Goal: Information Seeking & Learning: Understand process/instructions

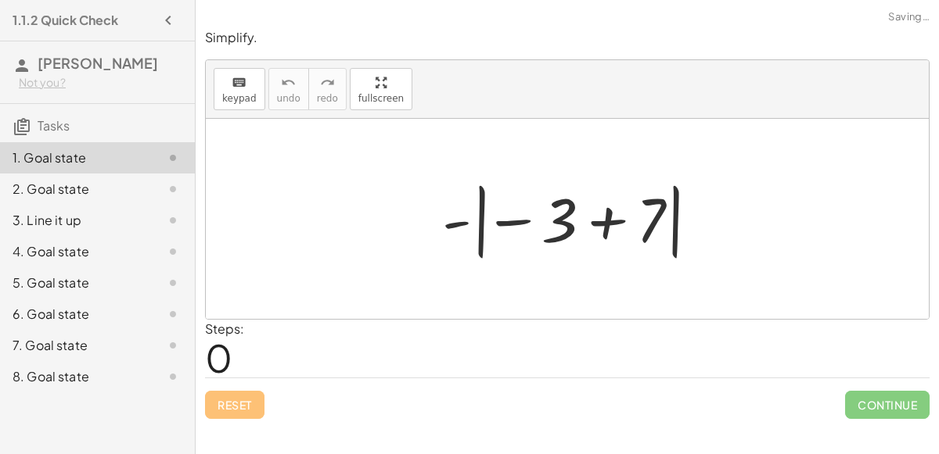
click at [519, 190] on div at bounding box center [573, 219] width 278 height 87
click at [558, 219] on div at bounding box center [573, 219] width 278 height 87
click at [521, 221] on div at bounding box center [573, 219] width 278 height 87
click at [604, 224] on div at bounding box center [573, 219] width 278 height 87
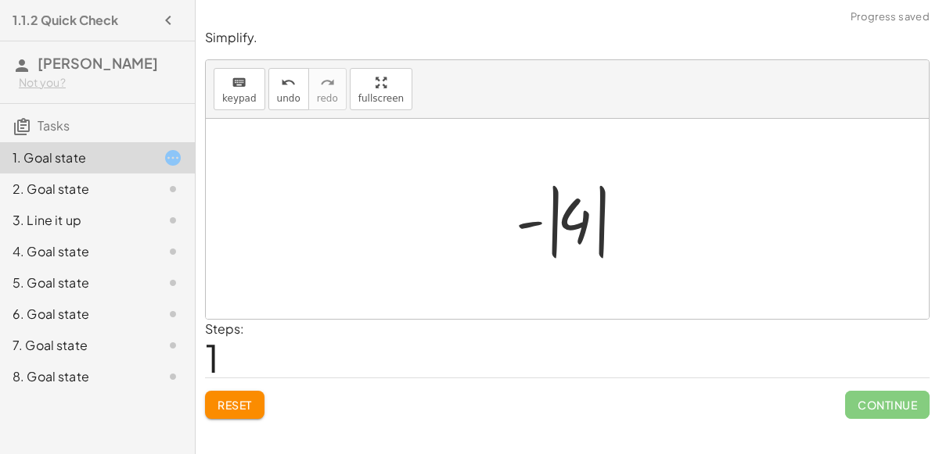
click at [533, 223] on div at bounding box center [573, 219] width 131 height 87
click at [553, 224] on div at bounding box center [573, 219] width 131 height 87
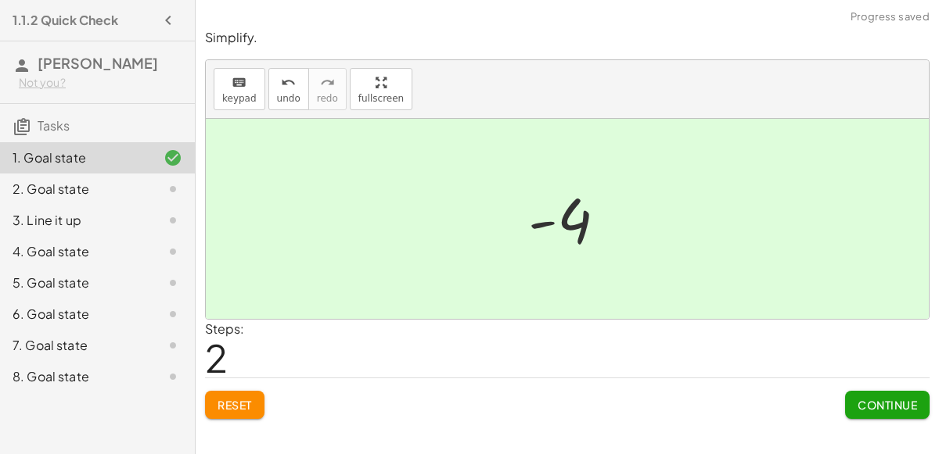
click at [884, 395] on button "Continue" at bounding box center [887, 405] width 84 height 28
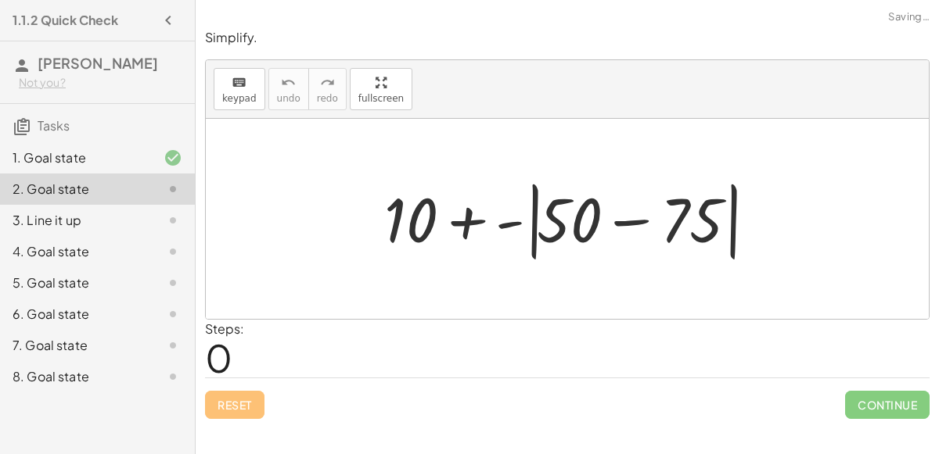
click at [623, 220] on div at bounding box center [573, 219] width 394 height 90
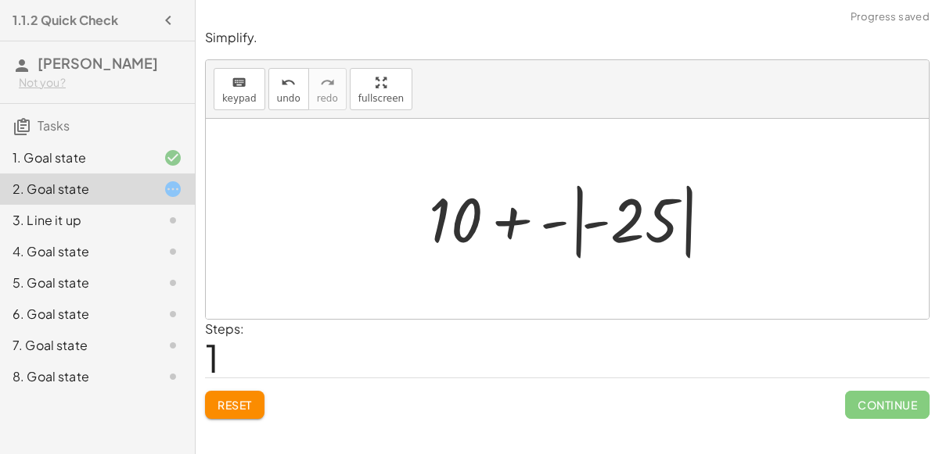
click at [551, 221] on div at bounding box center [573, 219] width 305 height 87
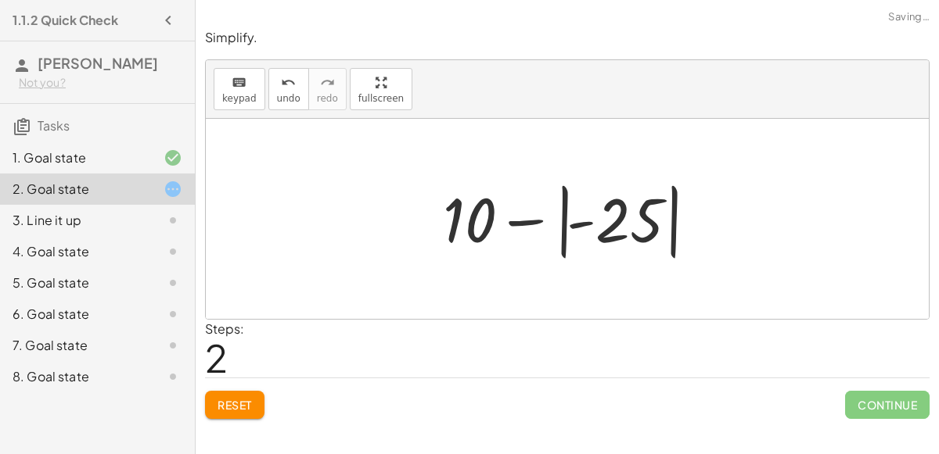
click at [529, 217] on div at bounding box center [573, 219] width 276 height 87
click at [583, 222] on div at bounding box center [573, 219] width 276 height 87
click at [565, 222] on div at bounding box center [573, 219] width 276 height 87
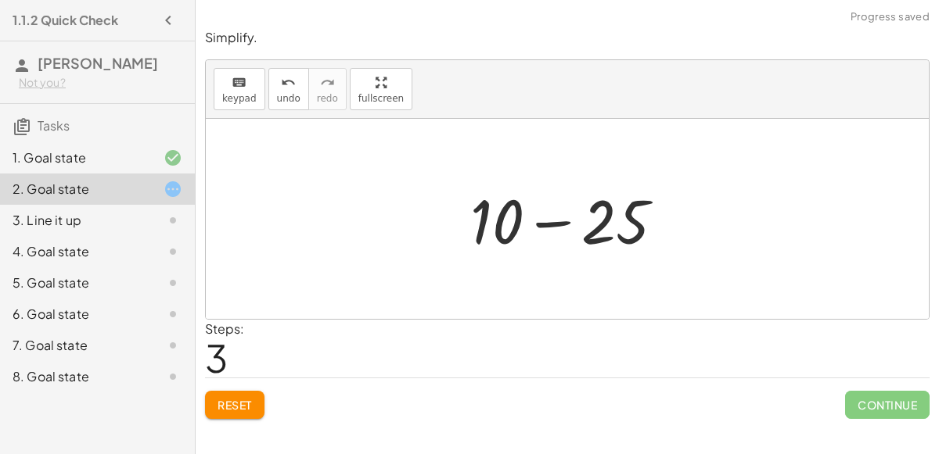
click at [551, 222] on div at bounding box center [573, 219] width 222 height 81
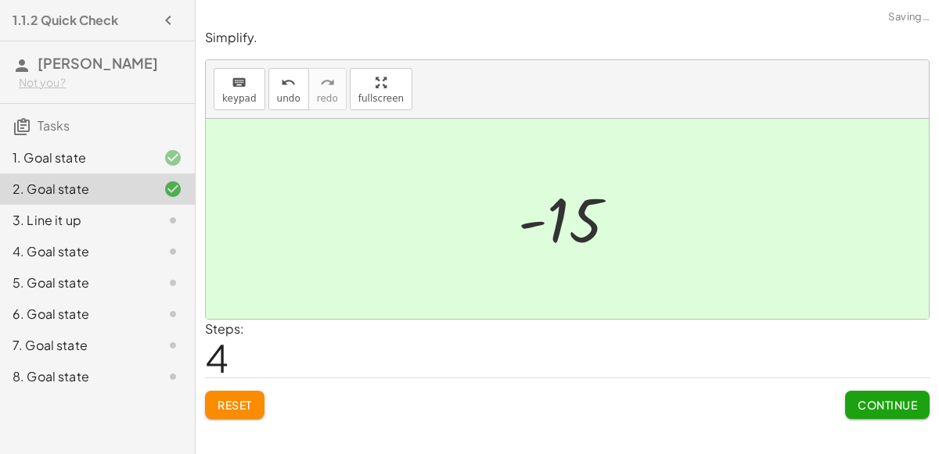
click at [882, 405] on span "Continue" at bounding box center [886, 405] width 59 height 14
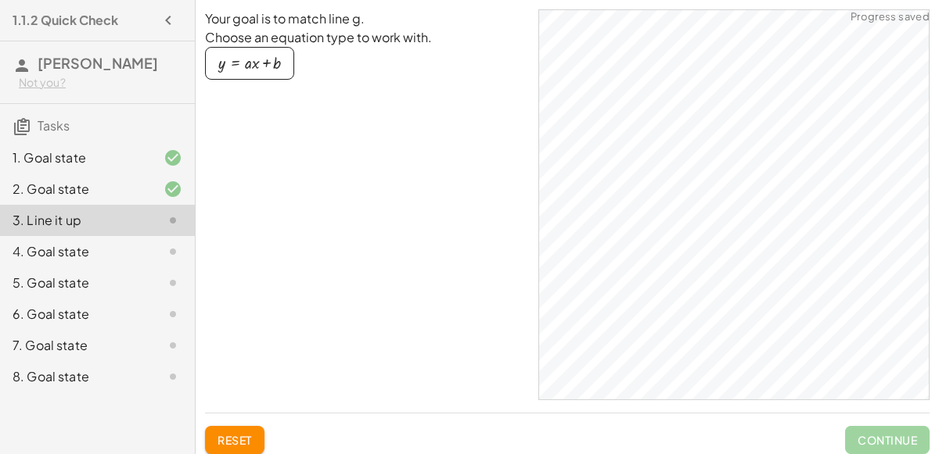
click at [149, 299] on div "4. Goal state" at bounding box center [97, 314] width 195 height 31
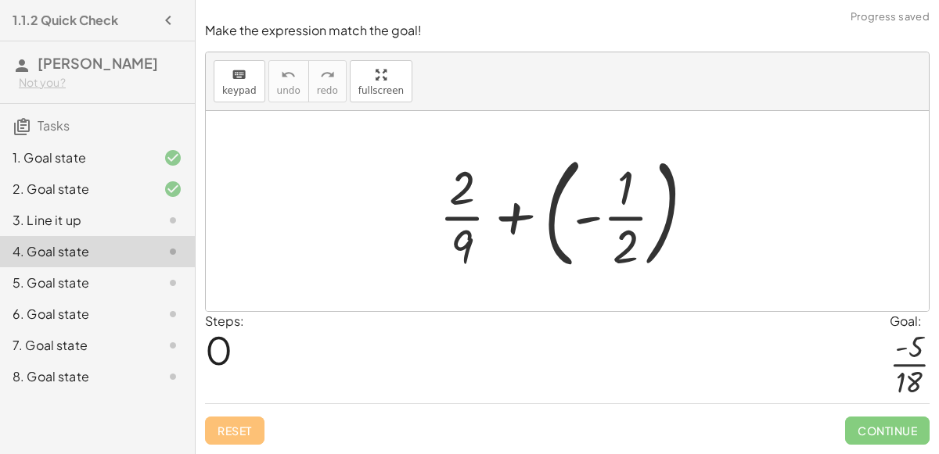
click at [156, 212] on div at bounding box center [160, 220] width 44 height 19
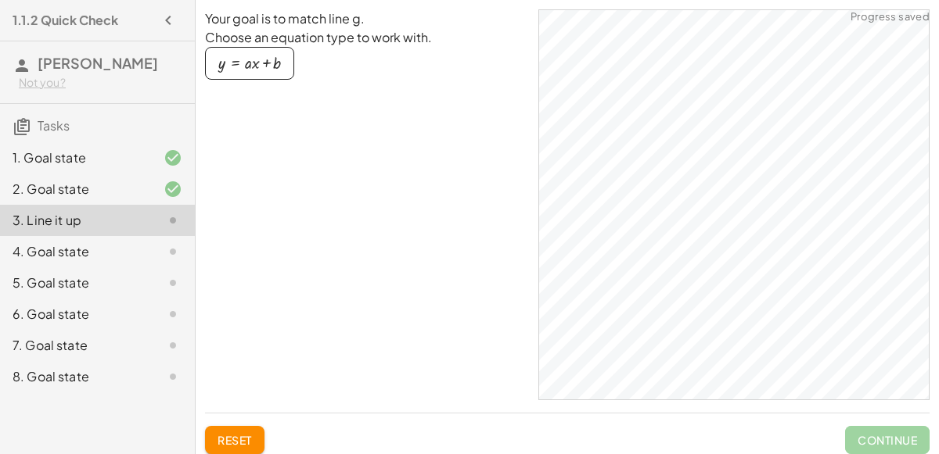
click at [77, 299] on div "4. Goal state" at bounding box center [97, 314] width 195 height 31
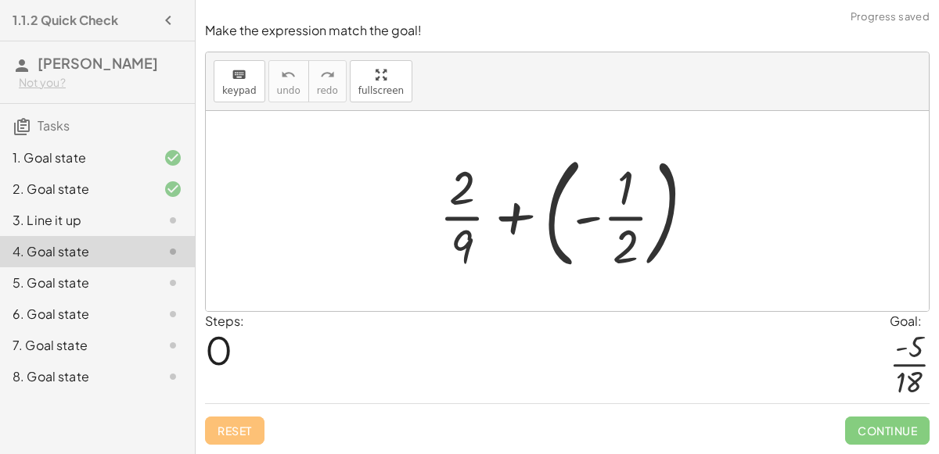
click at [499, 221] on div at bounding box center [573, 211] width 284 height 130
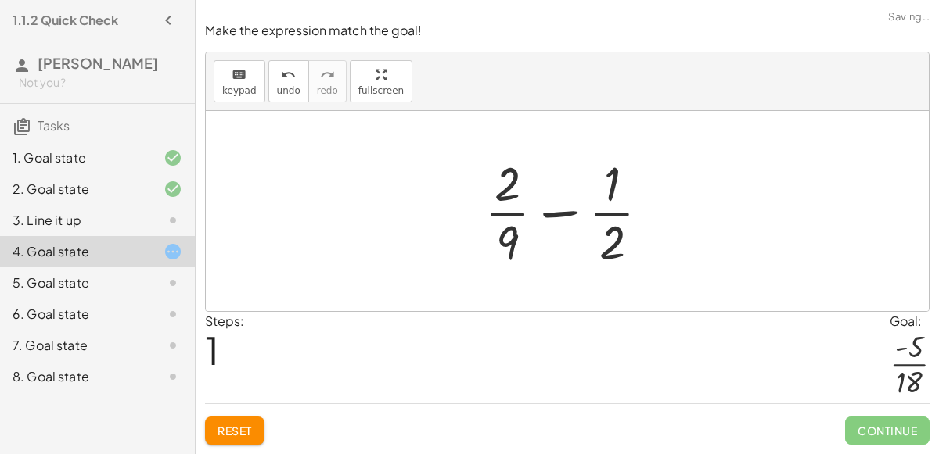
click at [555, 211] on div at bounding box center [573, 211] width 194 height 120
click at [617, 239] on div at bounding box center [573, 211] width 194 height 120
click at [554, 212] on div at bounding box center [573, 211] width 194 height 120
click at [505, 198] on div at bounding box center [573, 211] width 194 height 120
click at [506, 194] on div at bounding box center [573, 211] width 194 height 120
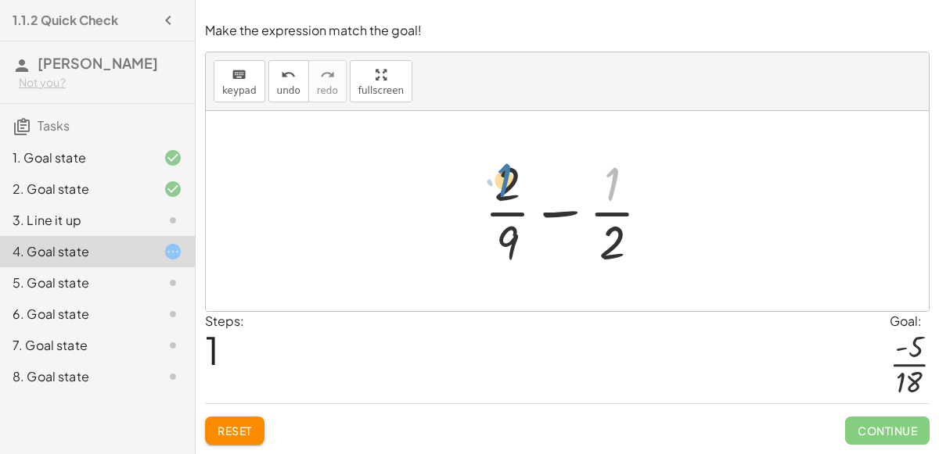
drag, startPoint x: 616, startPoint y: 187, endPoint x: 505, endPoint y: 183, distance: 111.1
click at [505, 183] on div at bounding box center [573, 211] width 194 height 120
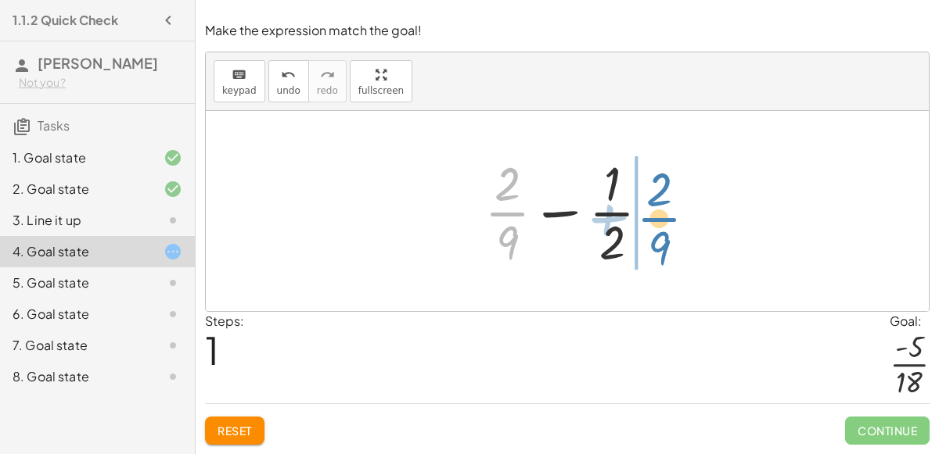
drag, startPoint x: 518, startPoint y: 228, endPoint x: 673, endPoint y: 231, distance: 155.7
click at [673, 231] on div "+ · 2 · 9 + ( - · 1 · 2 ) + · 2 · 9 + · 2 · 9 · 1 · 2 −" at bounding box center [567, 211] width 723 height 200
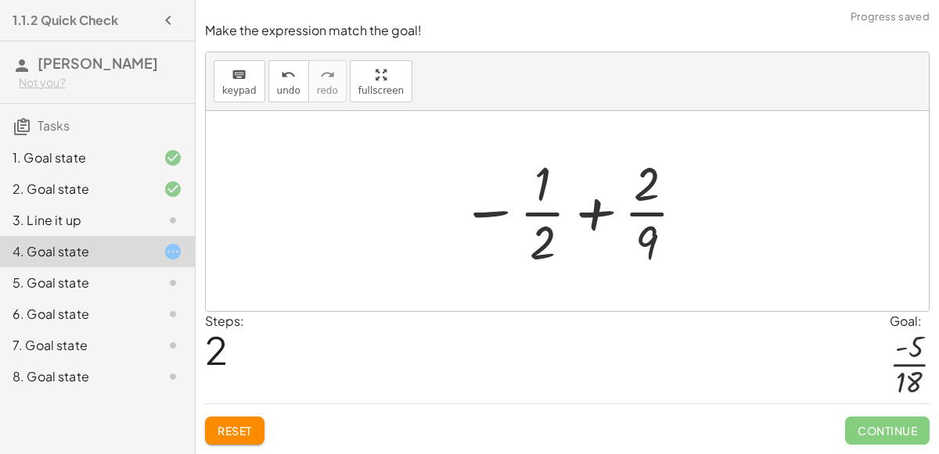
click at [583, 210] on div at bounding box center [574, 211] width 242 height 120
click at [595, 207] on div at bounding box center [574, 211] width 242 height 120
click at [504, 210] on div at bounding box center [574, 211] width 242 height 120
click at [493, 218] on div at bounding box center [574, 211] width 242 height 120
click at [490, 214] on div at bounding box center [574, 211] width 242 height 120
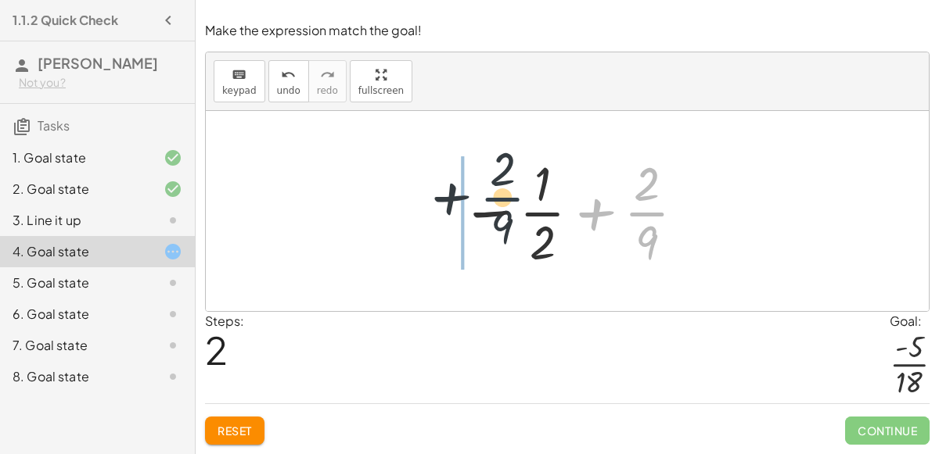
drag, startPoint x: 641, startPoint y: 224, endPoint x: 485, endPoint y: 210, distance: 157.1
click at [485, 210] on div at bounding box center [574, 211] width 242 height 120
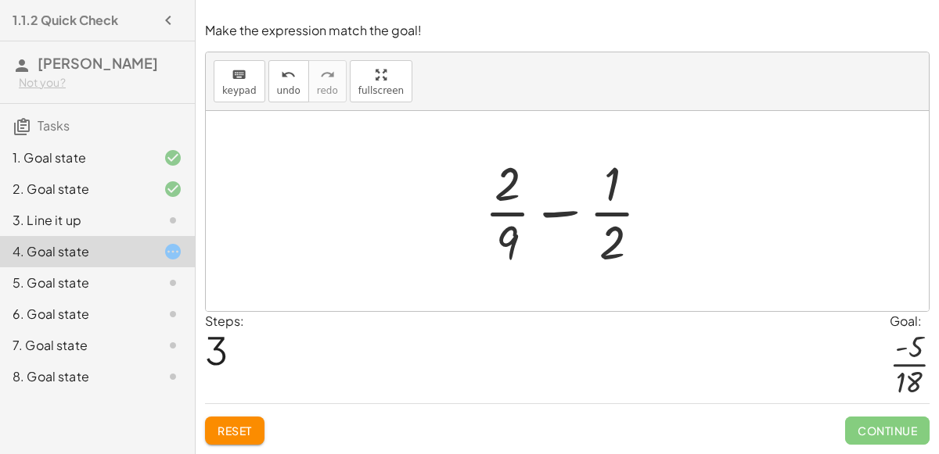
click at [554, 195] on div at bounding box center [573, 211] width 194 height 120
click at [617, 203] on div at bounding box center [573, 211] width 194 height 120
click at [623, 224] on div at bounding box center [573, 211] width 194 height 120
click at [616, 207] on div at bounding box center [573, 211] width 194 height 120
click at [609, 214] on div at bounding box center [573, 211] width 194 height 120
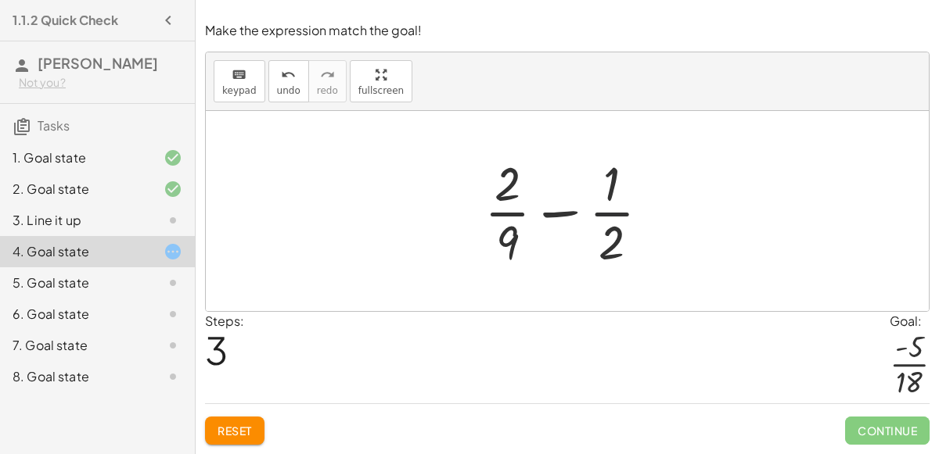
click at [609, 214] on div at bounding box center [573, 211] width 194 height 120
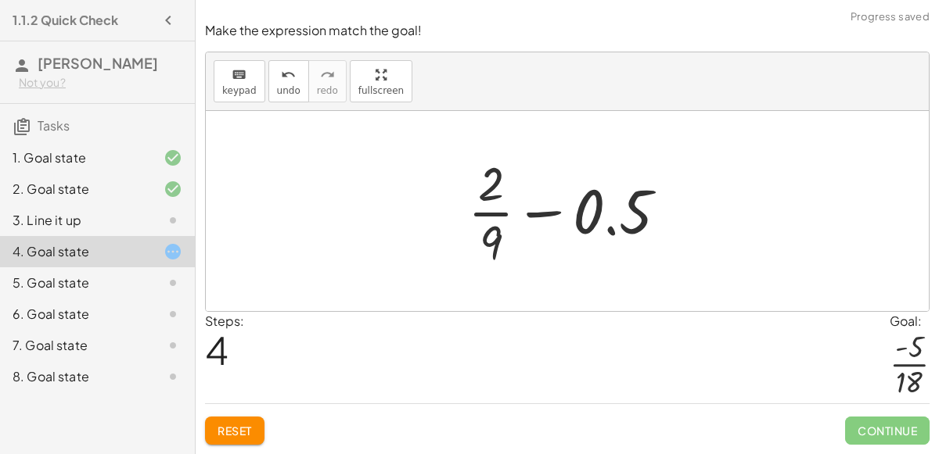
click at [540, 213] on div at bounding box center [574, 211] width 228 height 120
click at [485, 211] on div at bounding box center [574, 211] width 228 height 120
click at [486, 215] on div at bounding box center [574, 211] width 228 height 120
click at [488, 217] on div at bounding box center [574, 211] width 228 height 120
click at [497, 217] on div at bounding box center [574, 211] width 228 height 120
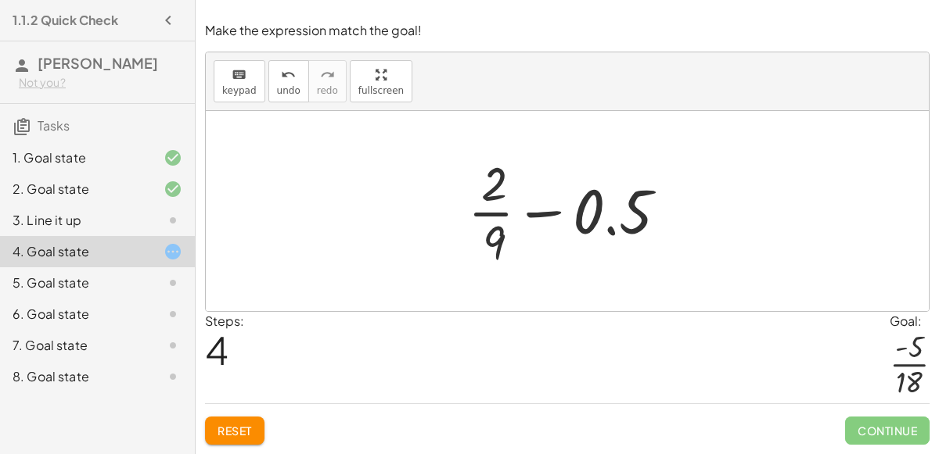
click at [493, 198] on div at bounding box center [574, 211] width 228 height 120
click at [485, 246] on div at bounding box center [574, 211] width 228 height 120
click at [496, 234] on div at bounding box center [574, 211] width 228 height 120
click at [529, 217] on div at bounding box center [574, 211] width 228 height 120
click at [500, 215] on div at bounding box center [574, 211] width 228 height 120
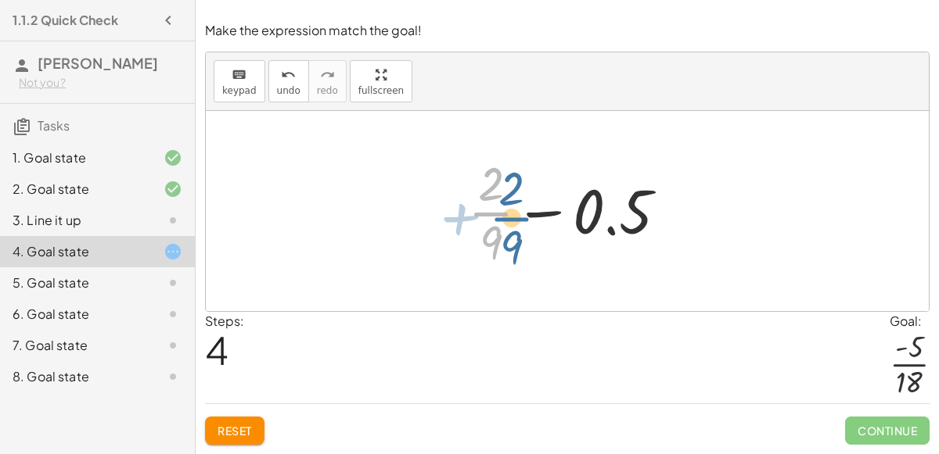
drag, startPoint x: 500, startPoint y: 214, endPoint x: 546, endPoint y: 269, distance: 72.2
click at [546, 269] on div at bounding box center [574, 211] width 228 height 120
click at [490, 250] on div at bounding box center [574, 211] width 228 height 120
click at [499, 242] on div at bounding box center [574, 211] width 228 height 120
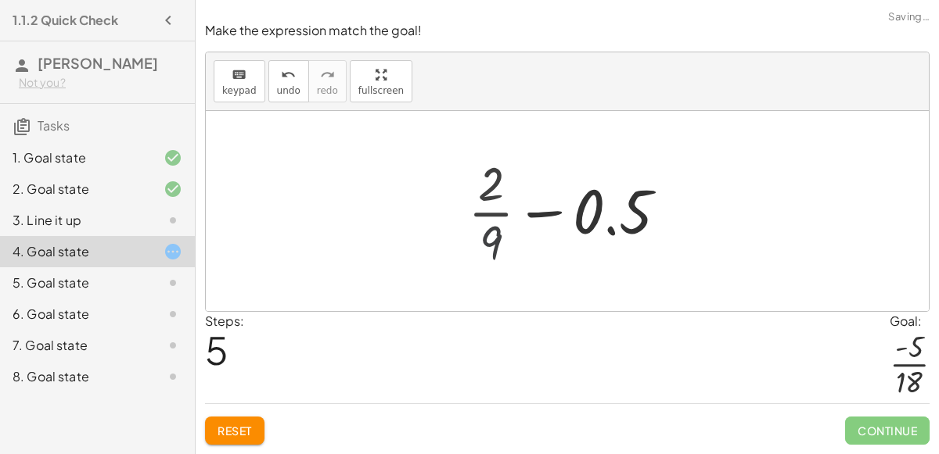
click at [499, 242] on div at bounding box center [573, 211] width 351 height 81
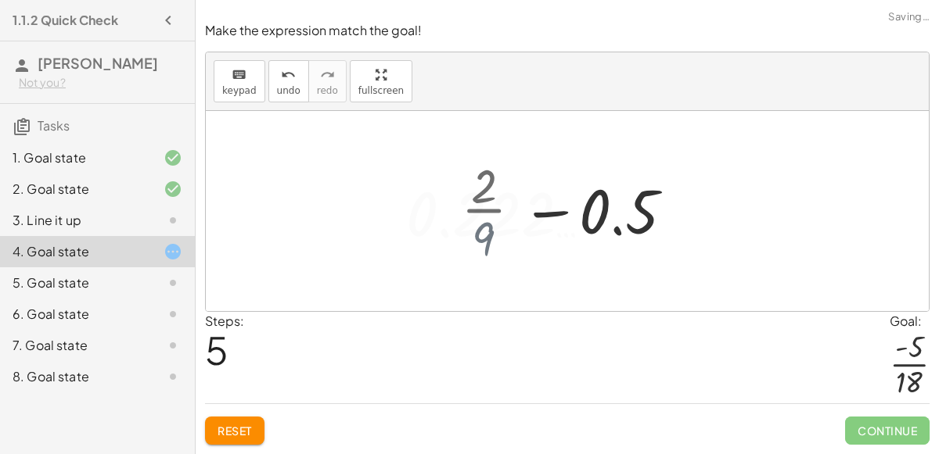
click at [499, 242] on div at bounding box center [573, 211] width 351 height 81
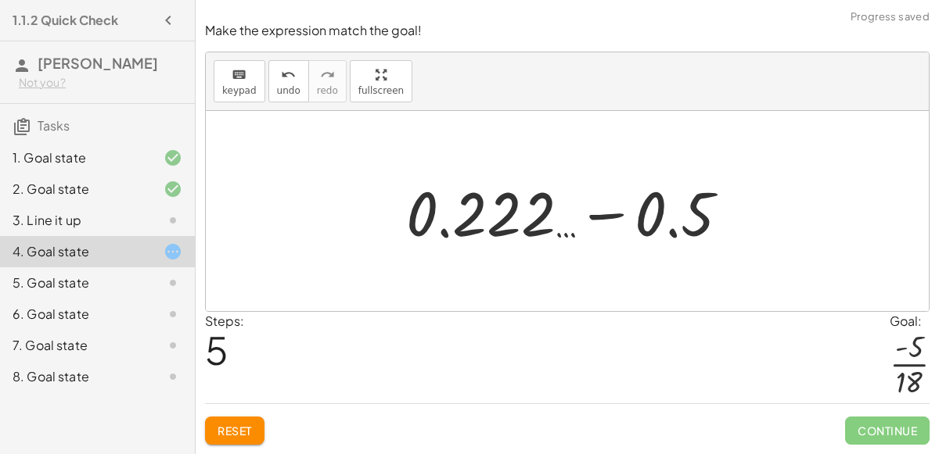
click at [597, 218] on div at bounding box center [573, 211] width 351 height 81
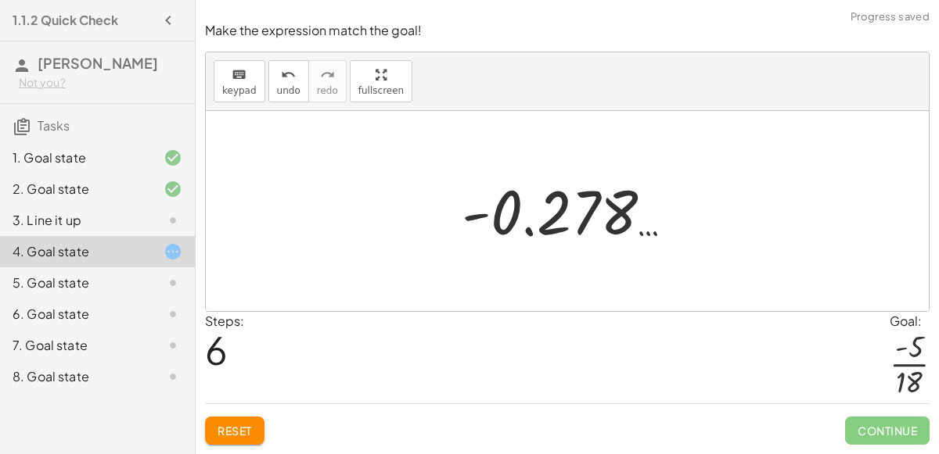
click at [597, 218] on div at bounding box center [573, 211] width 239 height 77
click at [480, 212] on div at bounding box center [573, 211] width 239 height 77
click at [479, 216] on div at bounding box center [573, 211] width 239 height 77
click at [282, 88] on span "undo" at bounding box center [288, 90] width 23 height 11
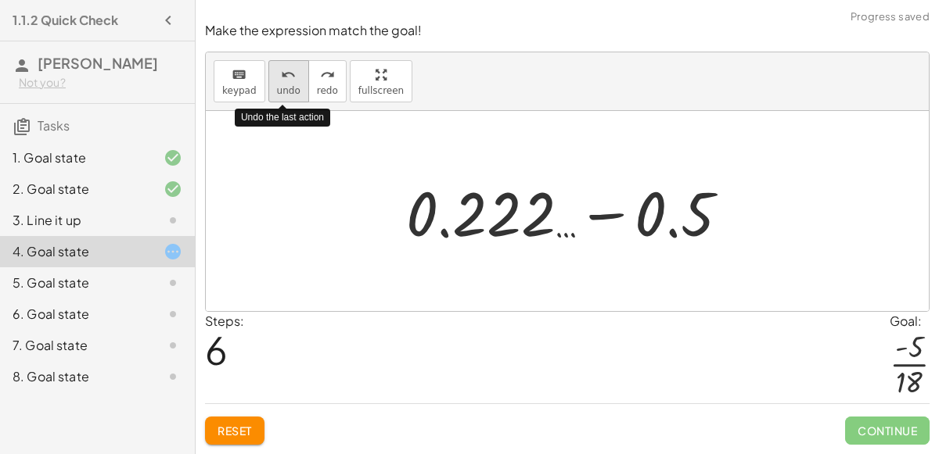
click at [282, 88] on span "undo" at bounding box center [288, 90] width 23 height 11
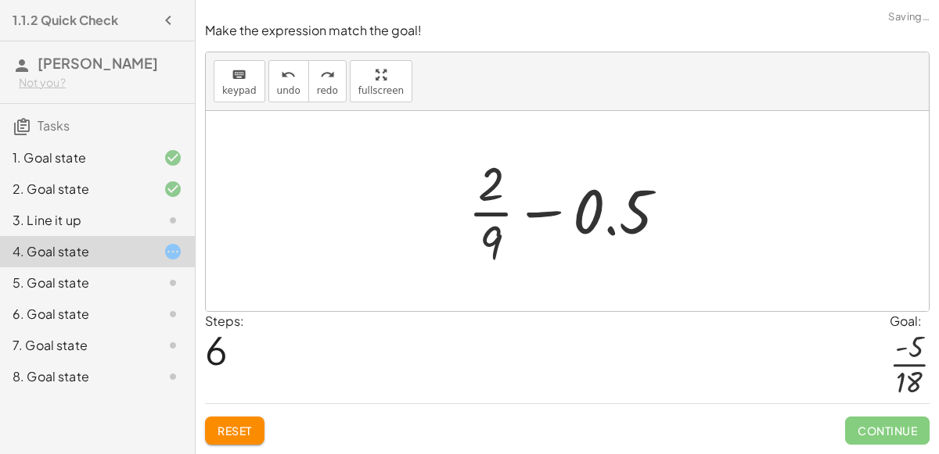
click at [497, 219] on div at bounding box center [574, 211] width 228 height 120
click at [502, 228] on div at bounding box center [574, 211] width 228 height 120
click at [497, 215] on div at bounding box center [574, 211] width 228 height 120
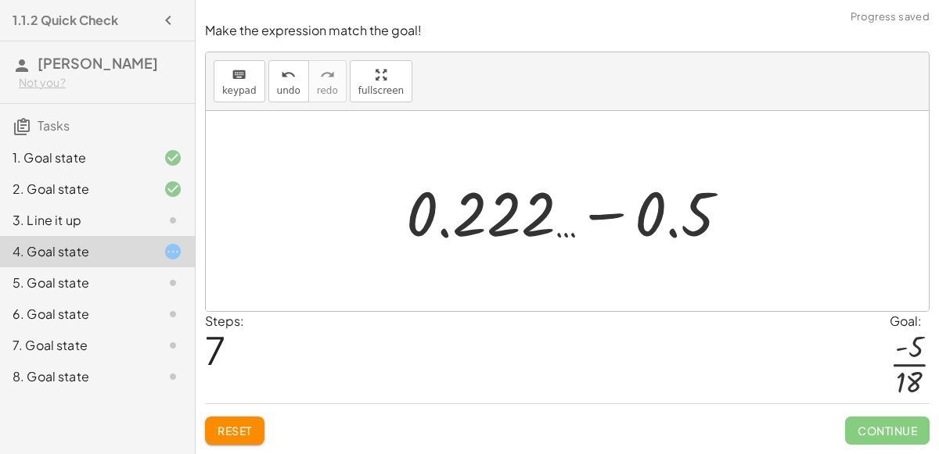
click at [614, 216] on div at bounding box center [573, 211] width 351 height 81
click at [614, 216] on div at bounding box center [573, 211] width 239 height 77
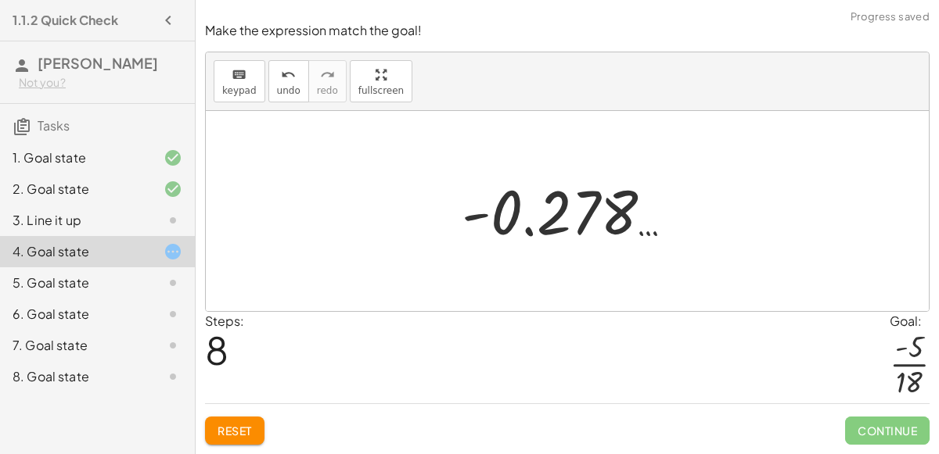
click at [480, 218] on div at bounding box center [573, 211] width 239 height 77
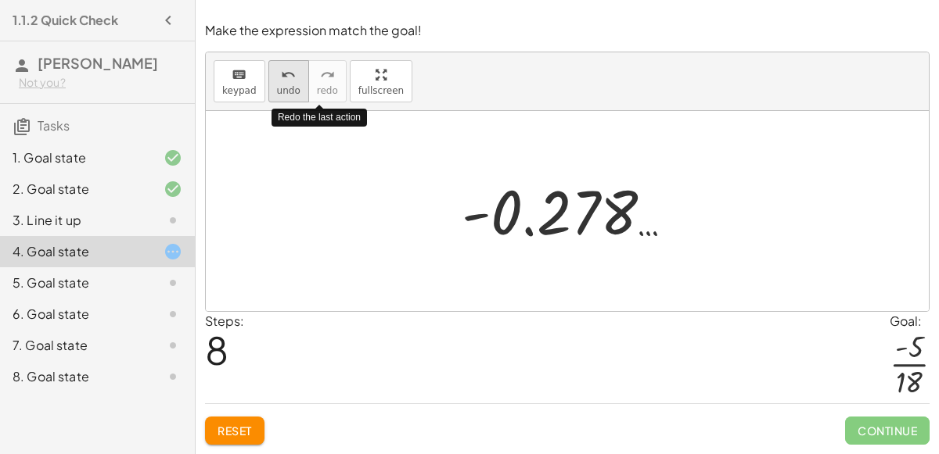
click at [291, 91] on span "undo" at bounding box center [288, 90] width 23 height 11
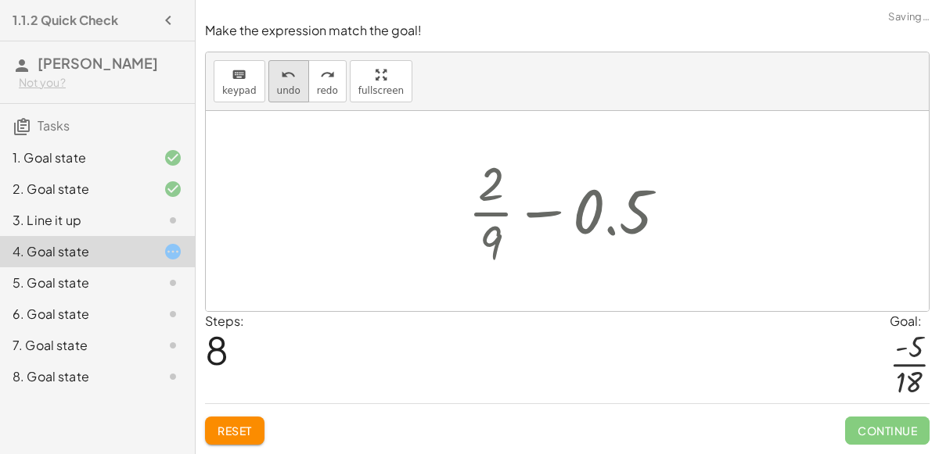
click at [291, 91] on span "undo" at bounding box center [288, 90] width 23 height 11
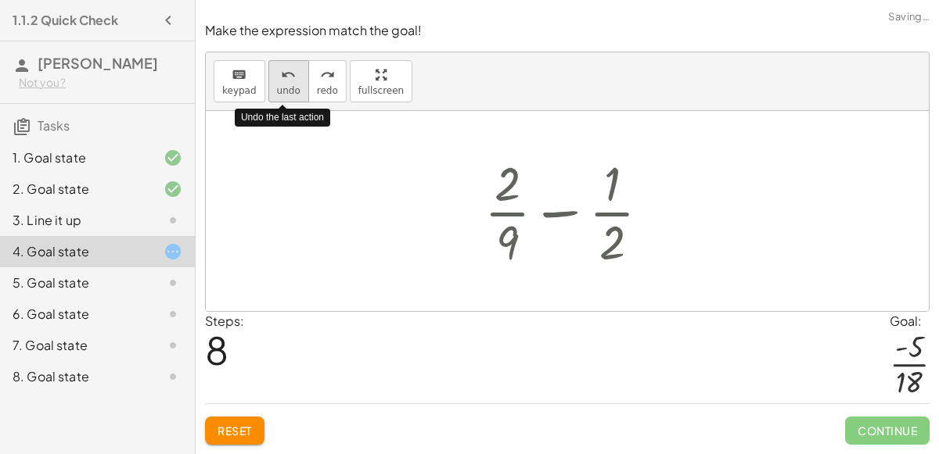
click at [291, 91] on span "undo" at bounding box center [288, 90] width 23 height 11
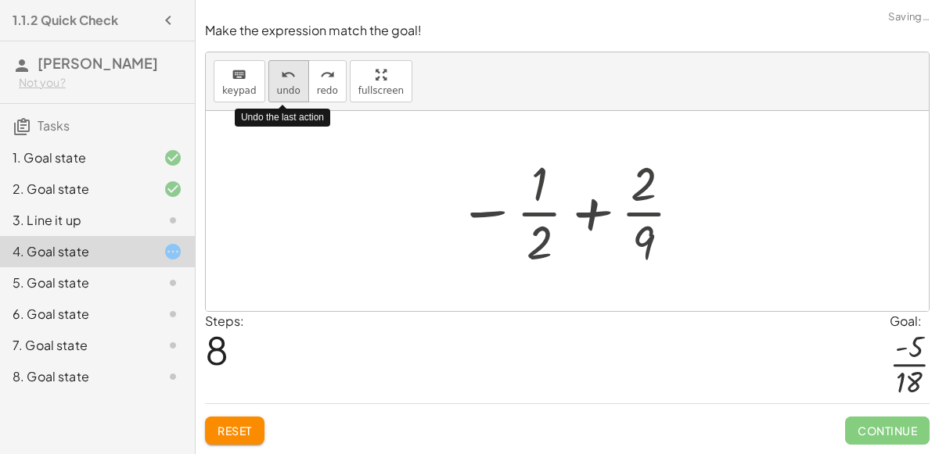
click at [291, 91] on span "undo" at bounding box center [288, 90] width 23 height 11
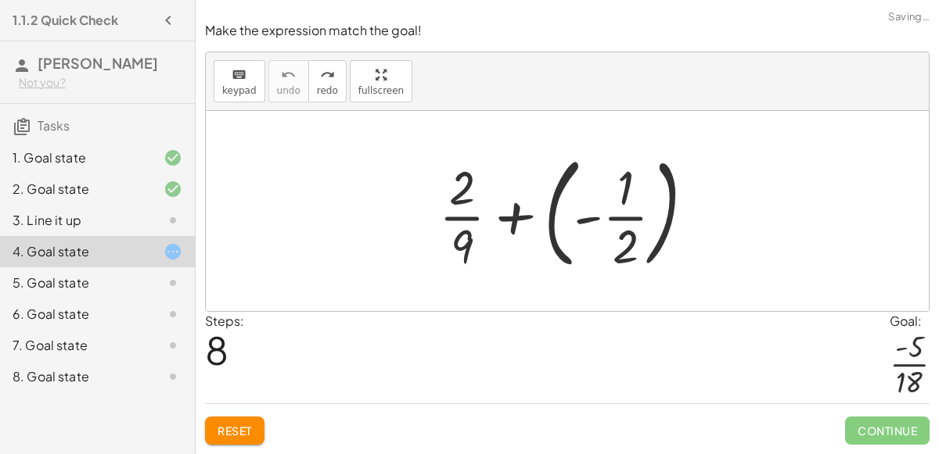
click at [515, 217] on div at bounding box center [573, 211] width 284 height 130
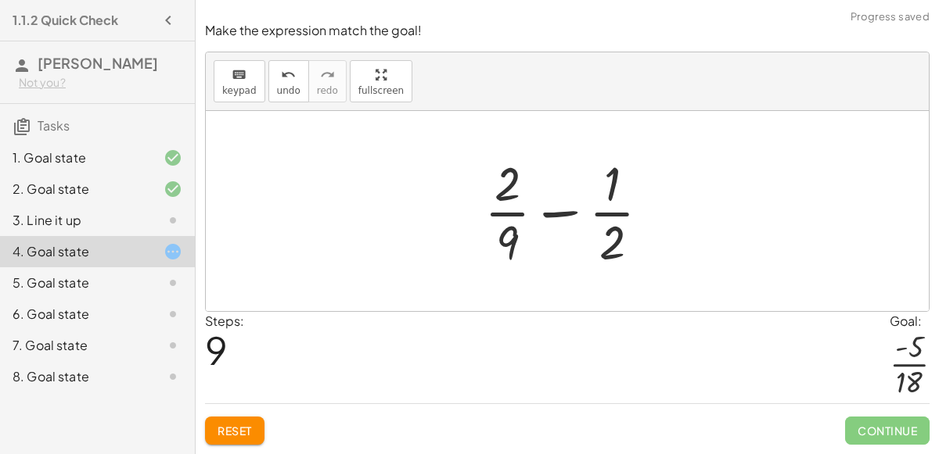
click at [544, 213] on div at bounding box center [573, 211] width 194 height 120
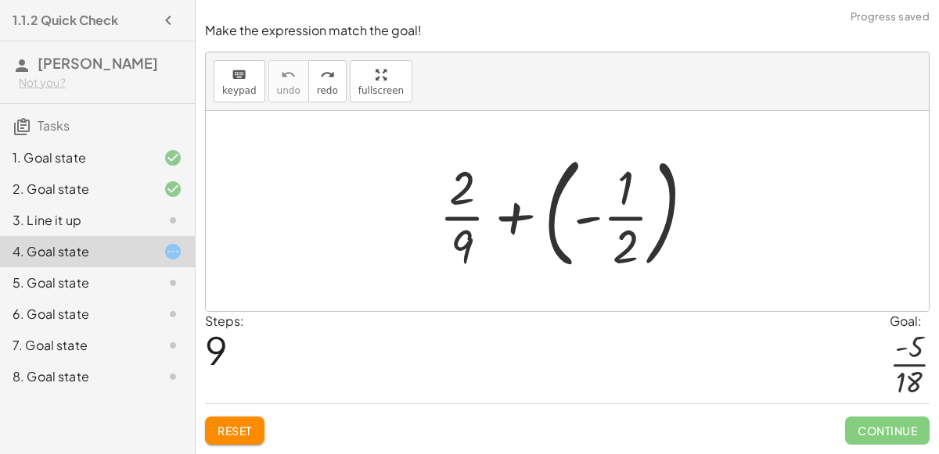
click at [598, 219] on div at bounding box center [573, 211] width 284 height 130
click at [454, 191] on div at bounding box center [573, 211] width 284 height 130
click at [463, 203] on div at bounding box center [573, 211] width 284 height 130
click at [521, 219] on div at bounding box center [573, 211] width 284 height 130
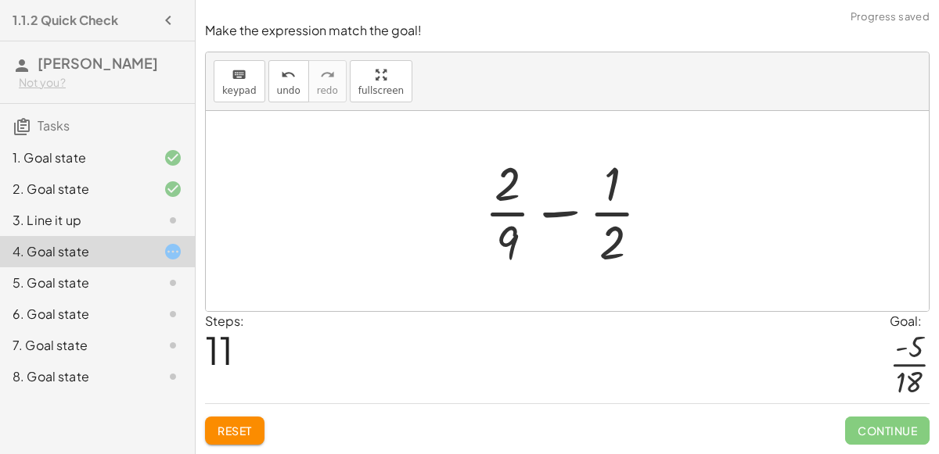
click at [608, 213] on div at bounding box center [573, 211] width 194 height 120
click at [568, 214] on div at bounding box center [573, 211] width 194 height 120
click at [608, 214] on div at bounding box center [573, 211] width 194 height 120
drag, startPoint x: 507, startPoint y: 256, endPoint x: 598, endPoint y: 257, distance: 91.5
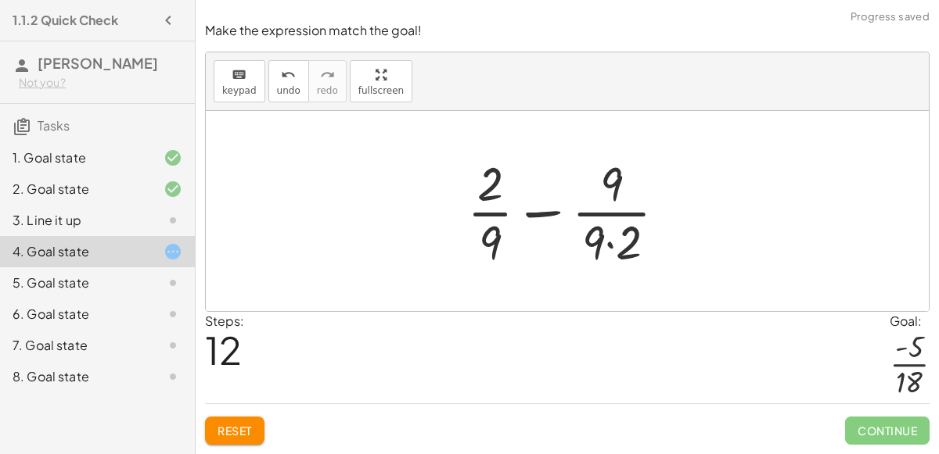
click at [594, 236] on div at bounding box center [573, 211] width 228 height 120
click at [606, 211] on div at bounding box center [573, 211] width 228 height 120
click at [544, 214] on div at bounding box center [573, 211] width 228 height 120
drag, startPoint x: 489, startPoint y: 192, endPoint x: 516, endPoint y: 249, distance: 64.0
click at [516, 249] on div at bounding box center [573, 211] width 228 height 120
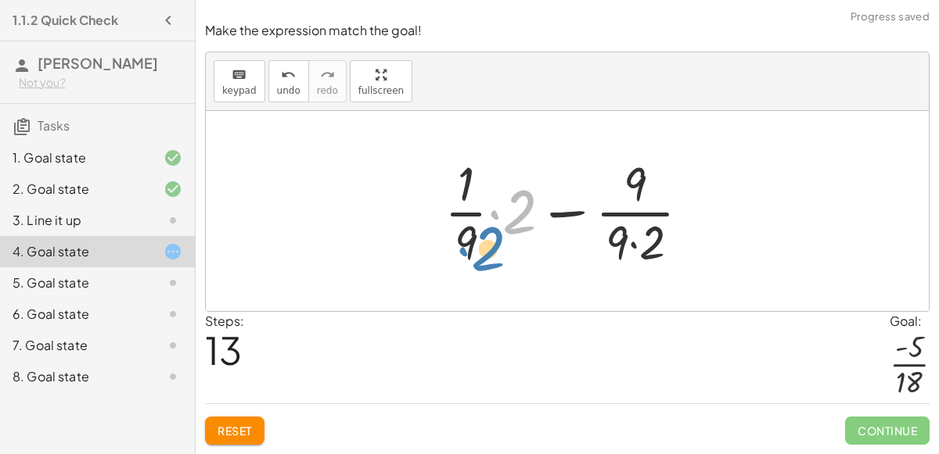
drag, startPoint x: 523, startPoint y: 217, endPoint x: 492, endPoint y: 251, distance: 45.9
click at [492, 251] on div at bounding box center [573, 211] width 274 height 120
click at [553, 217] on div at bounding box center [573, 211] width 274 height 120
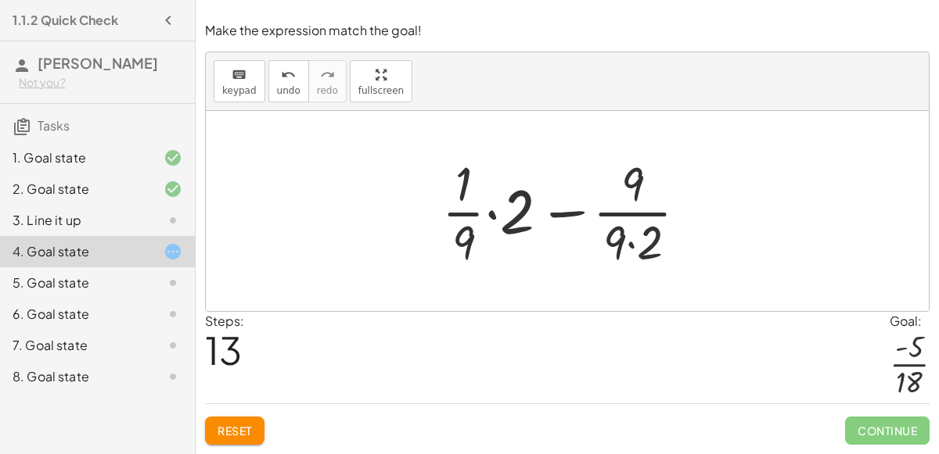
click at [485, 221] on div at bounding box center [573, 211] width 274 height 120
click at [498, 210] on div at bounding box center [573, 211] width 274 height 120
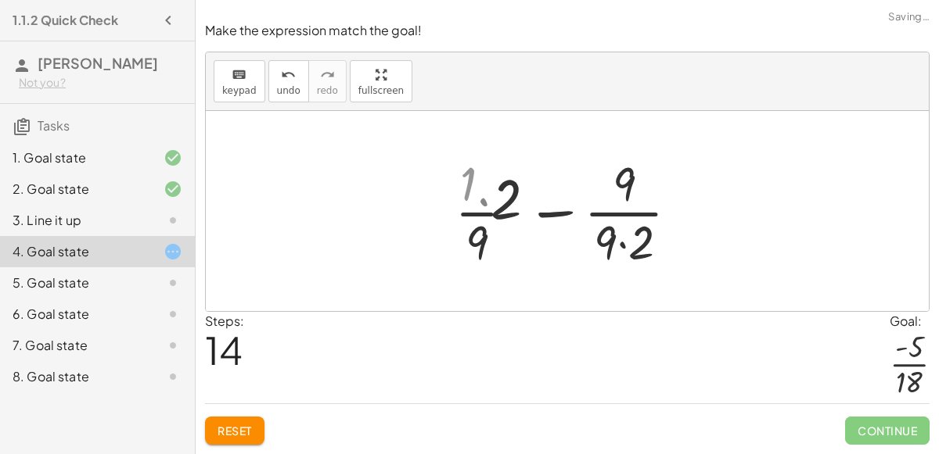
click at [493, 214] on div at bounding box center [573, 211] width 228 height 120
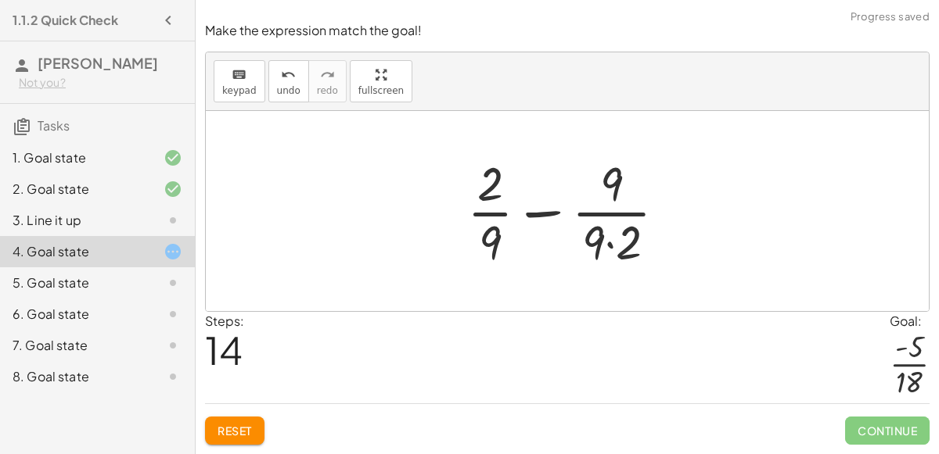
click at [609, 213] on div at bounding box center [573, 211] width 228 height 120
click at [271, 56] on div "keyboard keypad undo [PERSON_NAME] redo fullscreen" at bounding box center [567, 81] width 723 height 59
click at [284, 76] on icon "undo" at bounding box center [288, 75] width 15 height 19
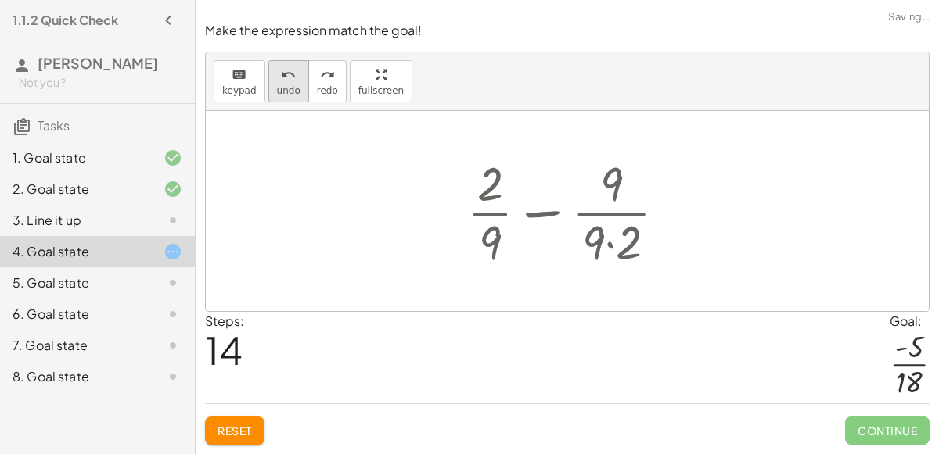
click at [284, 76] on icon "undo" at bounding box center [288, 75] width 15 height 19
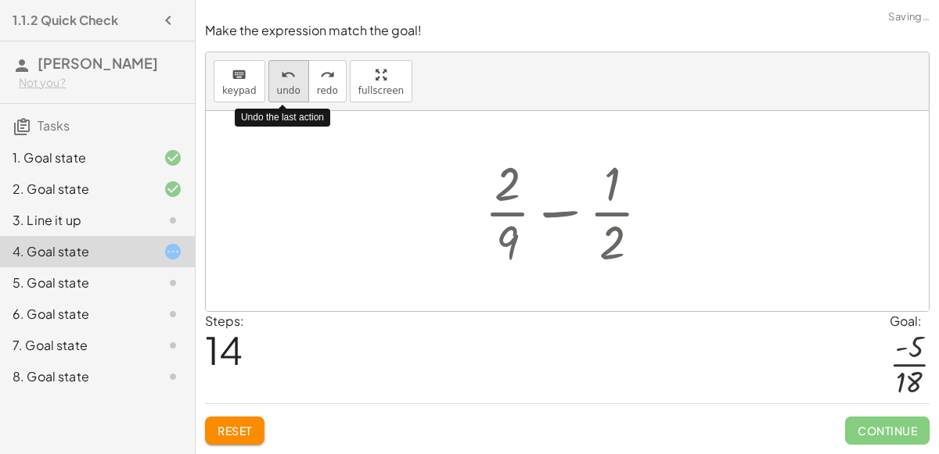
click at [284, 76] on icon "undo" at bounding box center [288, 75] width 15 height 19
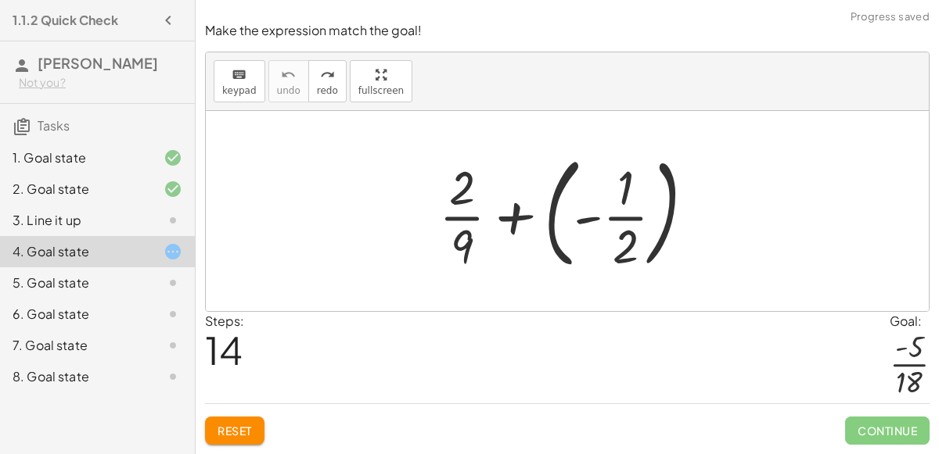
click at [561, 191] on div at bounding box center [573, 211] width 284 height 130
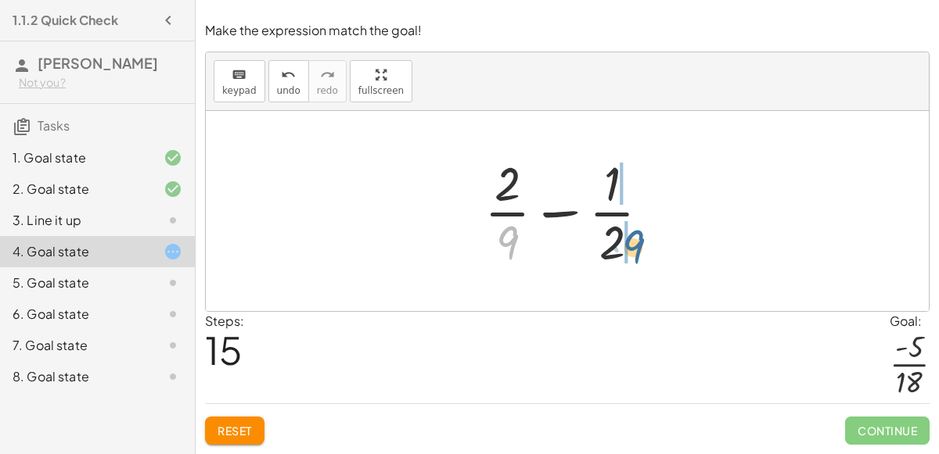
drag, startPoint x: 508, startPoint y: 239, endPoint x: 637, endPoint y: 243, distance: 129.9
click at [637, 243] on div at bounding box center [573, 211] width 194 height 120
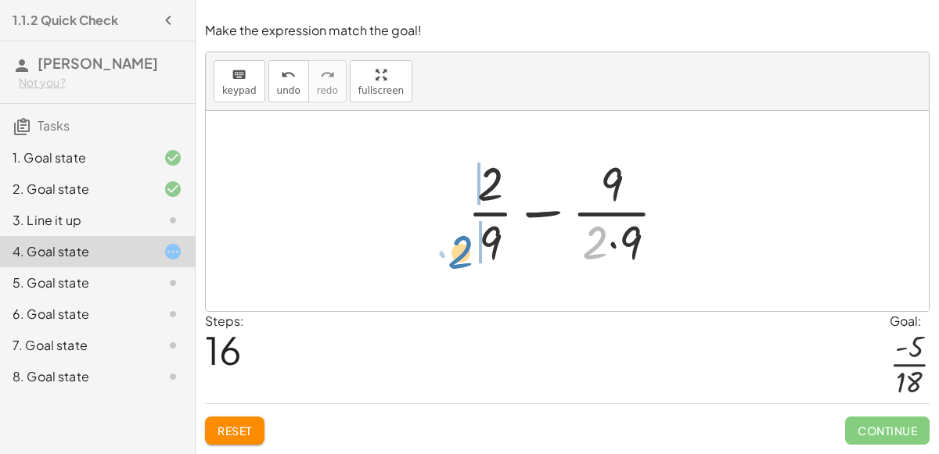
drag, startPoint x: 591, startPoint y: 238, endPoint x: 469, endPoint y: 245, distance: 122.2
click at [469, 245] on div at bounding box center [573, 211] width 228 height 120
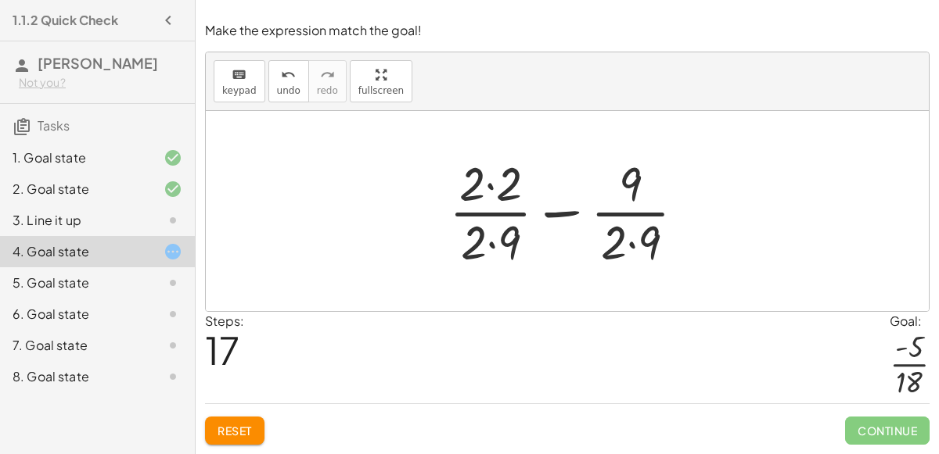
click at [507, 187] on div at bounding box center [573, 211] width 264 height 120
click at [503, 242] on div at bounding box center [574, 211] width 262 height 120
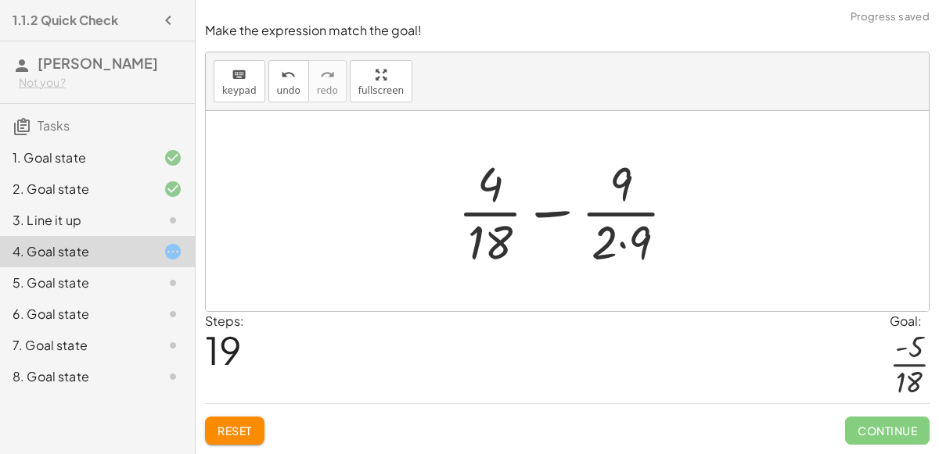
click at [601, 246] on div at bounding box center [573, 211] width 246 height 120
click at [608, 241] on div at bounding box center [573, 211] width 246 height 120
click at [634, 245] on div at bounding box center [573, 211] width 246 height 120
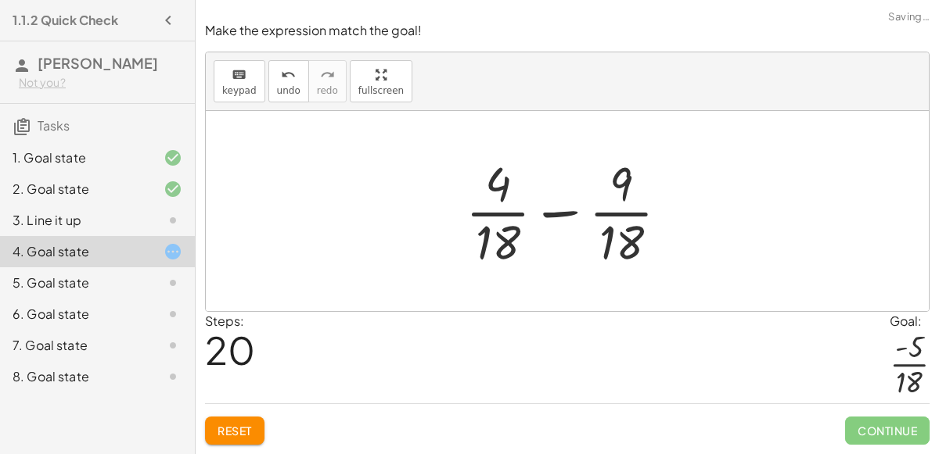
click at [554, 213] on div at bounding box center [573, 211] width 231 height 120
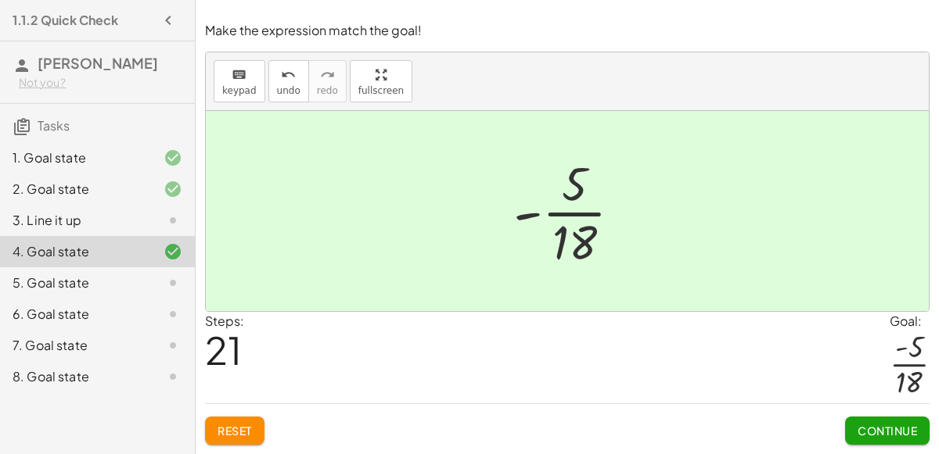
click at [899, 418] on button "Continue" at bounding box center [887, 431] width 84 height 28
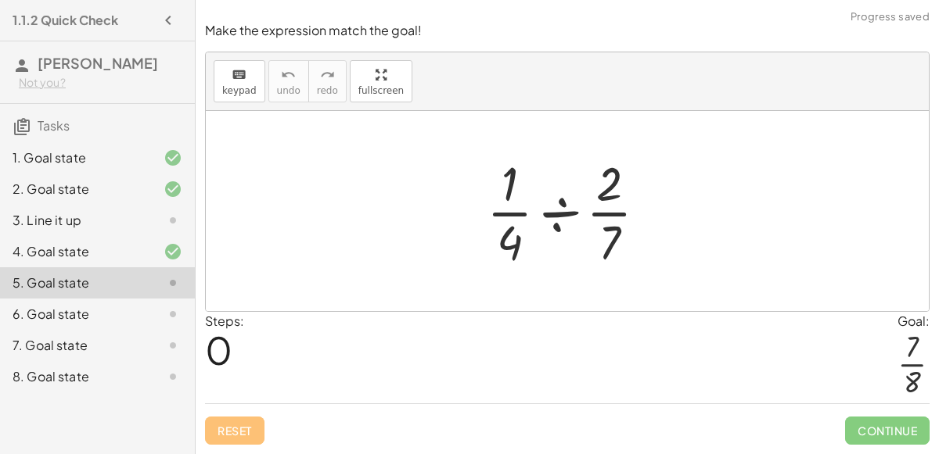
click at [554, 218] on div at bounding box center [573, 211] width 188 height 120
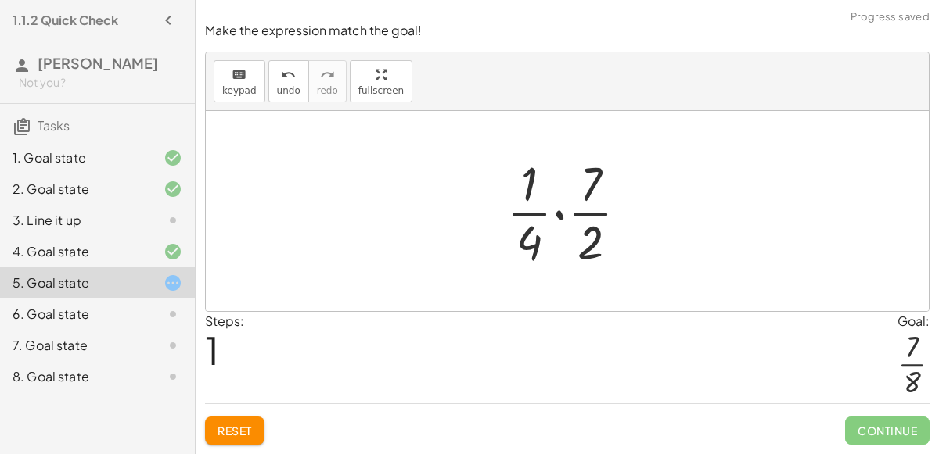
click at [562, 215] on div at bounding box center [573, 211] width 150 height 120
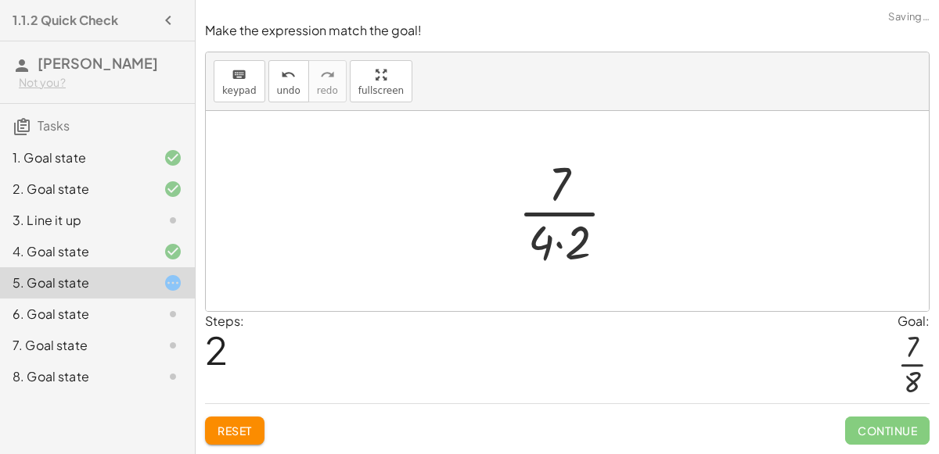
click at [562, 215] on div at bounding box center [573, 211] width 126 height 120
click at [573, 235] on div at bounding box center [573, 211] width 126 height 120
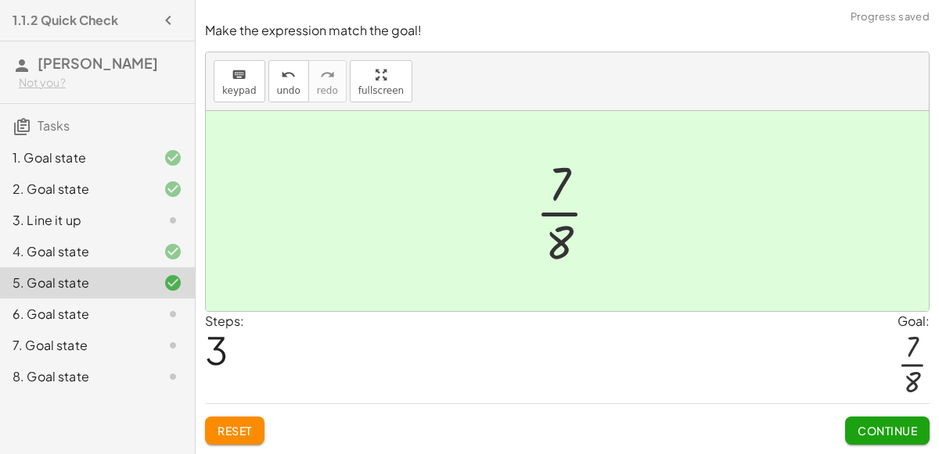
click at [910, 441] on button "Continue" at bounding box center [887, 431] width 84 height 28
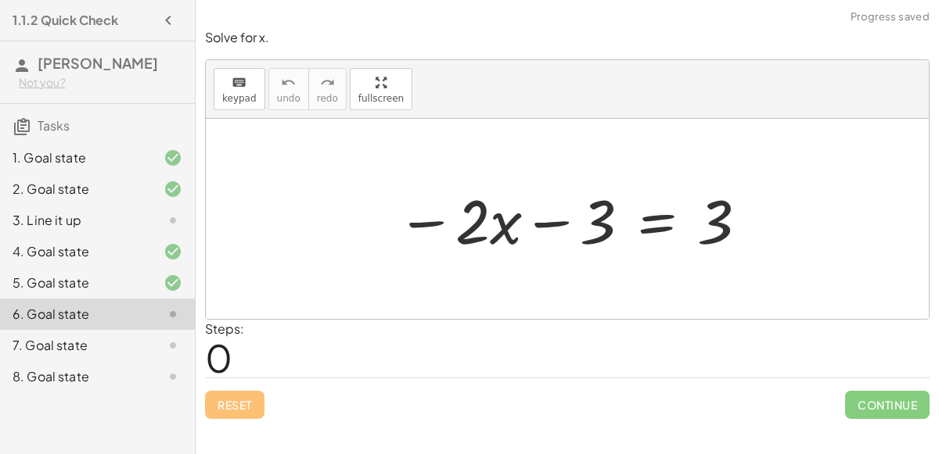
click at [555, 221] on div at bounding box center [573, 219] width 368 height 81
click at [720, 203] on div at bounding box center [573, 219] width 368 height 81
click at [645, 231] on div at bounding box center [573, 219] width 368 height 81
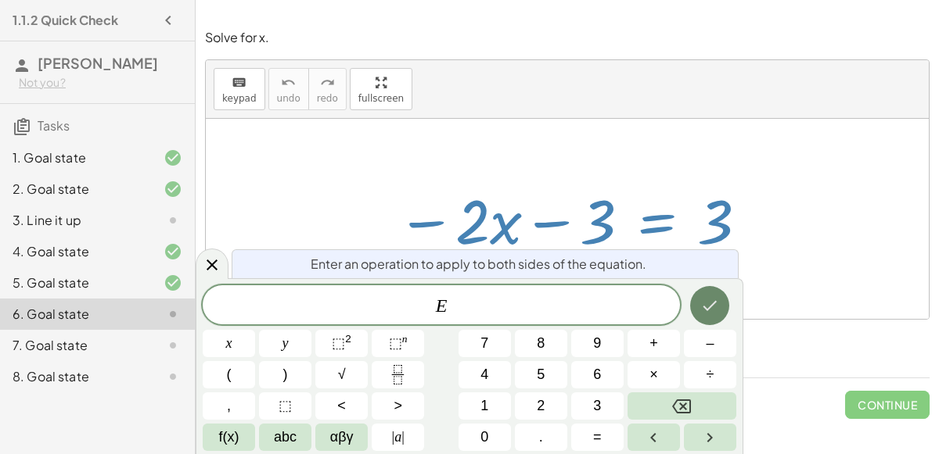
click at [712, 307] on icon "Done" at bounding box center [709, 305] width 19 height 19
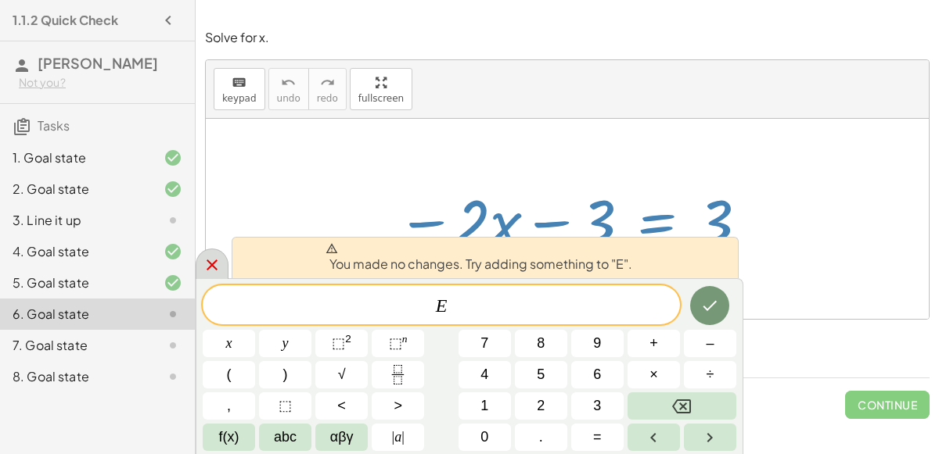
click at [227, 266] on div at bounding box center [212, 264] width 33 height 31
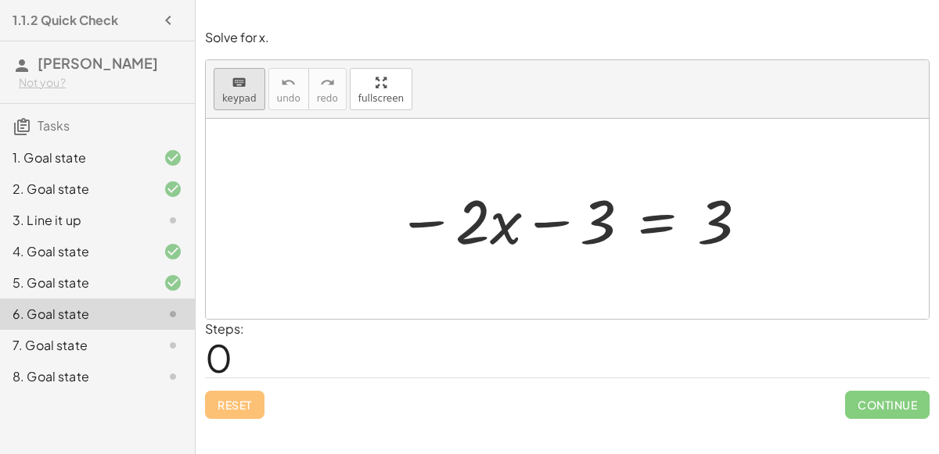
click at [222, 98] on span "keypad" at bounding box center [239, 98] width 34 height 11
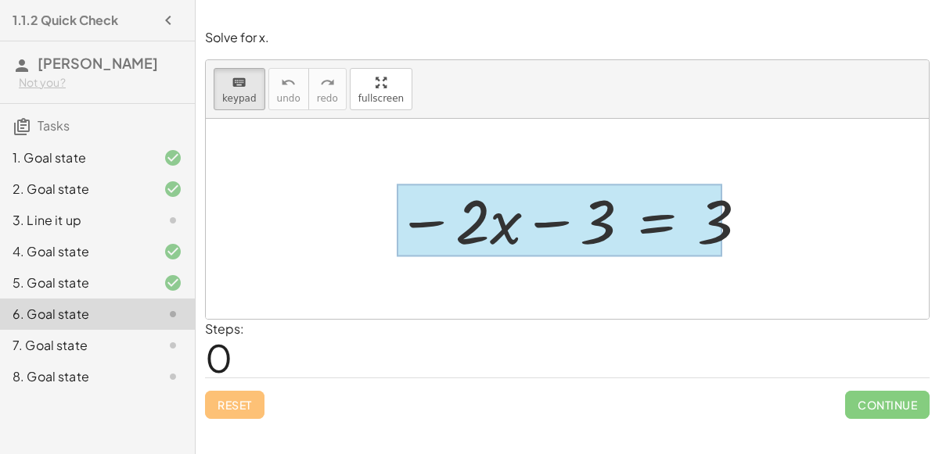
click at [654, 221] on div at bounding box center [559, 221] width 325 height 73
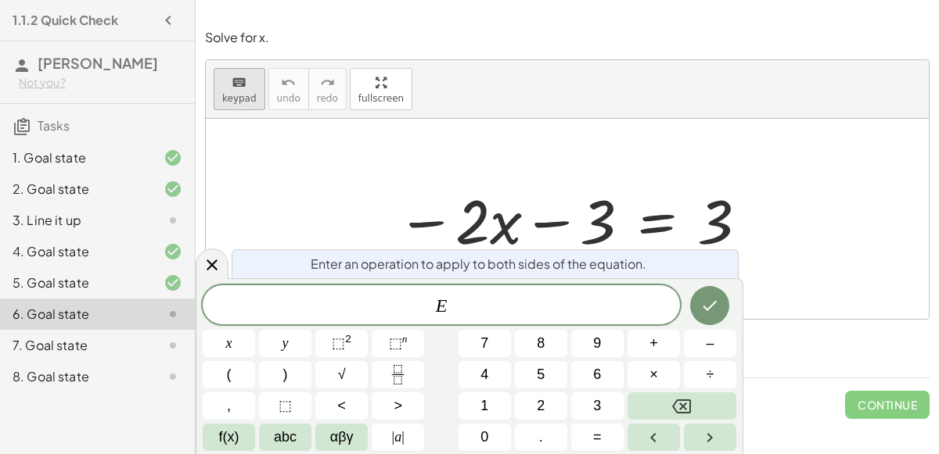
click at [242, 103] on button "keyboard keypad" at bounding box center [240, 89] width 52 height 42
click at [648, 228] on div at bounding box center [573, 219] width 368 height 81
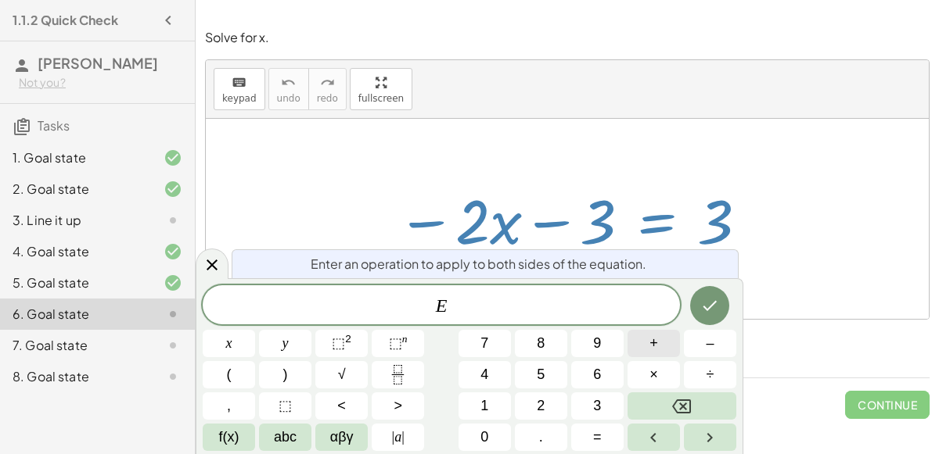
click at [655, 351] on span "+" at bounding box center [653, 343] width 9 height 21
click at [598, 404] on span "3" at bounding box center [597, 406] width 8 height 21
click at [702, 307] on icon "Done" at bounding box center [709, 305] width 19 height 19
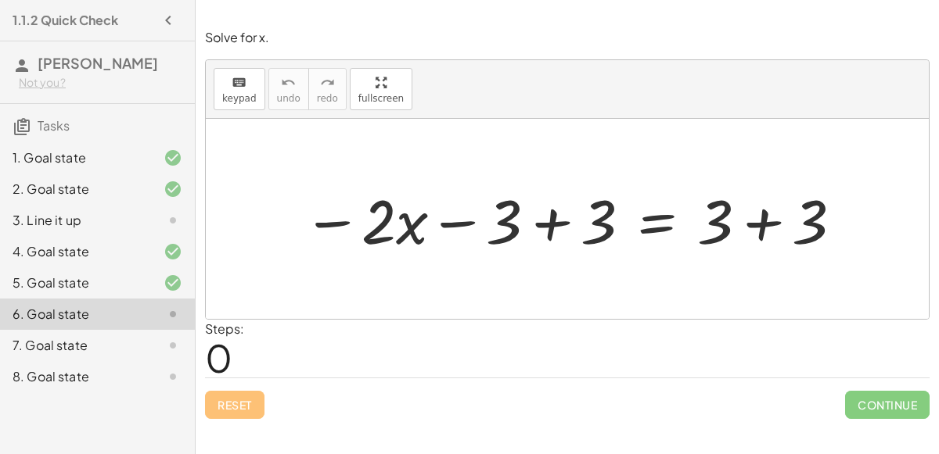
click at [551, 221] on div at bounding box center [573, 219] width 557 height 81
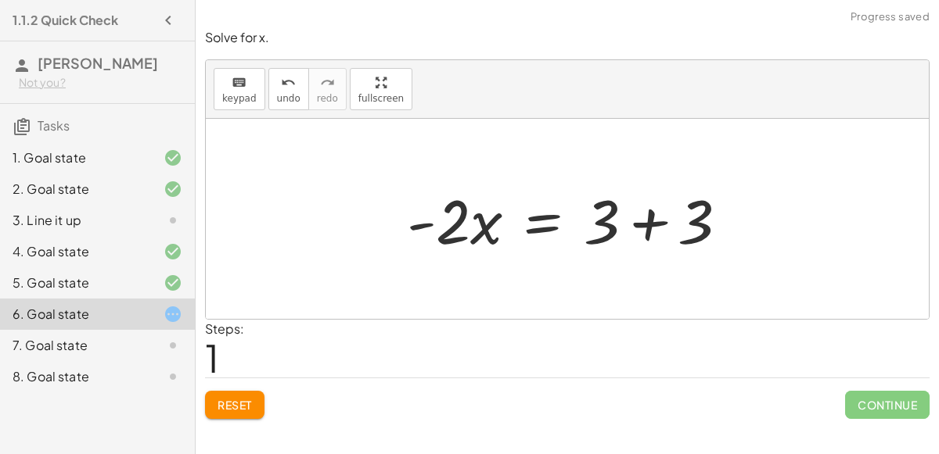
click at [640, 220] on div at bounding box center [574, 219] width 350 height 81
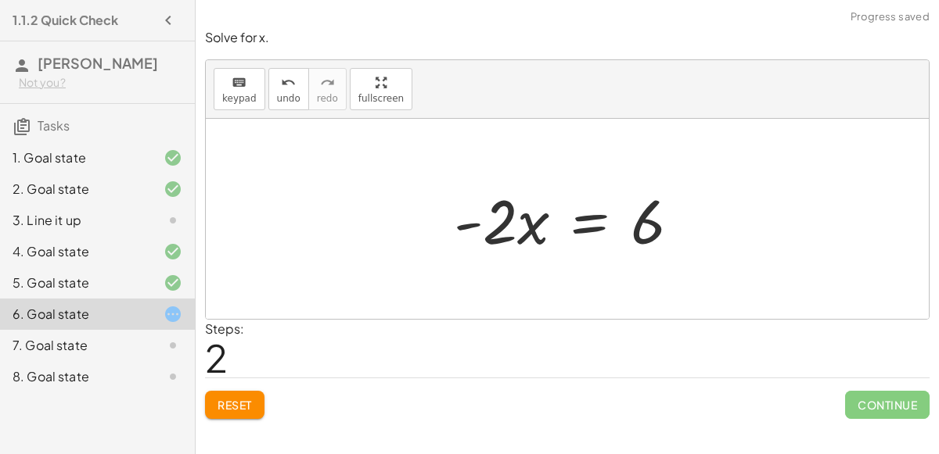
click at [580, 215] on div at bounding box center [573, 219] width 254 height 81
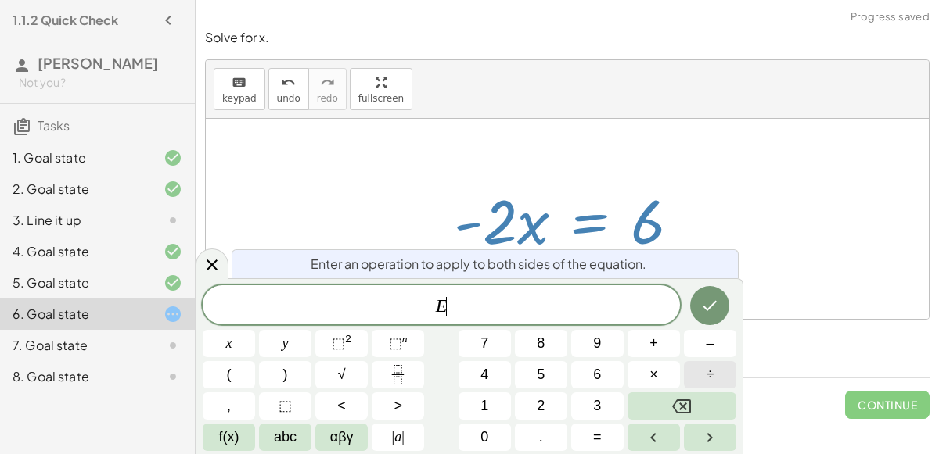
click at [703, 371] on button "÷" at bounding box center [710, 374] width 52 height 27
click at [692, 339] on button "–" at bounding box center [710, 343] width 52 height 27
click at [531, 404] on button "2" at bounding box center [541, 406] width 52 height 27
click at [709, 307] on icon "Done" at bounding box center [709, 305] width 19 height 19
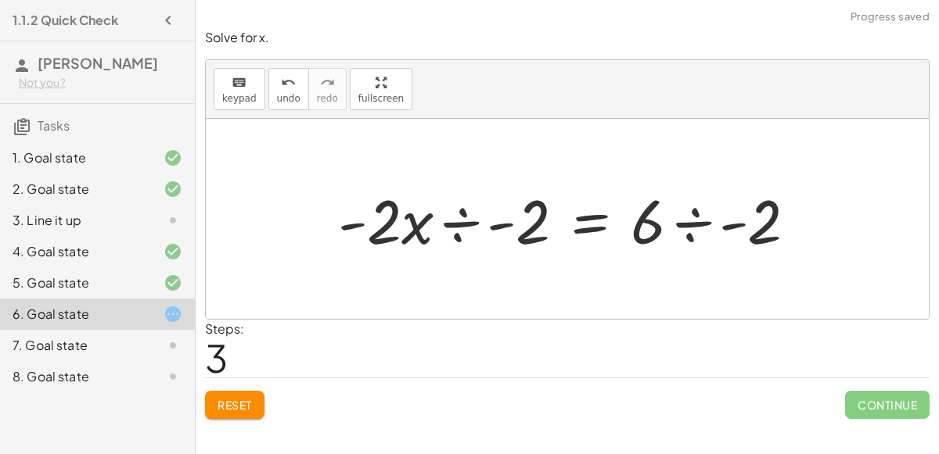
click at [473, 221] on div at bounding box center [573, 219] width 486 height 81
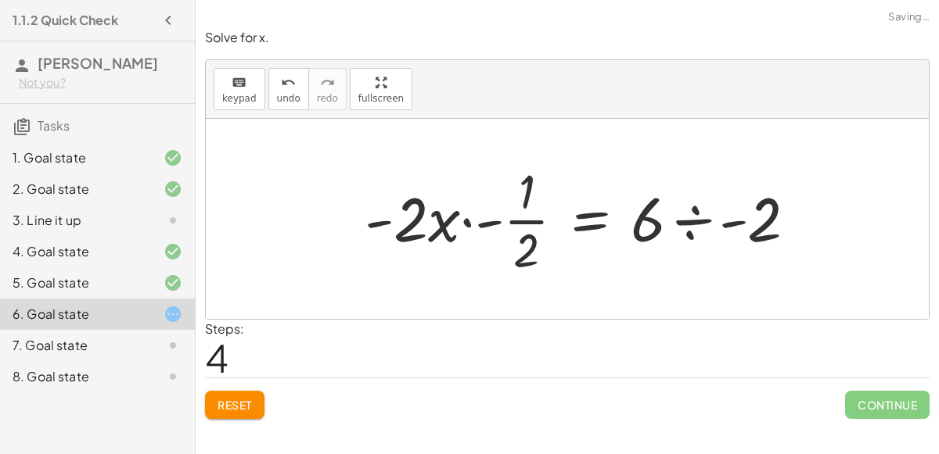
click at [465, 220] on div at bounding box center [587, 219] width 460 height 120
click at [465, 221] on div at bounding box center [603, 219] width 428 height 120
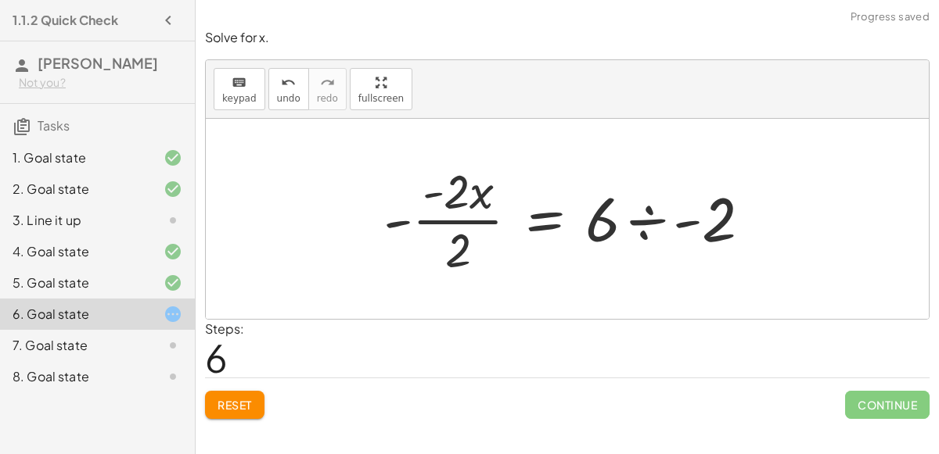
click at [696, 219] on div at bounding box center [573, 219] width 396 height 120
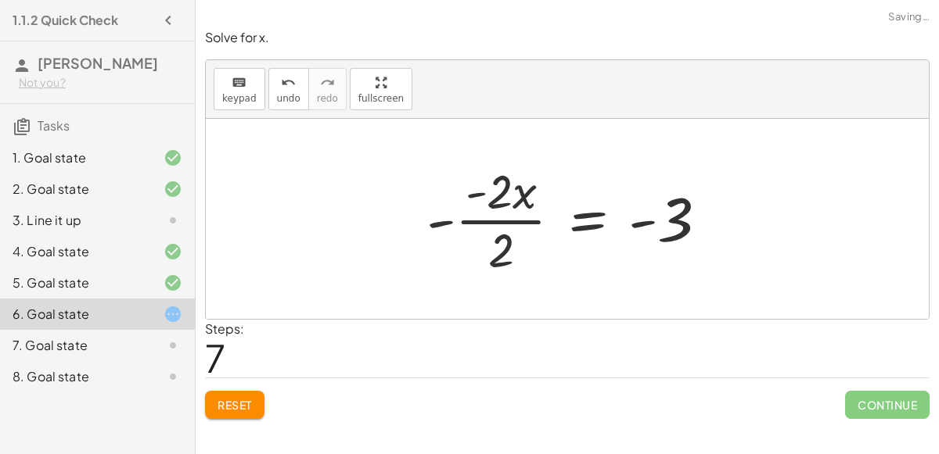
click at [506, 217] on div at bounding box center [572, 219] width 309 height 120
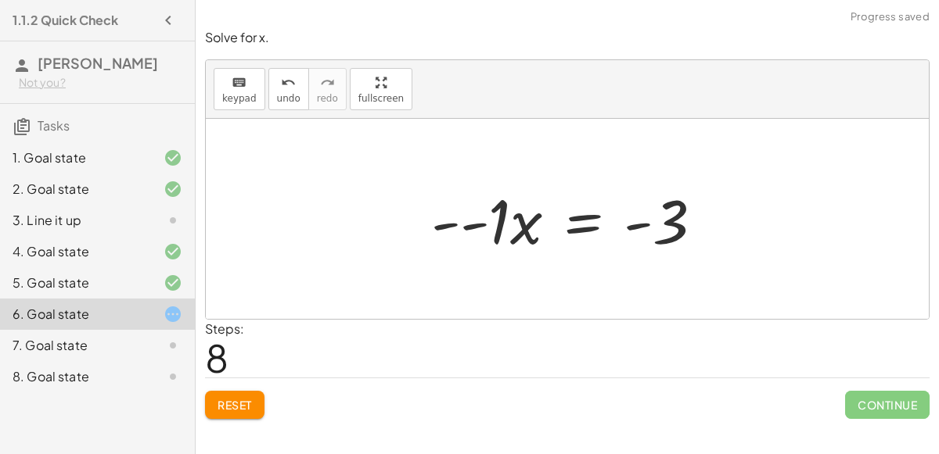
click at [450, 219] on div at bounding box center [573, 219] width 300 height 81
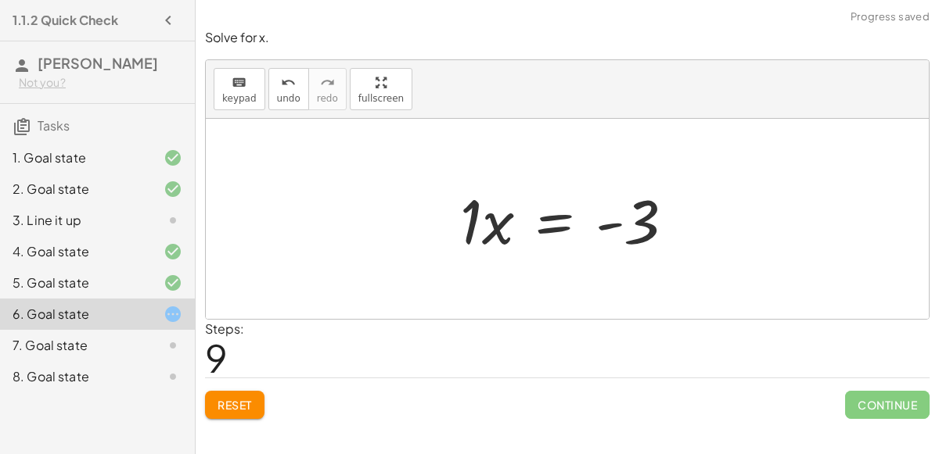
click at [559, 217] on div at bounding box center [573, 219] width 242 height 81
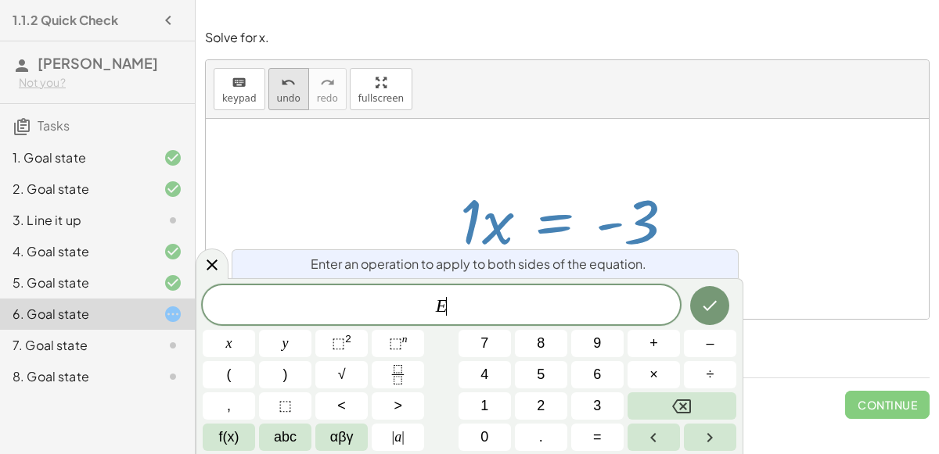
click at [268, 83] on button "undo undo" at bounding box center [288, 89] width 41 height 42
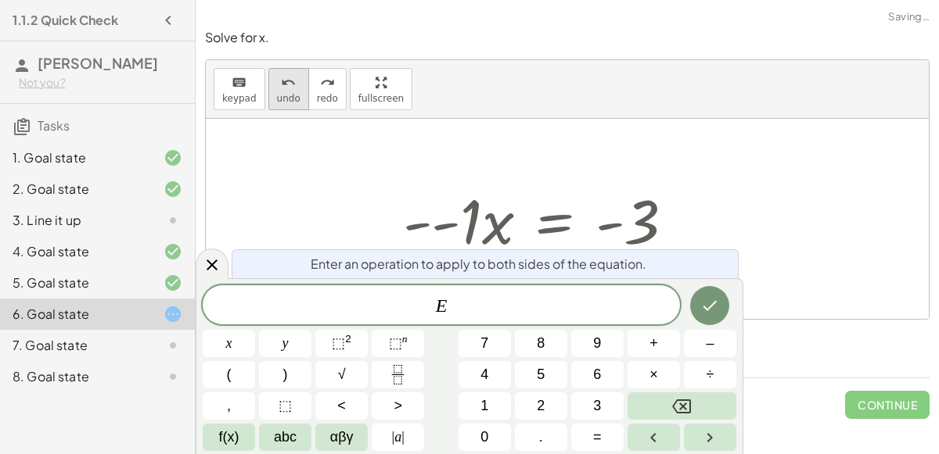
click at [268, 83] on button "undo undo" at bounding box center [288, 89] width 41 height 42
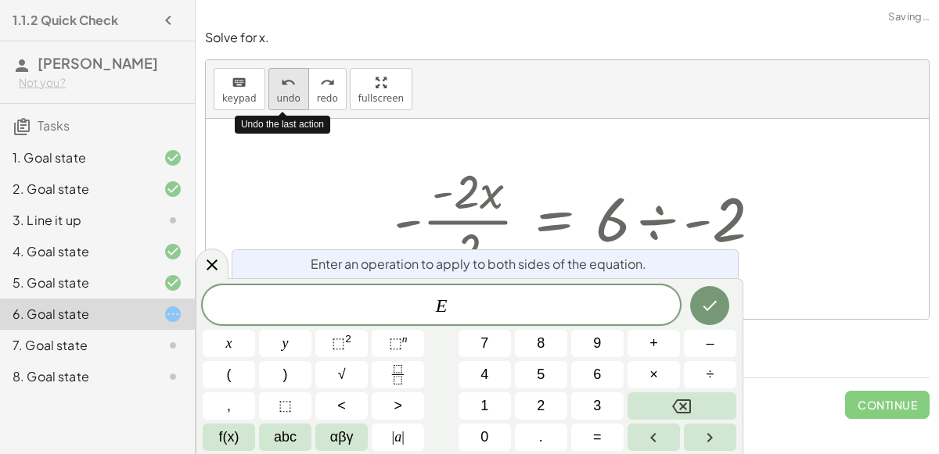
click at [268, 83] on button "undo undo" at bounding box center [288, 89] width 41 height 42
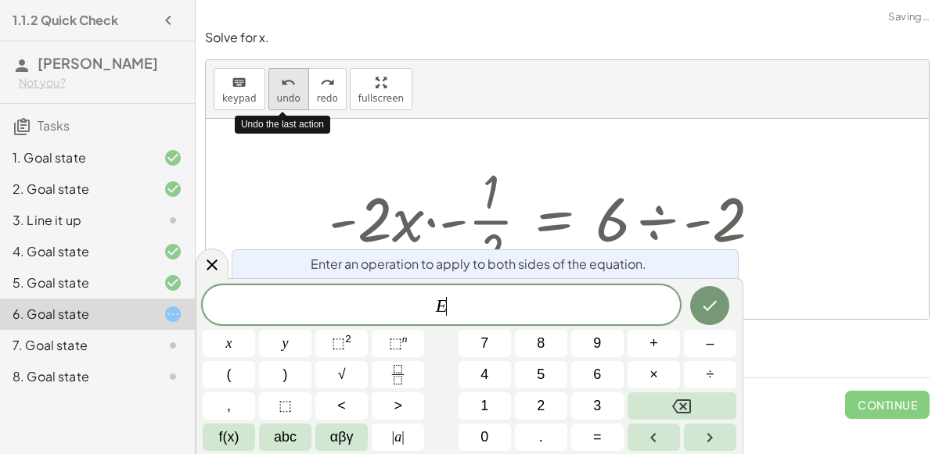
click at [268, 83] on button "undo undo" at bounding box center [288, 89] width 41 height 42
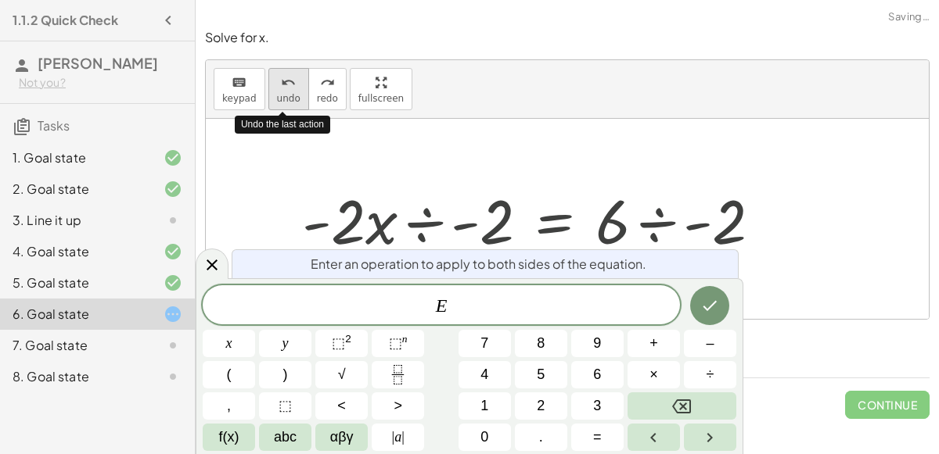
click at [268, 83] on button "undo undo" at bounding box center [288, 89] width 41 height 42
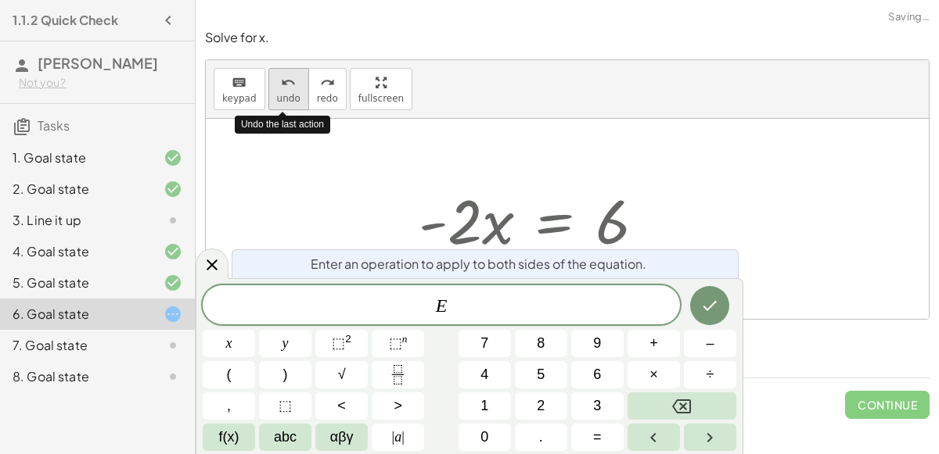
click at [268, 83] on button "undo undo" at bounding box center [288, 89] width 41 height 42
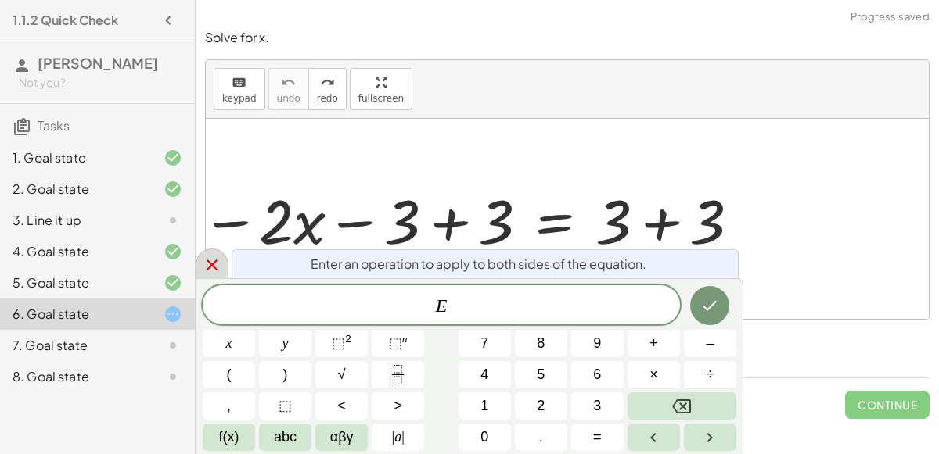
click at [214, 264] on icon at bounding box center [212, 265] width 19 height 19
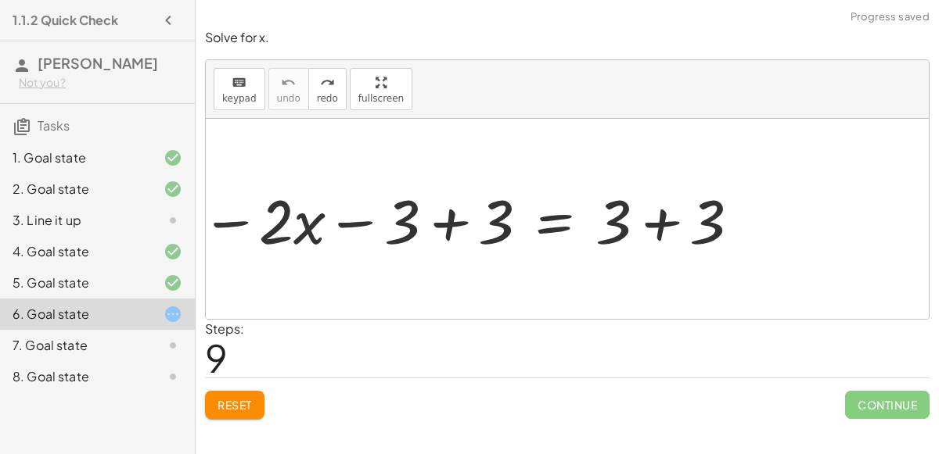
click at [457, 231] on div at bounding box center [573, 219] width 242 height 81
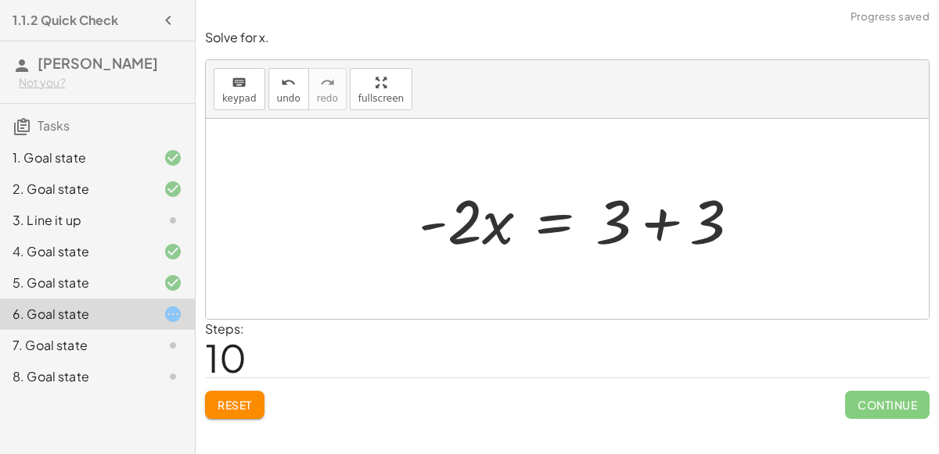
click at [660, 223] on div at bounding box center [573, 219] width 242 height 81
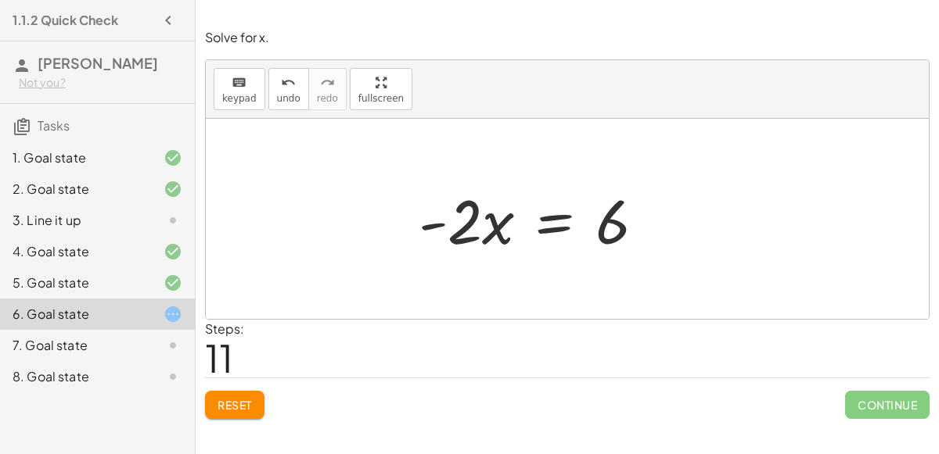
click at [565, 220] on div at bounding box center [573, 219] width 242 height 81
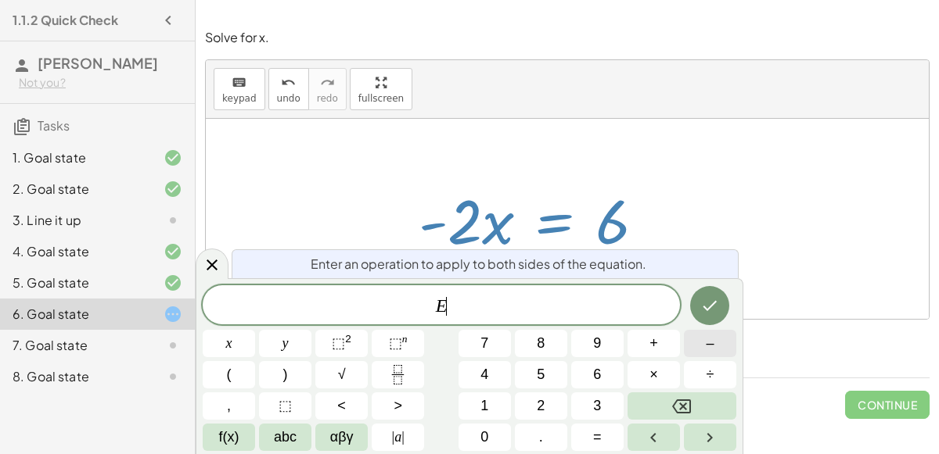
click at [689, 349] on button "–" at bounding box center [710, 343] width 52 height 27
click at [533, 411] on button "2" at bounding box center [541, 406] width 52 height 27
click at [703, 306] on icon "Done" at bounding box center [709, 305] width 19 height 19
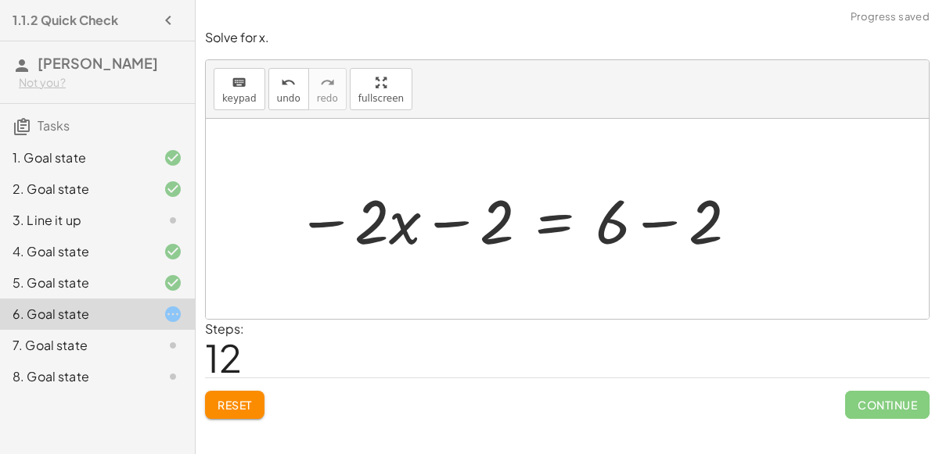
click at [437, 222] on div "− · 2 · x − 3 = 3 − · 2 · x − 3 + 3 = + 3 + 3 − · 2 · x + 0 = + 3 + 3 · - 2 · x…" at bounding box center [567, 219] width 262 height 88
click at [666, 216] on div at bounding box center [573, 219] width 242 height 81
click at [436, 224] on div "− · 2 · x − 3 = 3 − · 2 · x − 3 + 3 = + 3 + 3 − · 2 · x + 0 = + 3 + 3 · - 2 · x…" at bounding box center [567, 219] width 262 height 88
click at [285, 84] on icon "undo" at bounding box center [288, 83] width 15 height 19
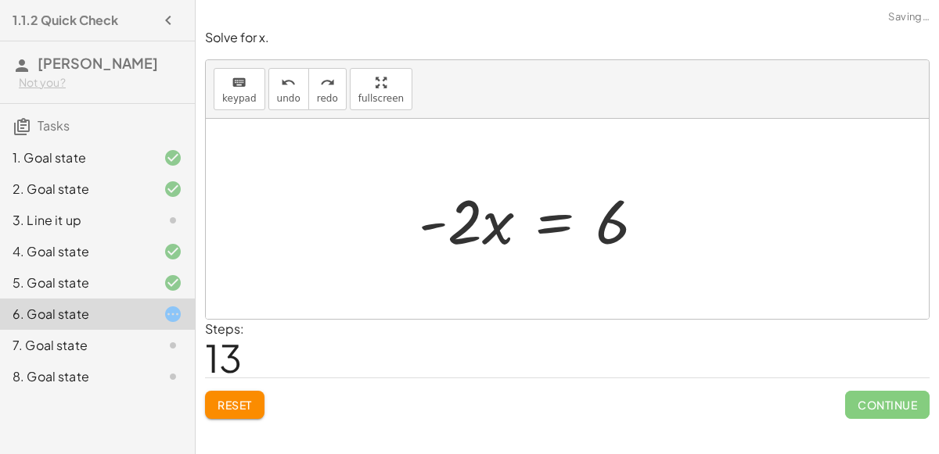
click at [555, 217] on div "− · 2 · x − 3 = 3 − · 2 · x − 3 + 3 = + 3 + 3 − · 2 · x + 0 = + 3 + 3 · - 2 · x…" at bounding box center [567, 219] width 262 height 88
click at [544, 218] on div "− · 2 · x − 3 = 3 − · 2 · x − 3 + 3 = + 3 + 3 − · 2 · x + 0 = + 3 + 3 · - 2 · x…" at bounding box center [567, 219] width 262 height 88
click at [549, 221] on div "− · 2 · x − 3 = 3 − · 2 · x − 3 + 3 = + 3 + 3 − · 2 · x + 0 = + 3 + 3 · - 2 · x…" at bounding box center [567, 219] width 262 height 88
click at [558, 224] on div "− · 2 · x − 3 = 3 − · 2 · x − 3 + 3 = + 3 + 3 − · 2 · x + 0 = + 3 + 3 · - 2 · x…" at bounding box center [567, 219] width 262 height 88
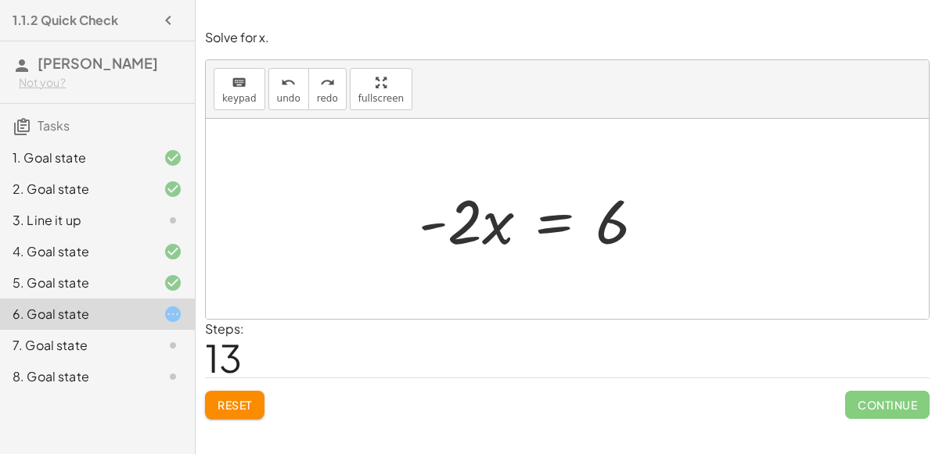
click at [558, 224] on div "− · 2 · x − 3 = 3 − · 2 · x − 3 + 3 = + 3 + 3 − · 2 · x + 0 = + 3 + 3 · - 2 · x…" at bounding box center [567, 219] width 262 height 88
click at [552, 222] on div "− · 2 · x − 3 = 3 − · 2 · x − 3 + 3 = + 3 + 3 − · 2 · x + 0 = + 3 + 3 · - 2 · x…" at bounding box center [567, 219] width 262 height 88
click at [234, 88] on icon "keyboard" at bounding box center [238, 83] width 15 height 19
click at [441, 211] on div "− · 2 · x − 3 = 3 − · 2 · x − 3 + 3 = + 3 + 3 − · 2 · x + 0 = + 3 + 3 · - 2 · x…" at bounding box center [567, 219] width 262 height 88
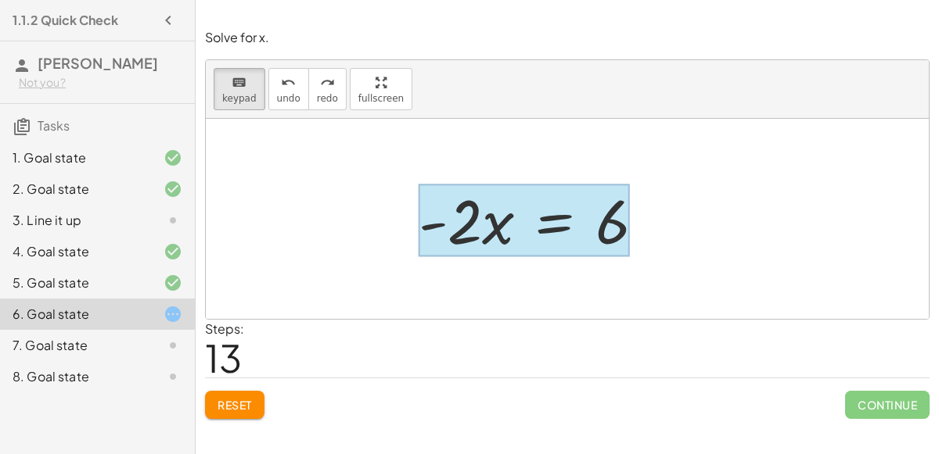
click at [555, 222] on div at bounding box center [523, 221] width 211 height 73
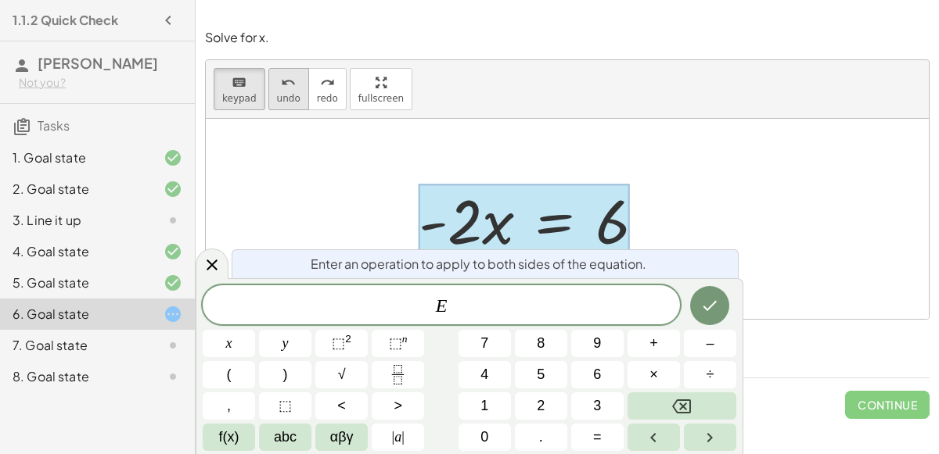
click at [277, 102] on span "undo" at bounding box center [288, 98] width 23 height 11
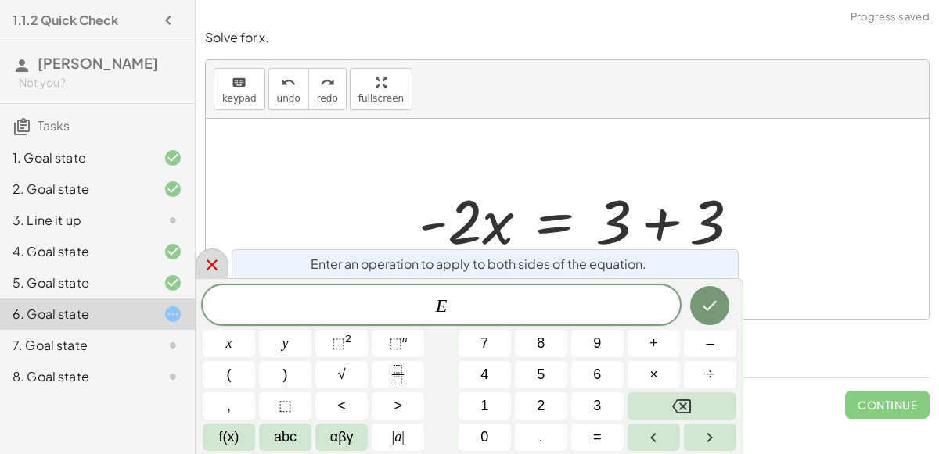
click at [213, 272] on icon at bounding box center [212, 265] width 19 height 19
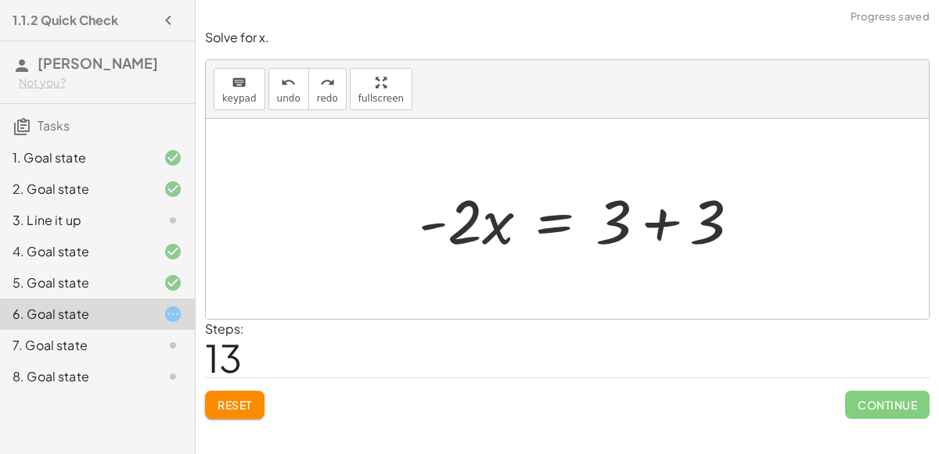
click at [666, 234] on div at bounding box center [621, 219] width 338 height 81
click at [551, 275] on div at bounding box center [567, 219] width 723 height 200
click at [553, 232] on div at bounding box center [573, 219] width 242 height 81
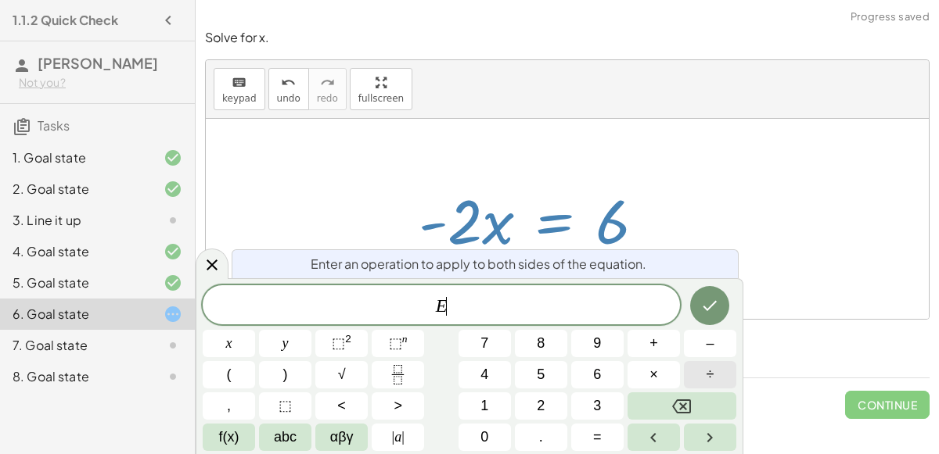
click at [725, 380] on button "÷" at bounding box center [710, 374] width 52 height 27
click at [716, 339] on button "–" at bounding box center [710, 343] width 52 height 27
click at [549, 394] on button "2" at bounding box center [541, 406] width 52 height 27
click at [712, 301] on icon "Done" at bounding box center [709, 305] width 19 height 19
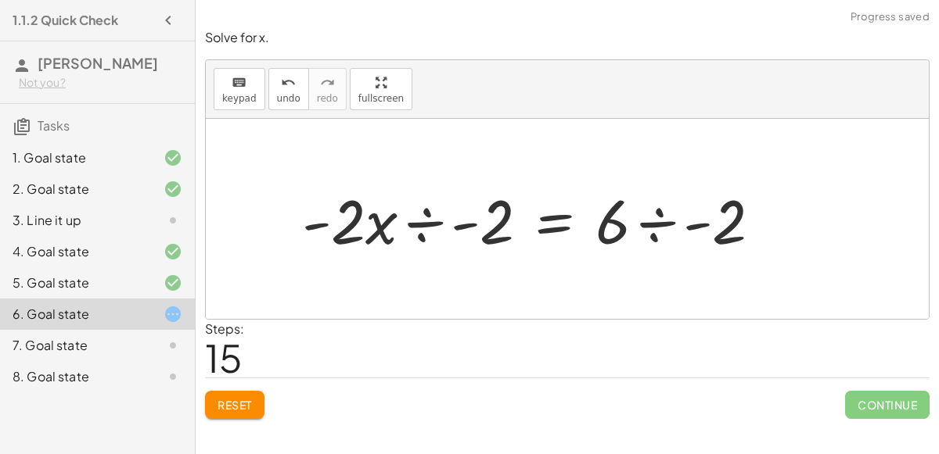
click at [462, 220] on div at bounding box center [573, 219] width 242 height 81
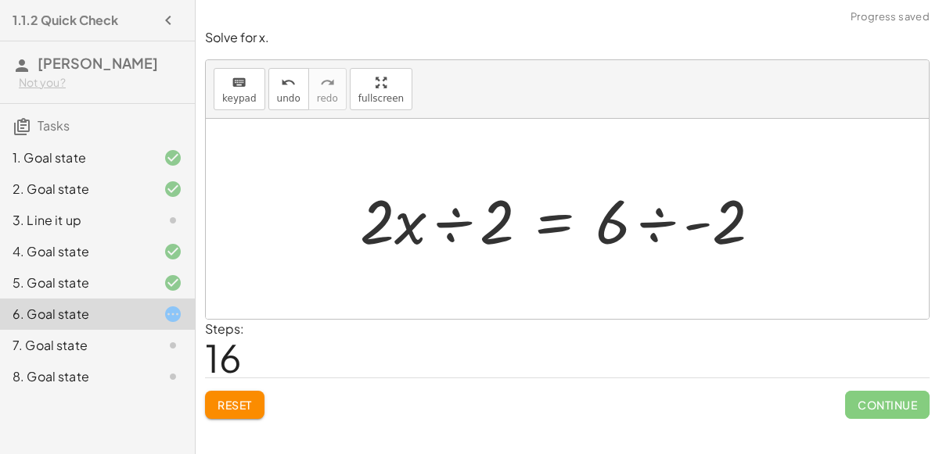
click at [666, 217] on div at bounding box center [573, 219] width 242 height 81
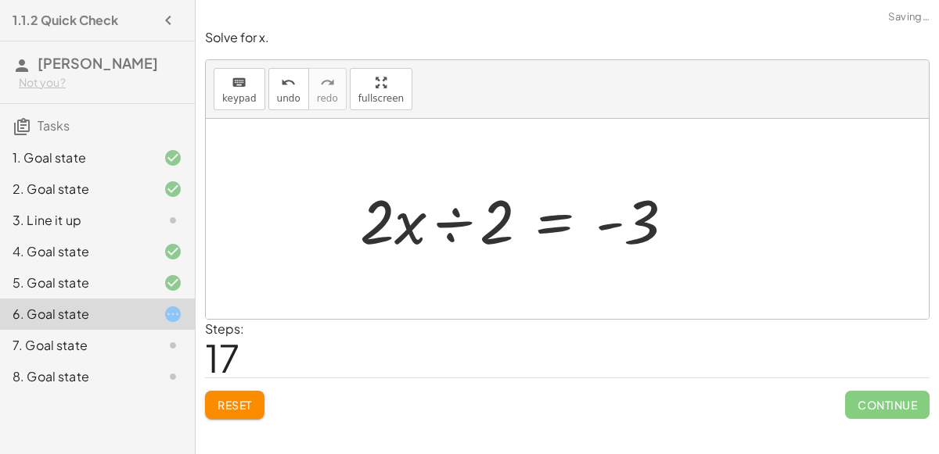
click at [449, 220] on div "− · 2 · x − 3 = 3 − · 2 · x − 3 + 3 = + 3 + 3 − · 2 · x + 0 = + 3 + 3 · - 2 · x…" at bounding box center [567, 219] width 262 height 88
click at [462, 217] on div at bounding box center [573, 219] width 242 height 81
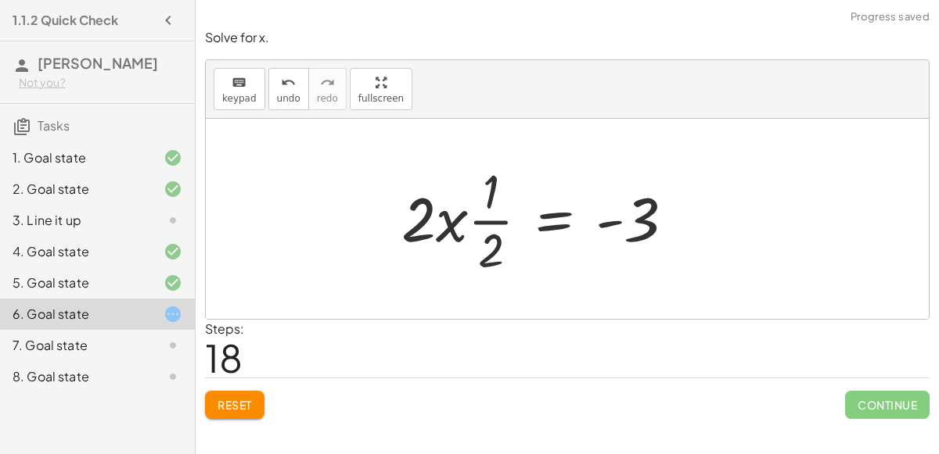
click at [452, 223] on div at bounding box center [573, 219] width 242 height 120
click at [415, 224] on div at bounding box center [567, 219] width 723 height 200
drag, startPoint x: 489, startPoint y: 198, endPoint x: 612, endPoint y: 180, distance: 124.1
click at [612, 180] on div at bounding box center [573, 219] width 242 height 120
drag, startPoint x: 492, startPoint y: 249, endPoint x: 411, endPoint y: 213, distance: 88.2
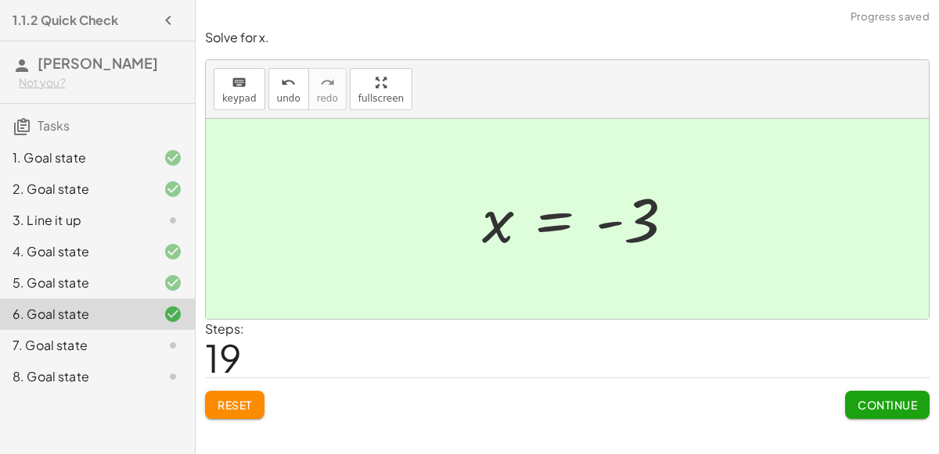
click at [878, 399] on span "Continue" at bounding box center [886, 405] width 59 height 14
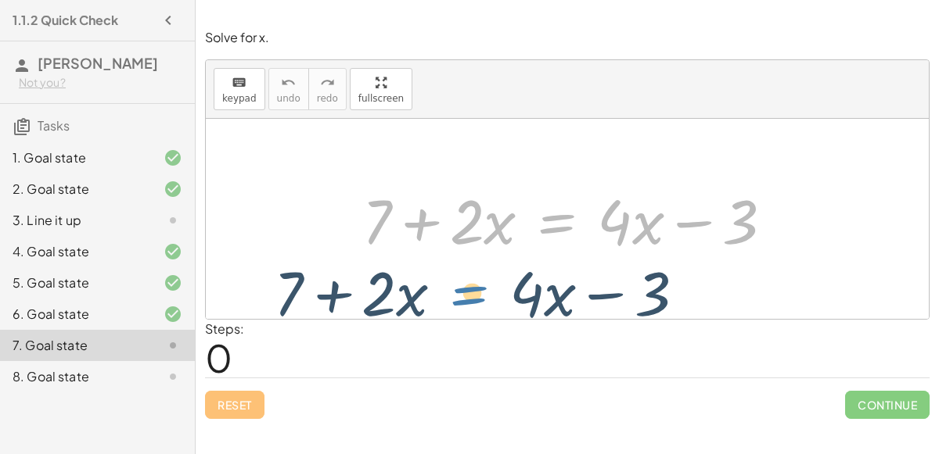
drag, startPoint x: 544, startPoint y: 224, endPoint x: 454, endPoint y: 294, distance: 114.2
click at [454, 294] on div "+ 7 + · 2 · x = + · 4 · x − 3 + 7 + · 2 · x = + · 4 · x − 3" at bounding box center [567, 219] width 723 height 200
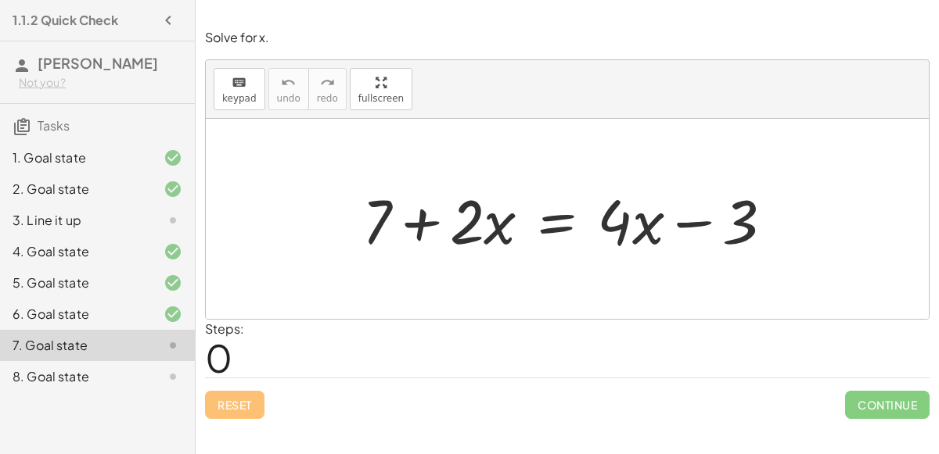
click at [120, 310] on div "6. Goal state" at bounding box center [76, 314] width 126 height 19
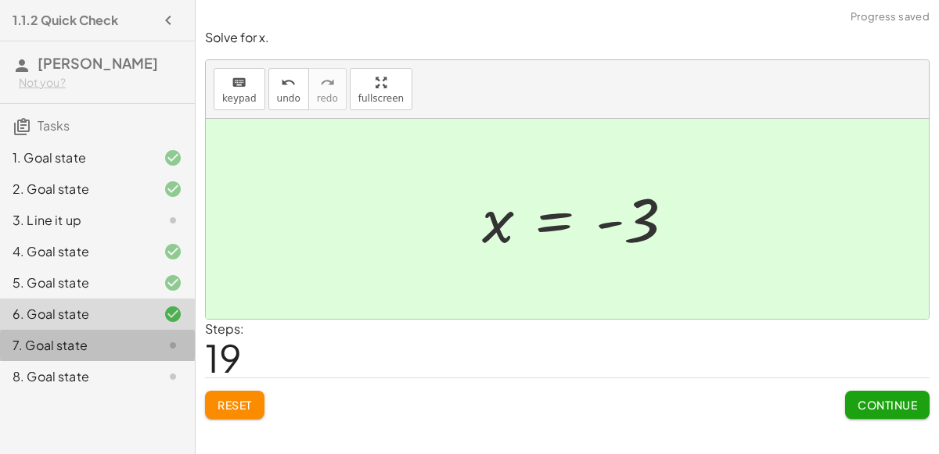
click at [67, 343] on div "7. Goal state" at bounding box center [76, 345] width 126 height 19
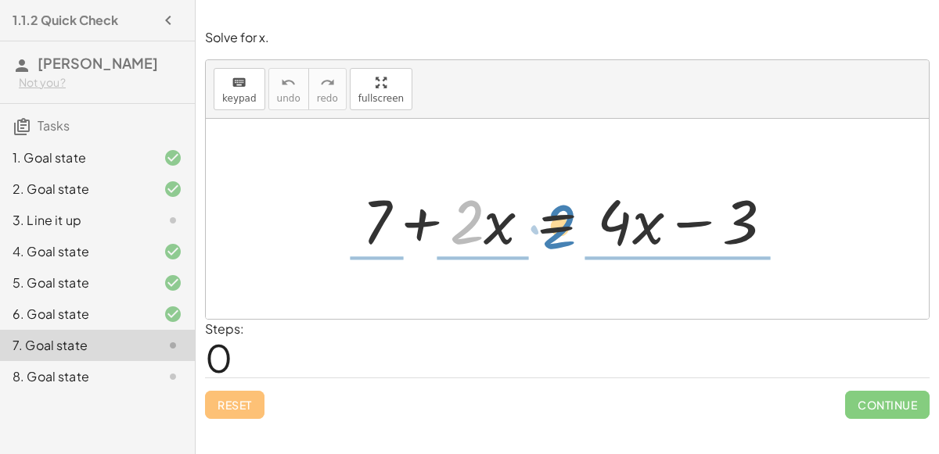
drag, startPoint x: 461, startPoint y: 228, endPoint x: 613, endPoint y: 243, distance: 153.2
click at [613, 243] on div at bounding box center [573, 219] width 439 height 81
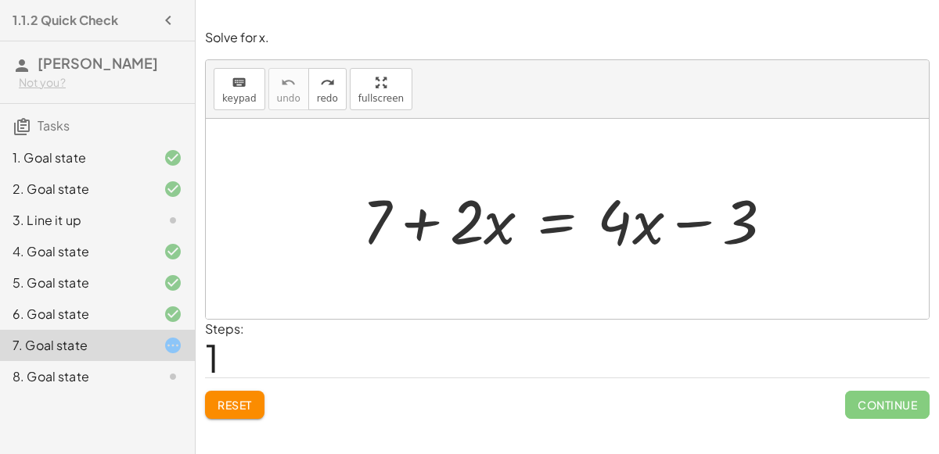
click at [558, 212] on div at bounding box center [573, 219] width 439 height 81
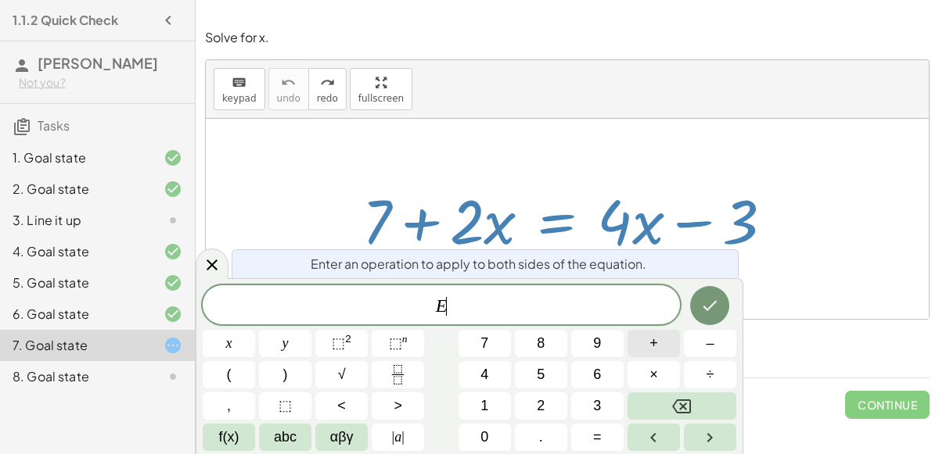
click at [653, 343] on span "+" at bounding box center [653, 343] width 9 height 21
click at [607, 393] on button "3" at bounding box center [597, 406] width 52 height 27
click at [717, 306] on icon "Done" at bounding box center [709, 305] width 19 height 19
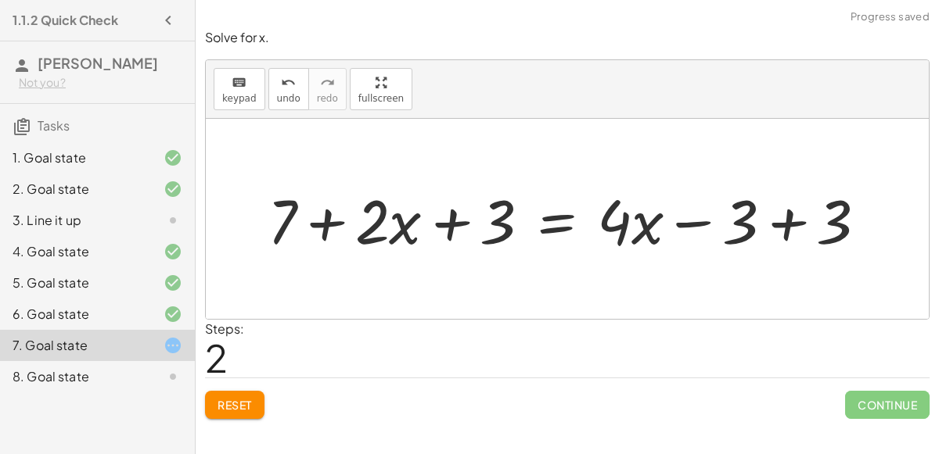
click at [492, 231] on div at bounding box center [573, 219] width 627 height 81
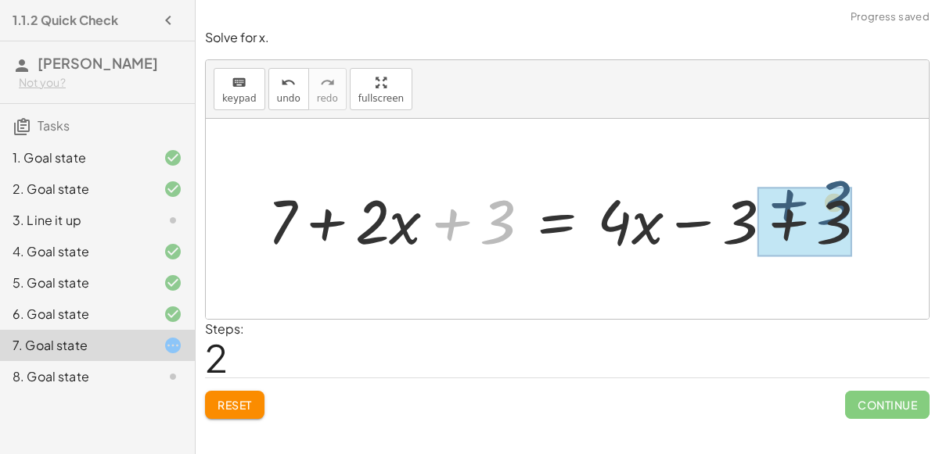
drag, startPoint x: 492, startPoint y: 231, endPoint x: 831, endPoint y: 214, distance: 339.1
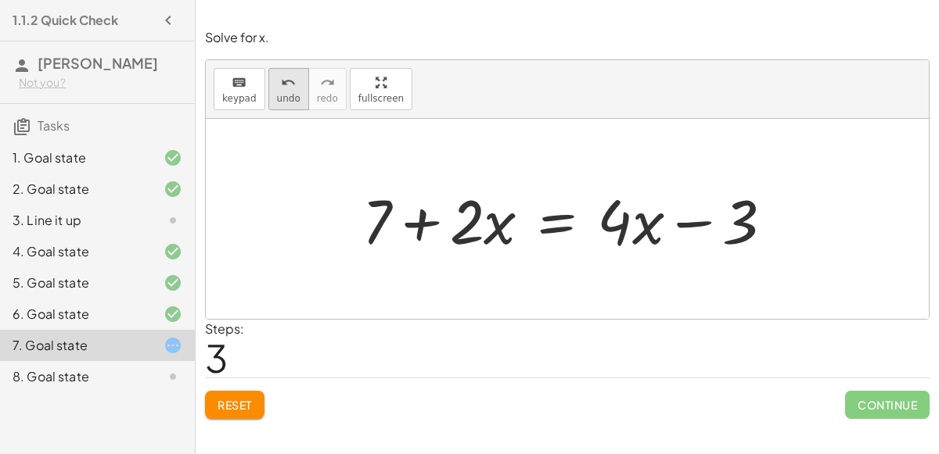
click at [283, 94] on span "undo" at bounding box center [288, 98] width 23 height 11
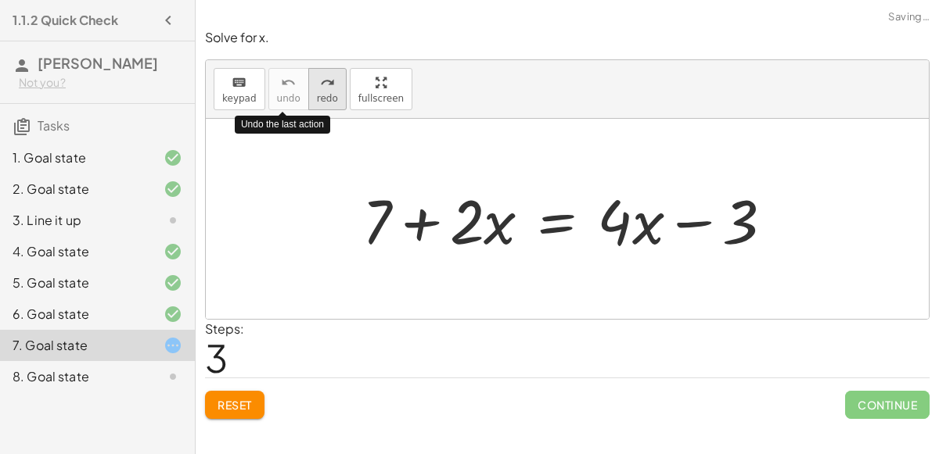
click at [327, 93] on span "redo" at bounding box center [327, 98] width 21 height 11
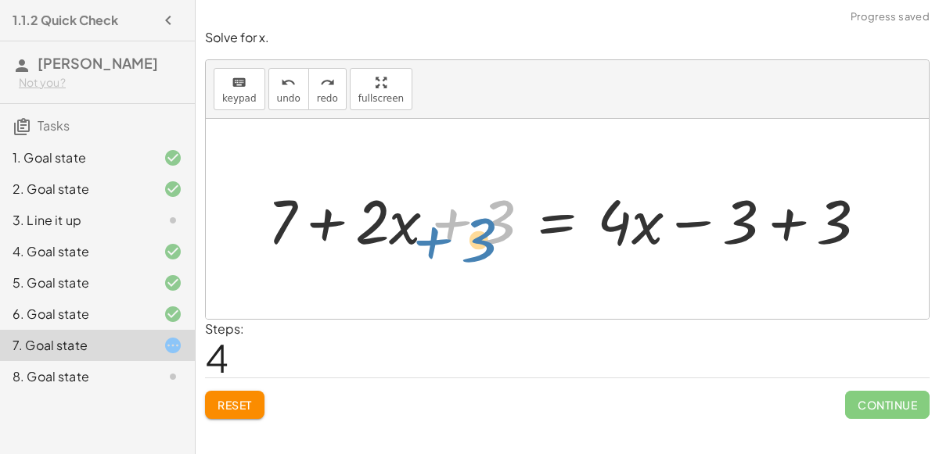
drag, startPoint x: 494, startPoint y: 208, endPoint x: 474, endPoint y: 226, distance: 27.1
click at [474, 226] on div at bounding box center [573, 219] width 627 height 81
click at [796, 217] on div at bounding box center [573, 219] width 627 height 81
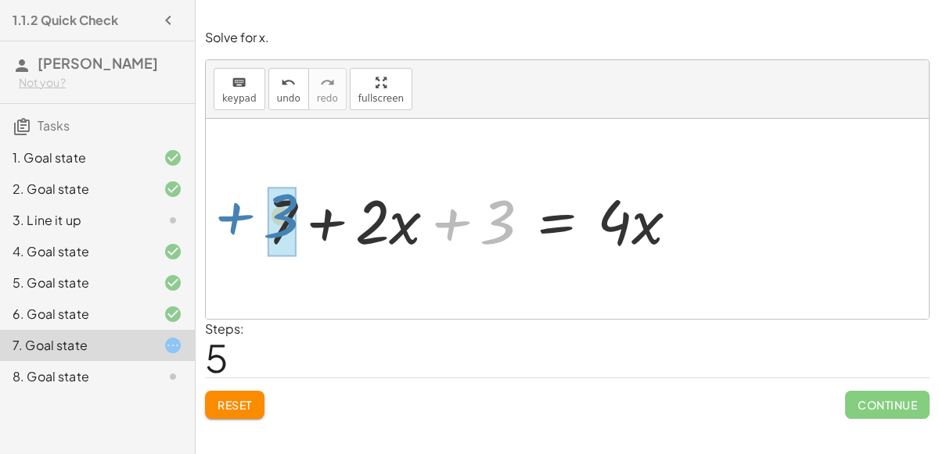
drag, startPoint x: 494, startPoint y: 224, endPoint x: 276, endPoint y: 218, distance: 218.3
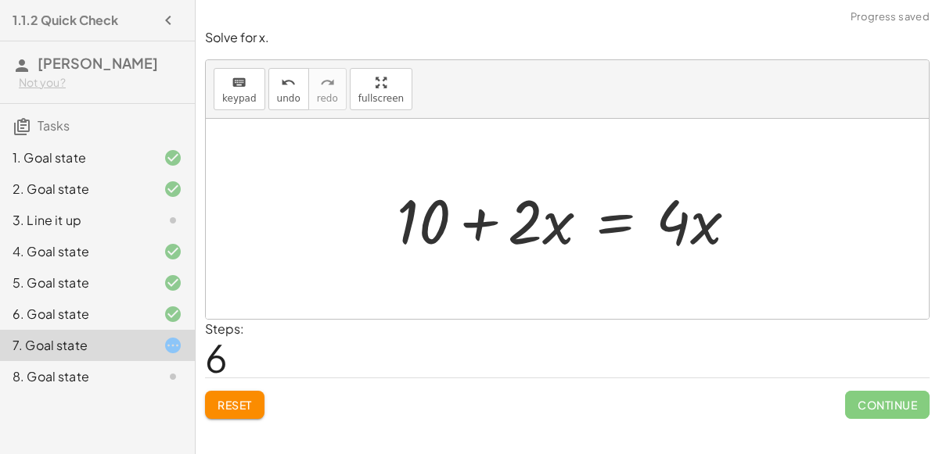
click at [532, 218] on div at bounding box center [573, 219] width 368 height 81
drag, startPoint x: 532, startPoint y: 218, endPoint x: 544, endPoint y: 201, distance: 21.3
click at [544, 201] on div at bounding box center [573, 219] width 368 height 81
drag, startPoint x: 681, startPoint y: 228, endPoint x: 669, endPoint y: 245, distance: 20.2
click at [669, 245] on div at bounding box center [573, 219] width 368 height 81
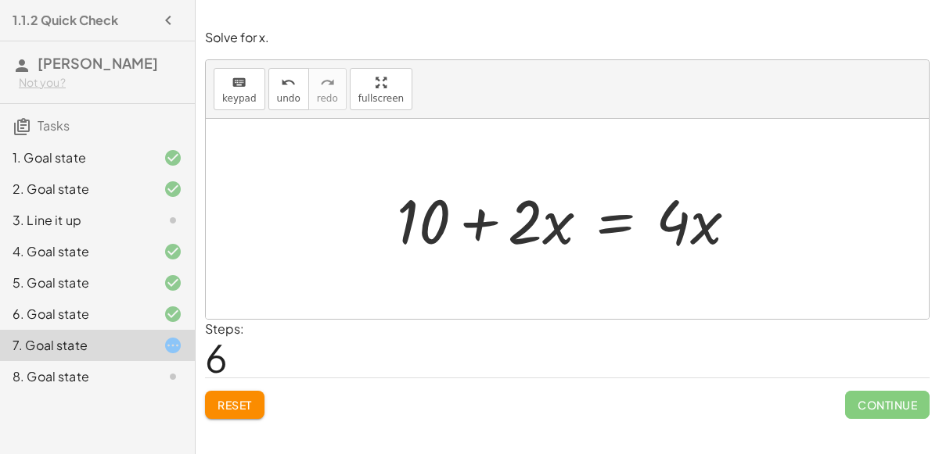
click at [524, 220] on div at bounding box center [573, 219] width 368 height 81
click at [608, 221] on div at bounding box center [573, 219] width 368 height 81
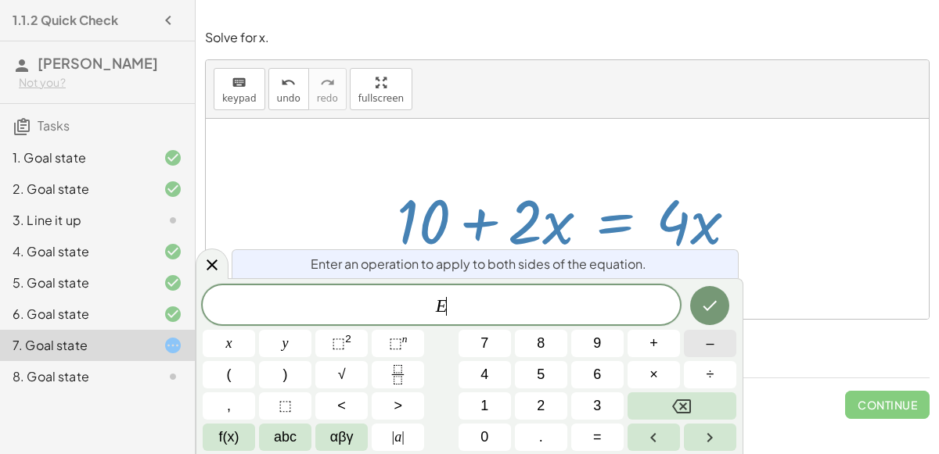
click at [724, 351] on button "–" at bounding box center [710, 343] width 52 height 27
click at [537, 400] on span "2" at bounding box center [541, 406] width 8 height 21
click at [237, 344] on button "x" at bounding box center [229, 343] width 52 height 27
click at [700, 297] on button "Done" at bounding box center [709, 305] width 39 height 39
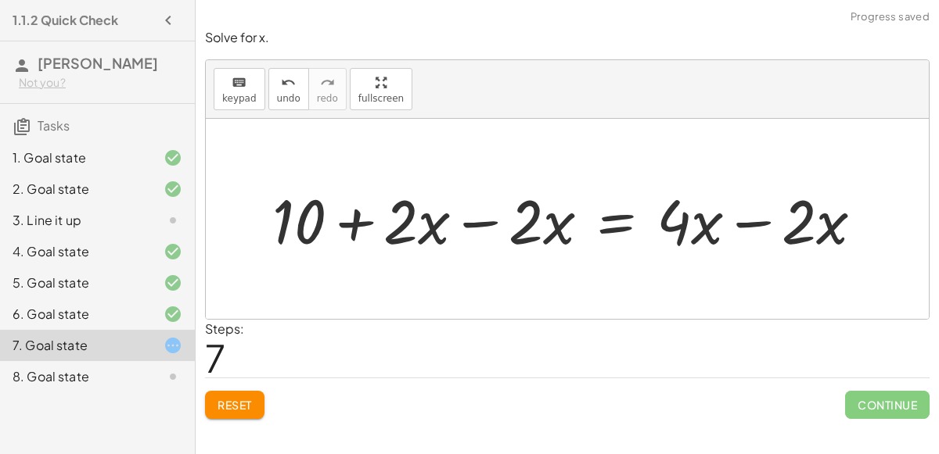
click at [484, 221] on div at bounding box center [573, 219] width 619 height 81
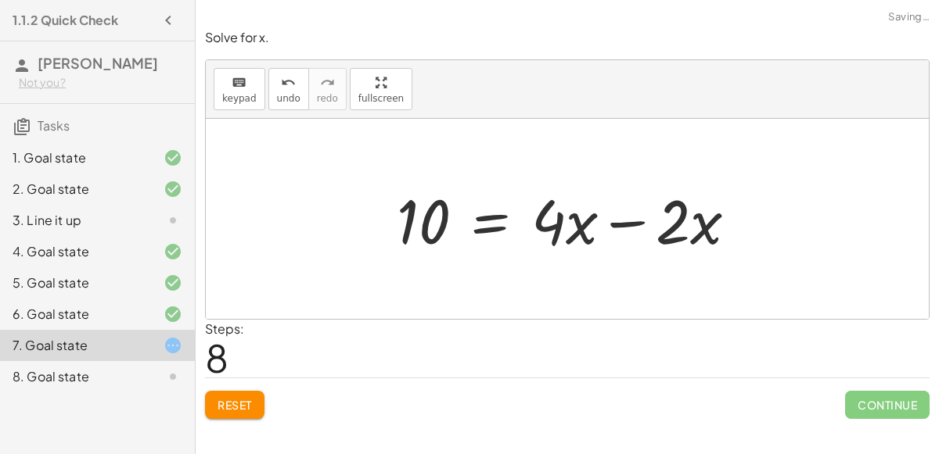
click at [634, 217] on div at bounding box center [573, 219] width 368 height 81
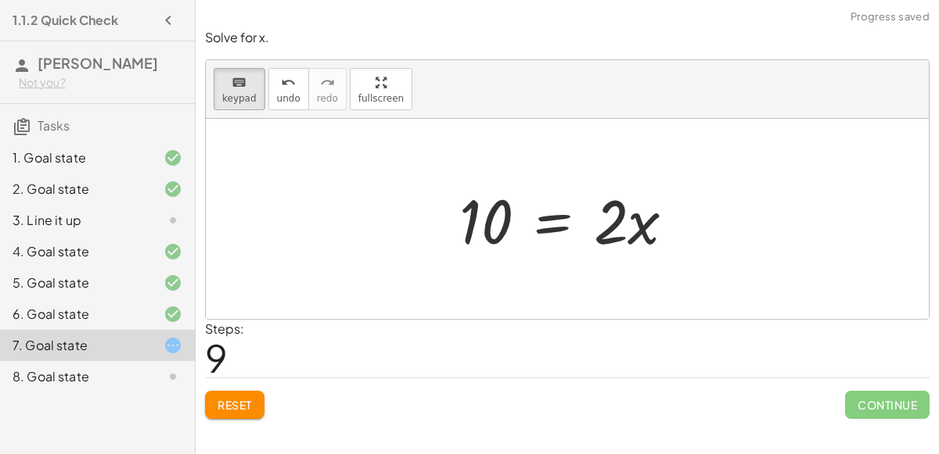
drag, startPoint x: 223, startPoint y: 88, endPoint x: 366, endPoint y: 214, distance: 191.1
click at [366, 214] on div "keyboard keypad undo undo redo redo fullscreen Edit expressions + 7 + · 2 · x =…" at bounding box center [567, 189] width 723 height 259
click at [339, 203] on div at bounding box center [567, 219] width 723 height 200
click at [249, 87] on div "keyboard" at bounding box center [239, 82] width 34 height 19
click at [540, 216] on div at bounding box center [573, 219] width 244 height 81
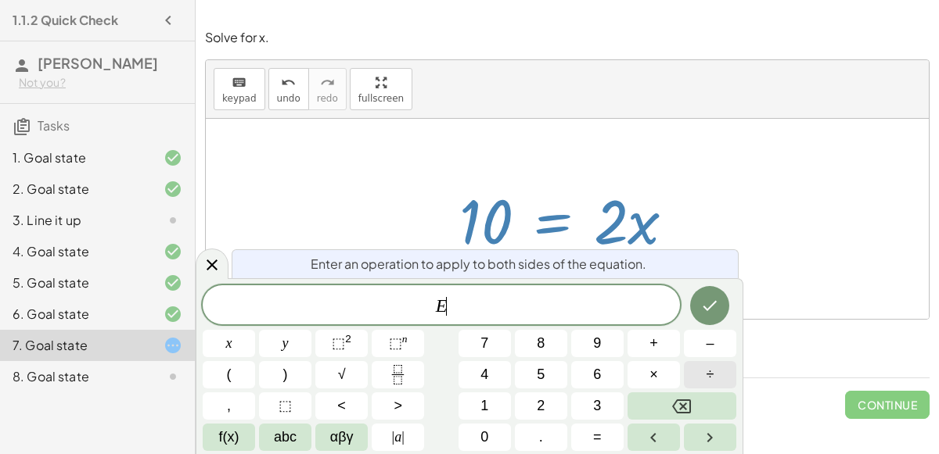
click at [706, 363] on button "÷" at bounding box center [710, 374] width 52 height 27
click at [551, 395] on button "2" at bounding box center [541, 406] width 52 height 27
click at [713, 318] on button "Done" at bounding box center [709, 305] width 39 height 39
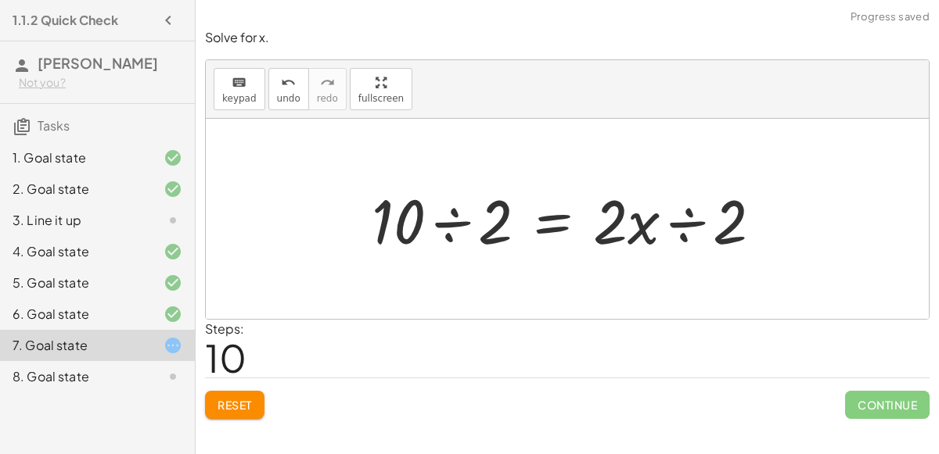
click at [693, 225] on div at bounding box center [573, 219] width 418 height 81
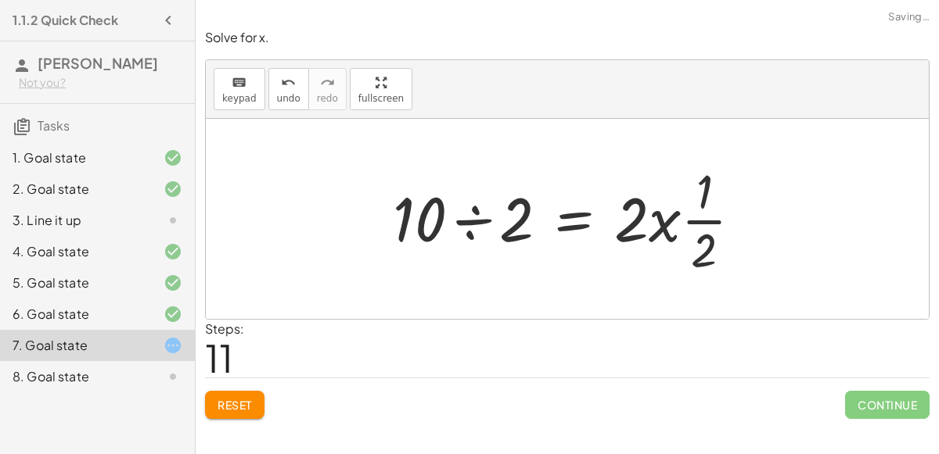
click at [670, 218] on div at bounding box center [573, 219] width 377 height 120
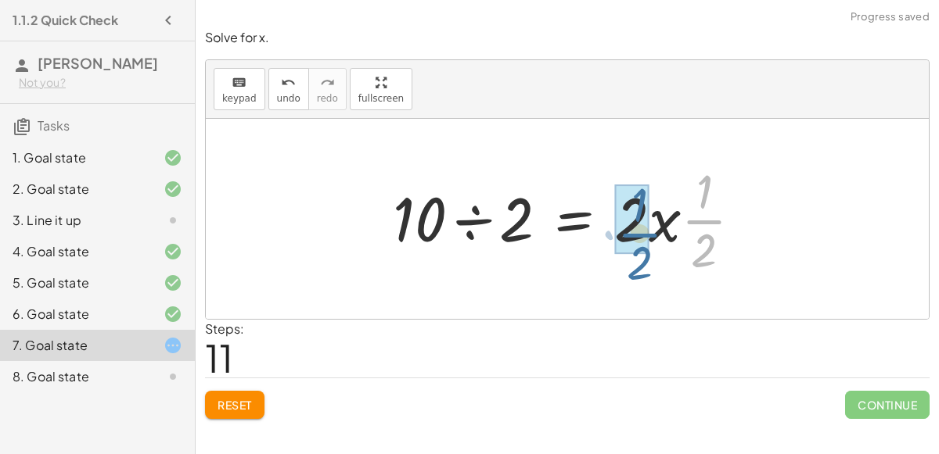
drag, startPoint x: 700, startPoint y: 207, endPoint x: 635, endPoint y: 221, distance: 66.3
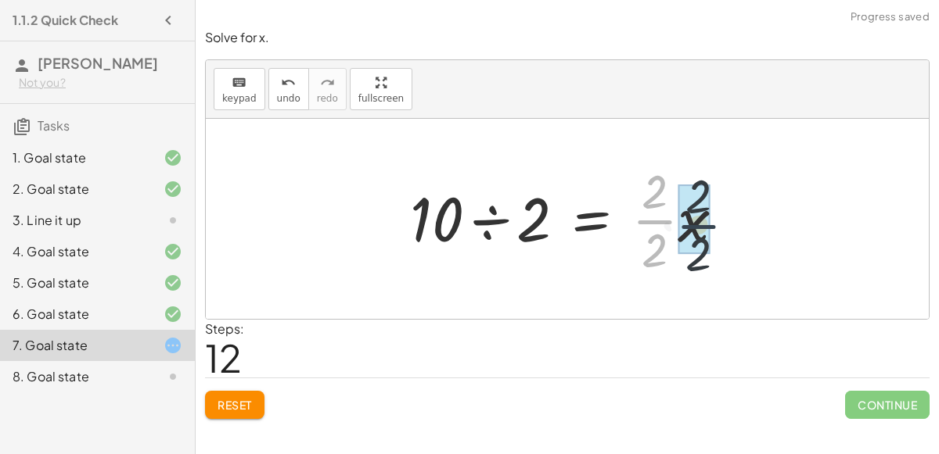
drag, startPoint x: 652, startPoint y: 221, endPoint x: 700, endPoint y: 225, distance: 47.9
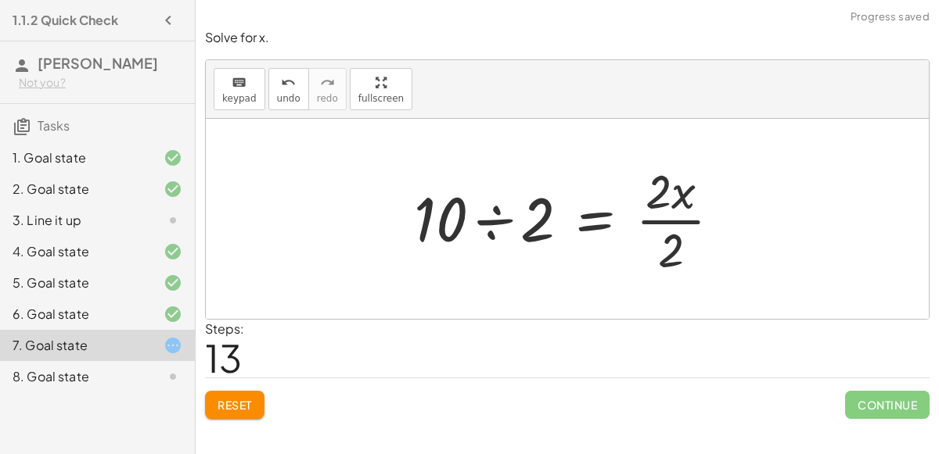
click at [494, 218] on div at bounding box center [573, 219] width 335 height 120
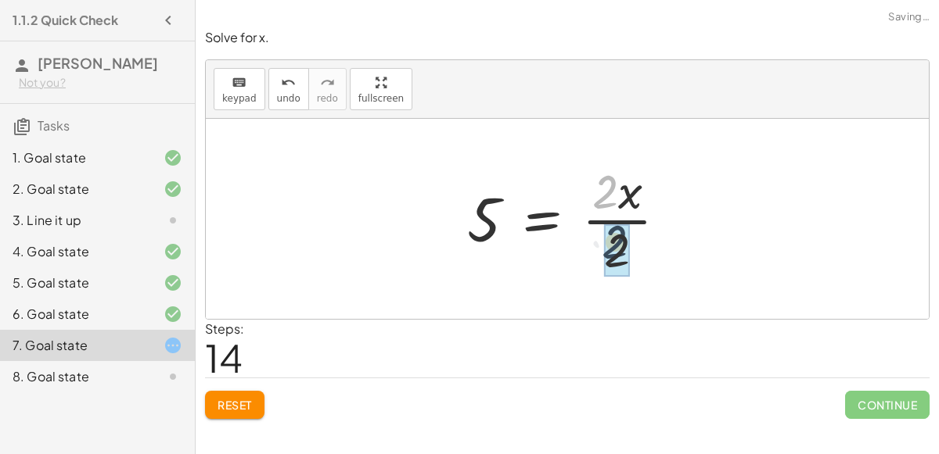
drag, startPoint x: 616, startPoint y: 200, endPoint x: 624, endPoint y: 250, distance: 50.8
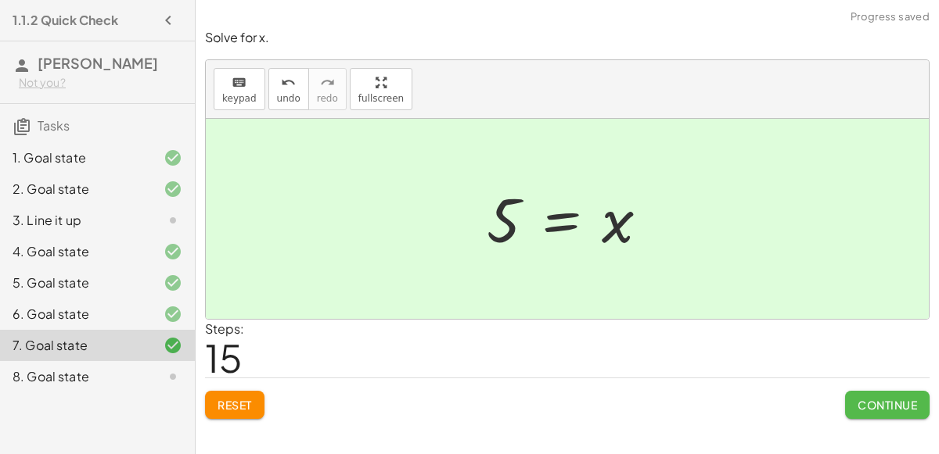
click at [863, 393] on button "Continue" at bounding box center [887, 405] width 84 height 28
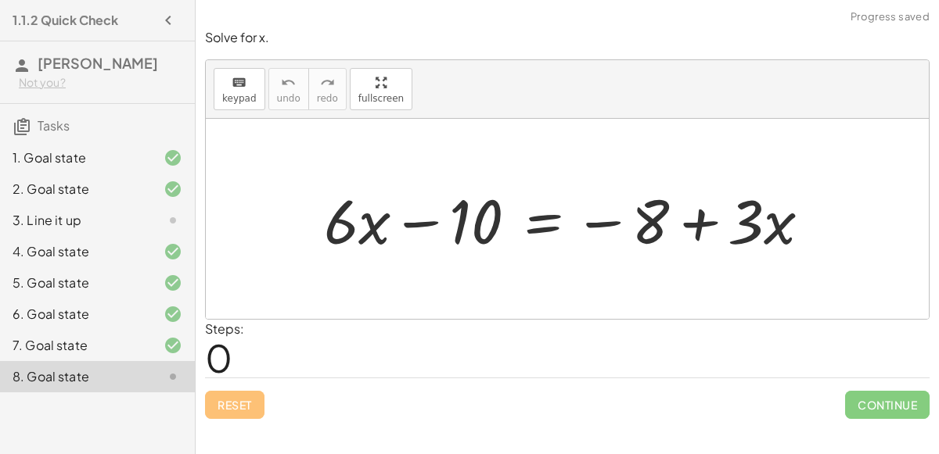
click at [423, 220] on div at bounding box center [573, 219] width 515 height 81
click at [698, 222] on div at bounding box center [573, 219] width 515 height 81
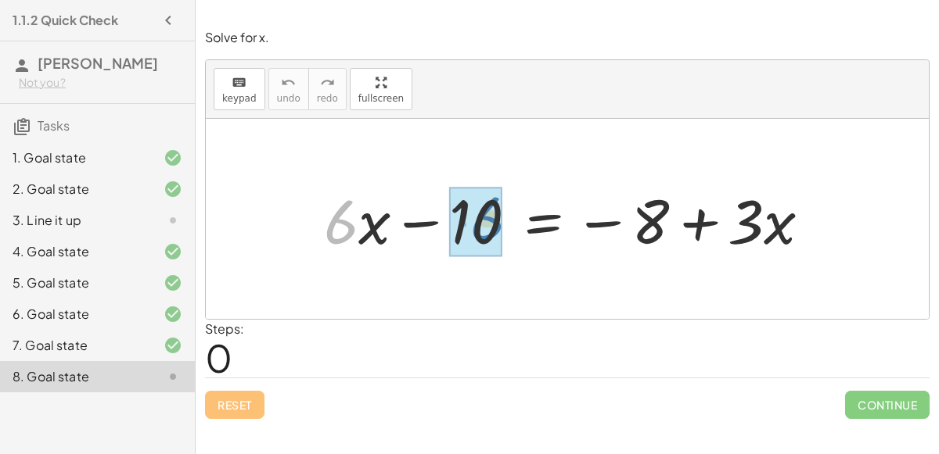
drag, startPoint x: 356, startPoint y: 212, endPoint x: 501, endPoint y: 208, distance: 144.7
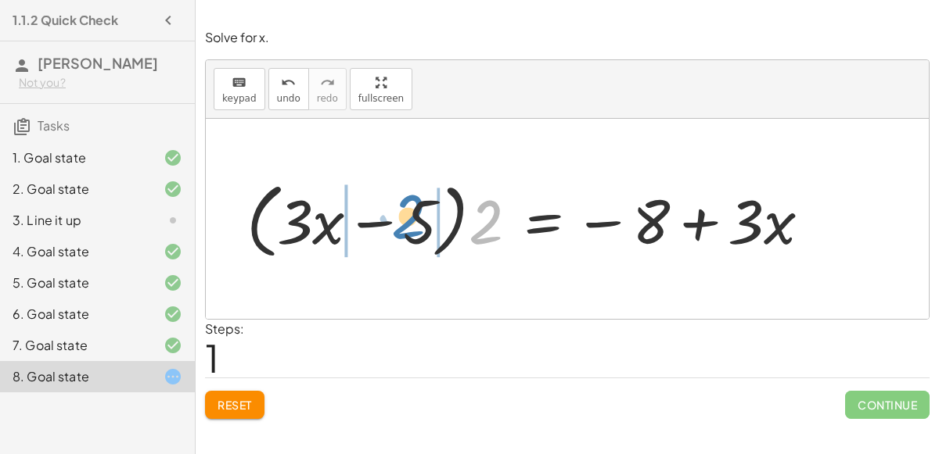
drag, startPoint x: 493, startPoint y: 221, endPoint x: 417, endPoint y: 215, distance: 76.8
click at [417, 215] on div at bounding box center [535, 219] width 592 height 90
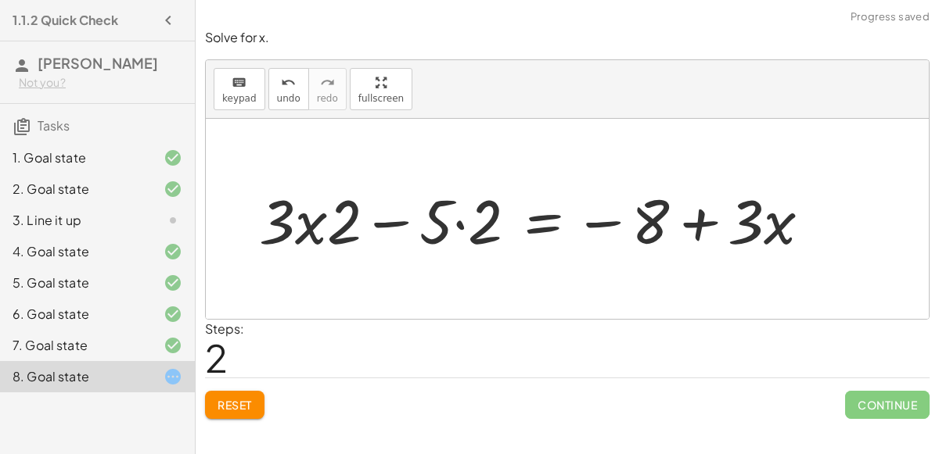
click at [304, 222] on div at bounding box center [541, 219] width 580 height 81
click at [307, 223] on div at bounding box center [541, 219] width 580 height 81
click at [389, 217] on div at bounding box center [541, 219] width 580 height 81
click at [461, 223] on div at bounding box center [541, 219] width 580 height 81
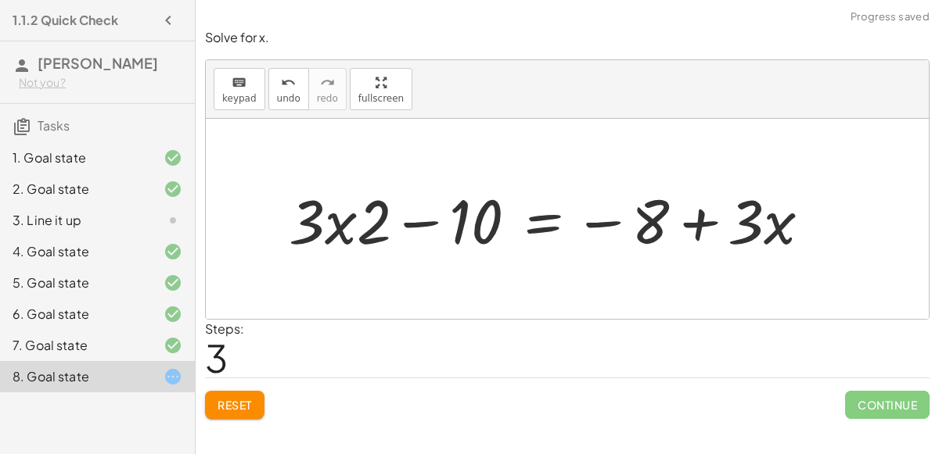
click at [426, 222] on div at bounding box center [556, 219] width 550 height 81
click at [332, 222] on div at bounding box center [556, 219] width 550 height 81
click at [335, 224] on div at bounding box center [556, 219] width 550 height 81
drag, startPoint x: 336, startPoint y: 224, endPoint x: 350, endPoint y: 221, distance: 14.4
click at [350, 221] on div at bounding box center [556, 219] width 550 height 81
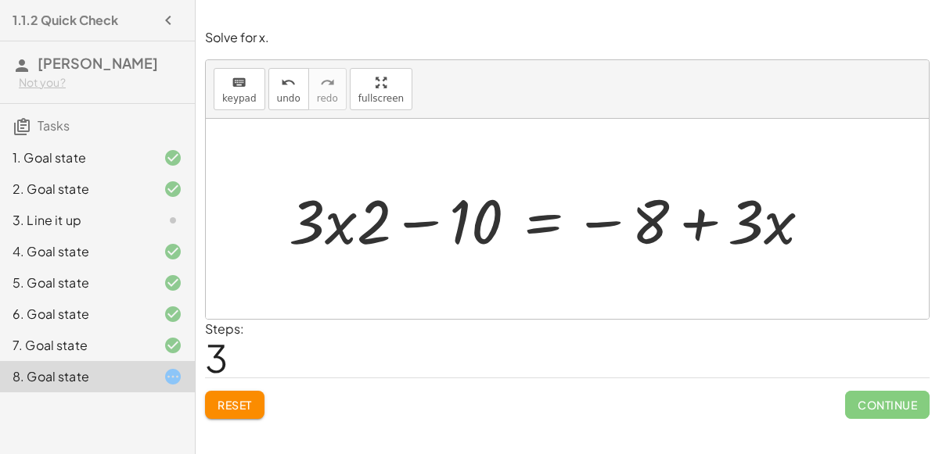
click at [422, 217] on div at bounding box center [556, 219] width 550 height 81
click at [590, 221] on div at bounding box center [556, 219] width 550 height 81
click at [285, 93] on span "undo" at bounding box center [288, 98] width 23 height 11
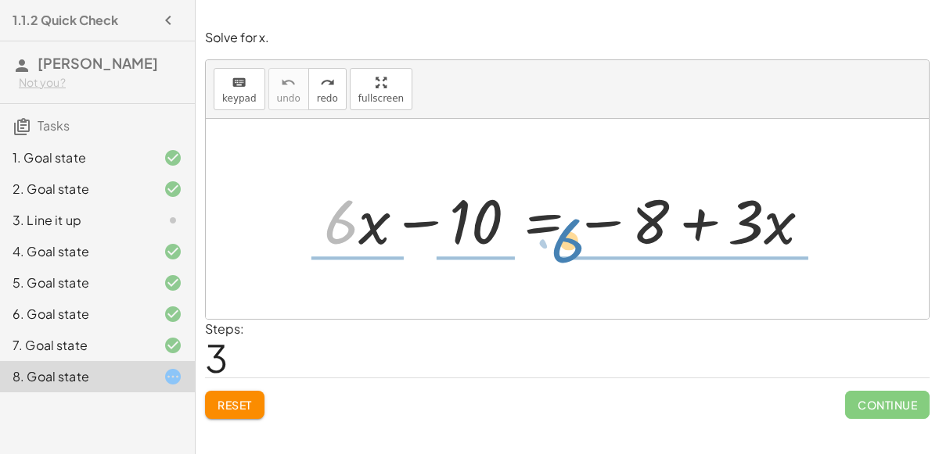
drag, startPoint x: 338, startPoint y: 221, endPoint x: 562, endPoint y: 248, distance: 225.3
click at [562, 248] on div at bounding box center [573, 219] width 515 height 81
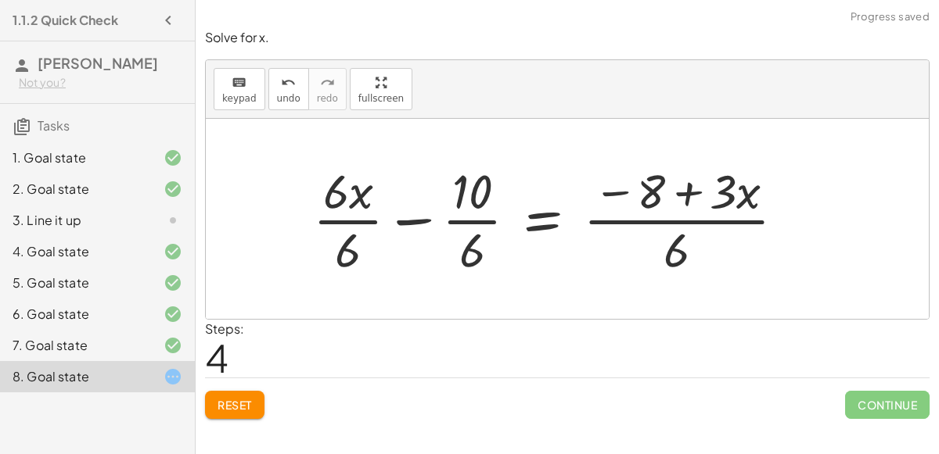
click at [714, 192] on div at bounding box center [555, 219] width 501 height 120
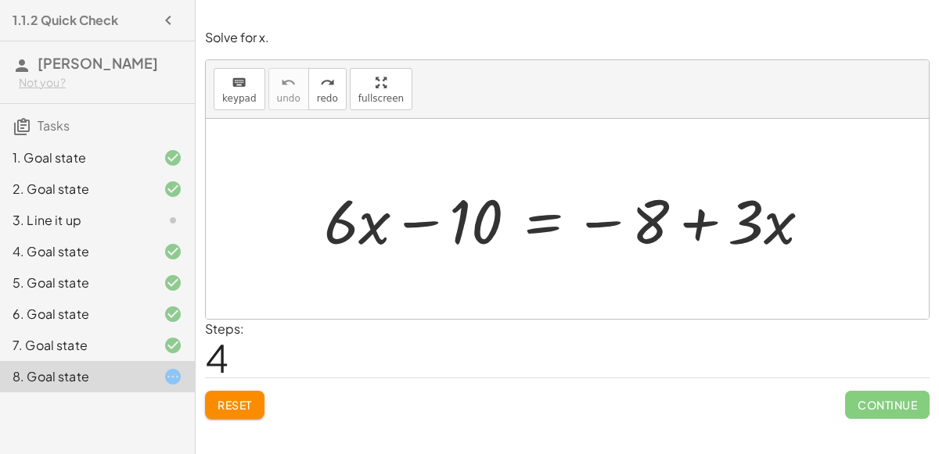
click at [141, 225] on div at bounding box center [160, 220] width 44 height 19
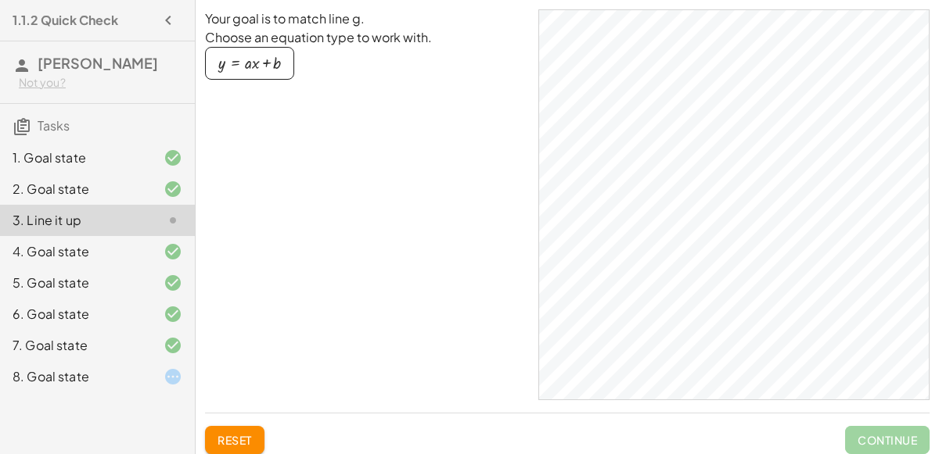
click at [151, 386] on div "8. Goal state" at bounding box center [97, 376] width 195 height 31
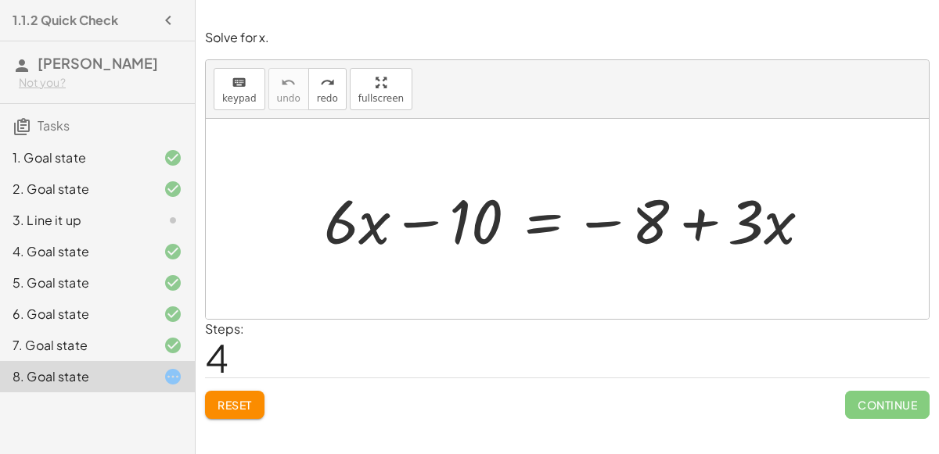
click at [339, 217] on div at bounding box center [573, 219] width 515 height 81
click at [659, 228] on div at bounding box center [573, 219] width 515 height 81
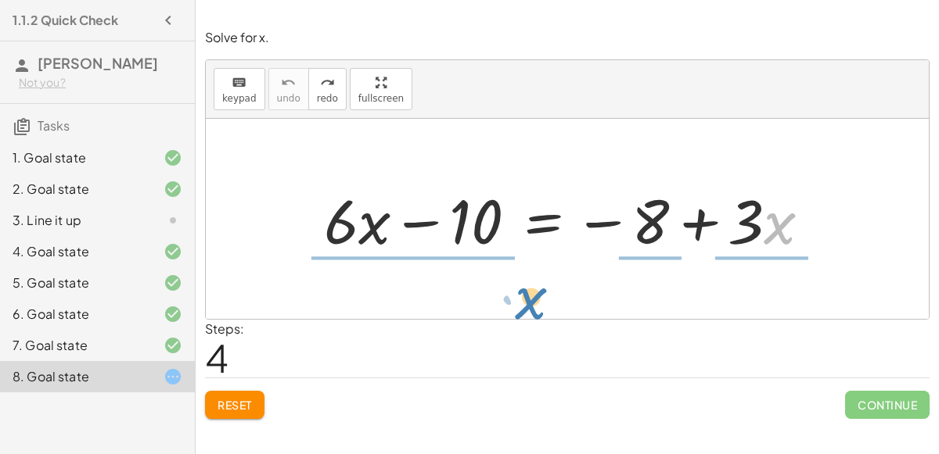
drag, startPoint x: 772, startPoint y: 226, endPoint x: 522, endPoint y: 300, distance: 260.3
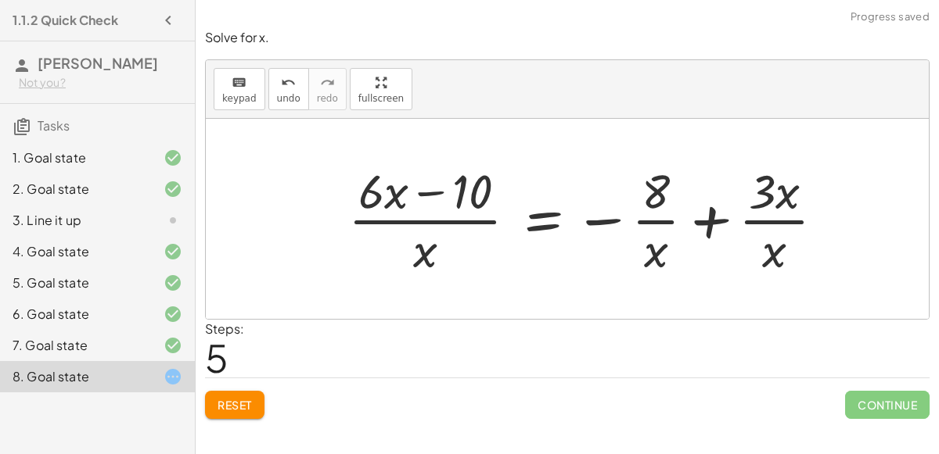
click at [767, 210] on div at bounding box center [592, 219] width 504 height 120
click at [767, 214] on div at bounding box center [592, 219] width 504 height 120
click at [643, 216] on div at bounding box center [592, 219] width 504 height 120
click at [343, 231] on div at bounding box center [592, 219] width 504 height 120
click at [422, 219] on div at bounding box center [592, 219] width 504 height 120
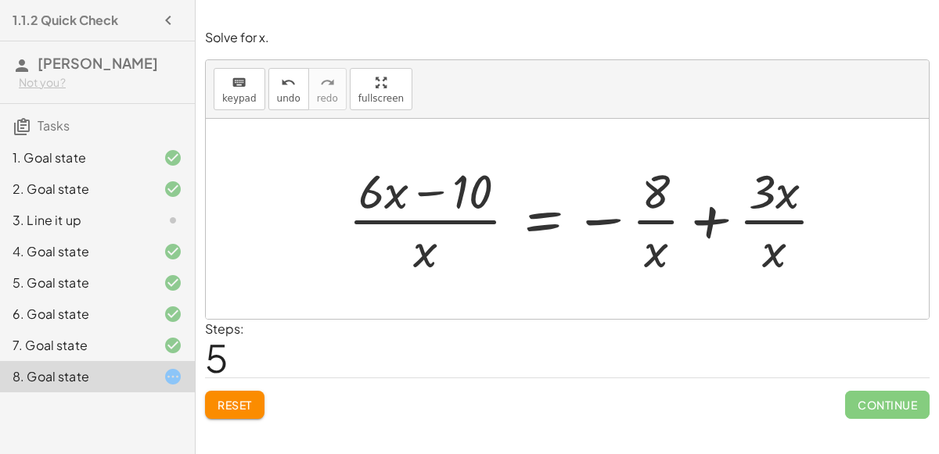
drag, startPoint x: 423, startPoint y: 278, endPoint x: 404, endPoint y: 165, distance: 114.3
click at [404, 165] on div "+ · 6 · x − 10 = − 8 + · 3 · x + · 6 · x − 10 = − 8 + · 3 · ( ) · x · · x · x ·…" at bounding box center [587, 219] width 524 height 128
click at [221, 398] on span "Reset" at bounding box center [234, 405] width 34 height 14
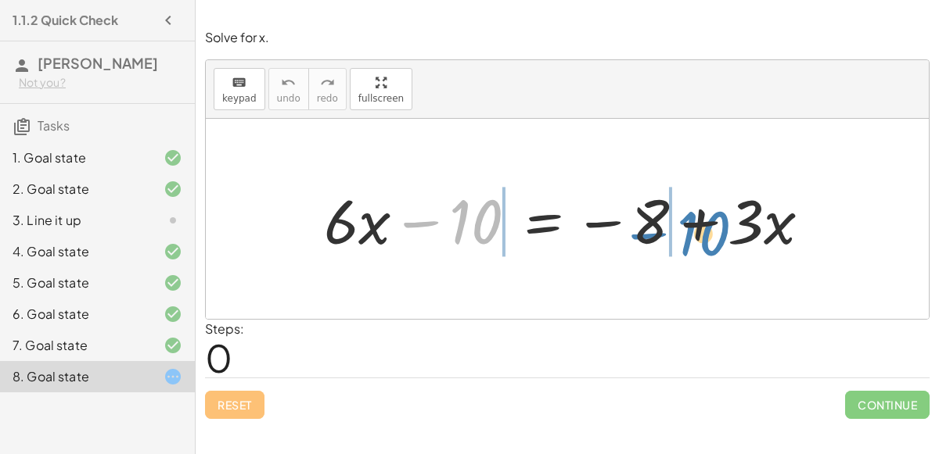
drag, startPoint x: 429, startPoint y: 221, endPoint x: 655, endPoint y: 233, distance: 227.1
click at [655, 233] on div at bounding box center [573, 219] width 515 height 81
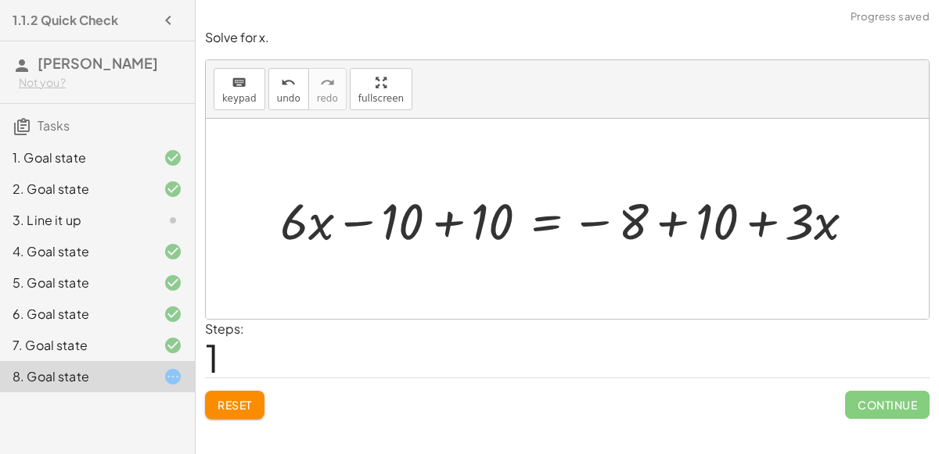
click at [678, 227] on div at bounding box center [573, 219] width 602 height 66
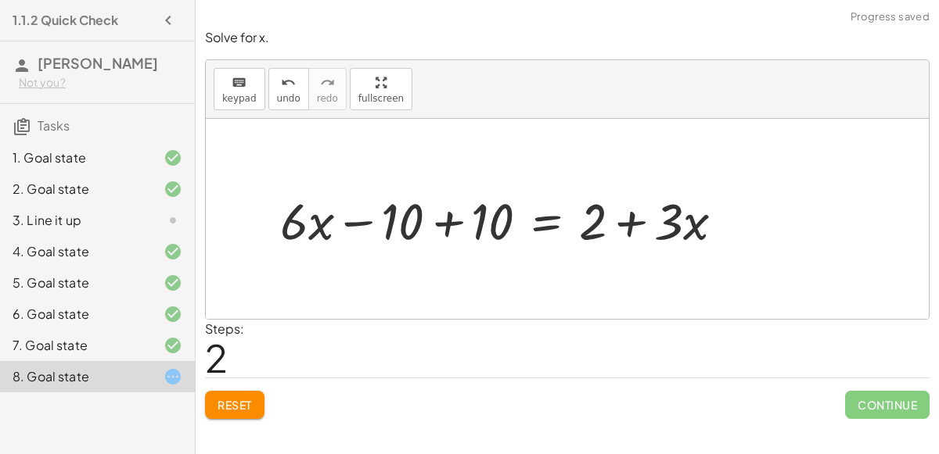
click at [442, 231] on div at bounding box center [508, 219] width 472 height 66
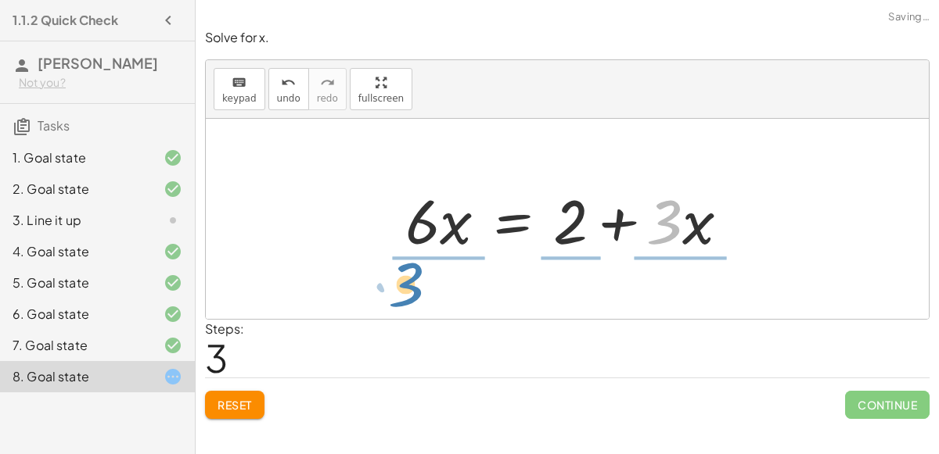
drag, startPoint x: 658, startPoint y: 234, endPoint x: 404, endPoint y: 295, distance: 261.4
click at [404, 295] on div "+ · 6 · x − 10 = − 8 + · 3 · x + · 6 · x − 10 + 10 = − 8 + 10 + · 3 · x + · 6 ·…" at bounding box center [567, 219] width 723 height 200
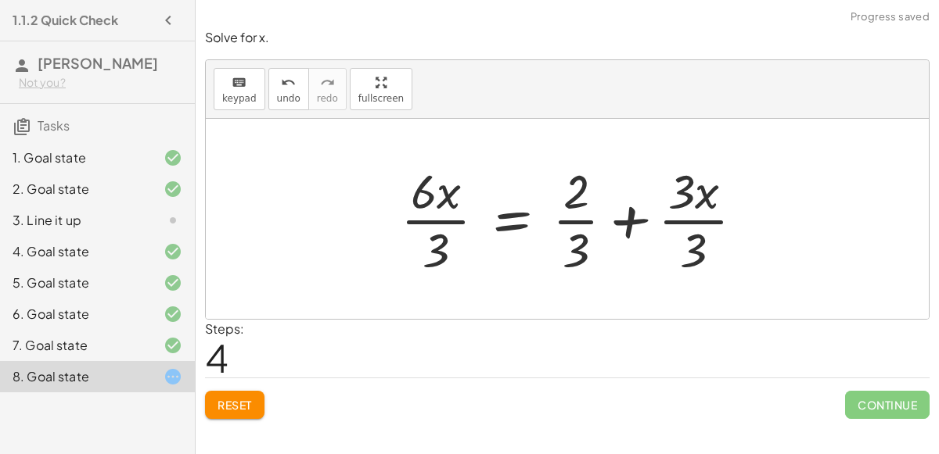
click at [443, 205] on div at bounding box center [578, 219] width 371 height 120
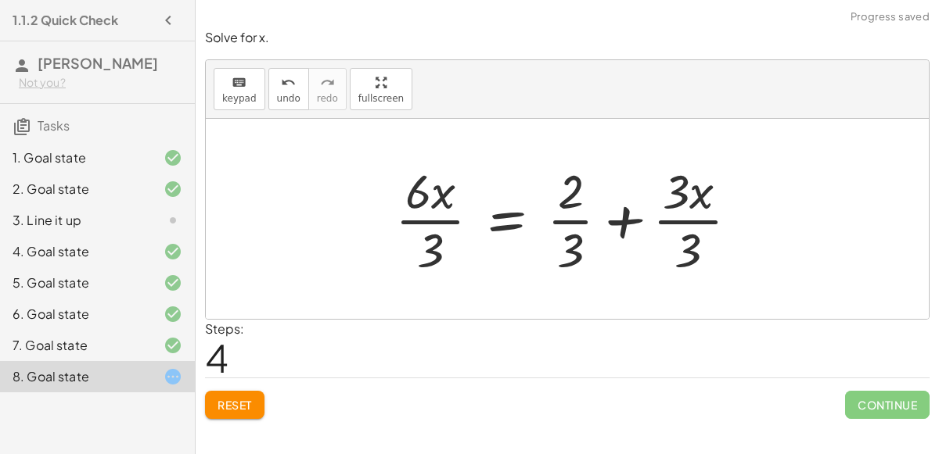
click at [440, 215] on div at bounding box center [572, 219] width 371 height 120
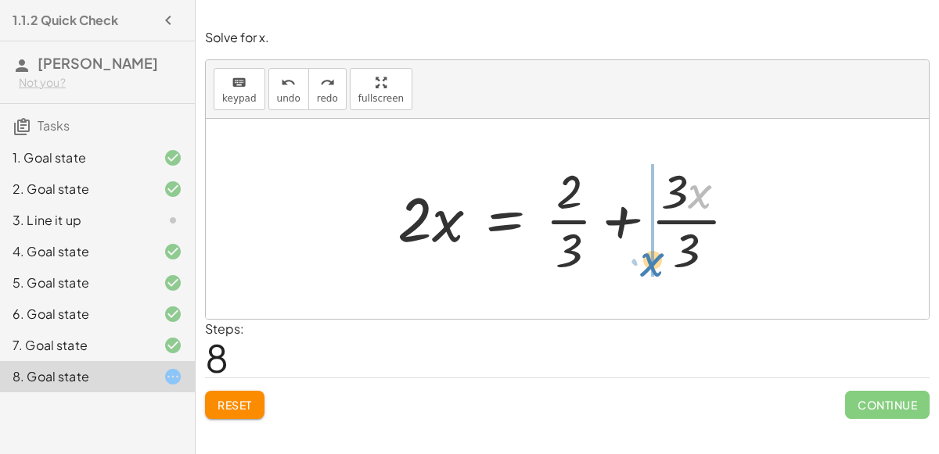
drag, startPoint x: 705, startPoint y: 193, endPoint x: 652, endPoint y: 254, distance: 80.4
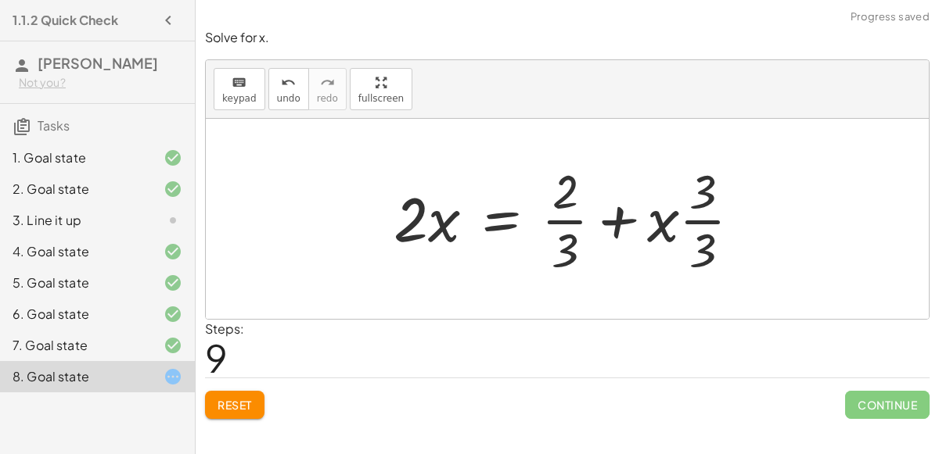
click at [697, 241] on div at bounding box center [573, 219] width 375 height 120
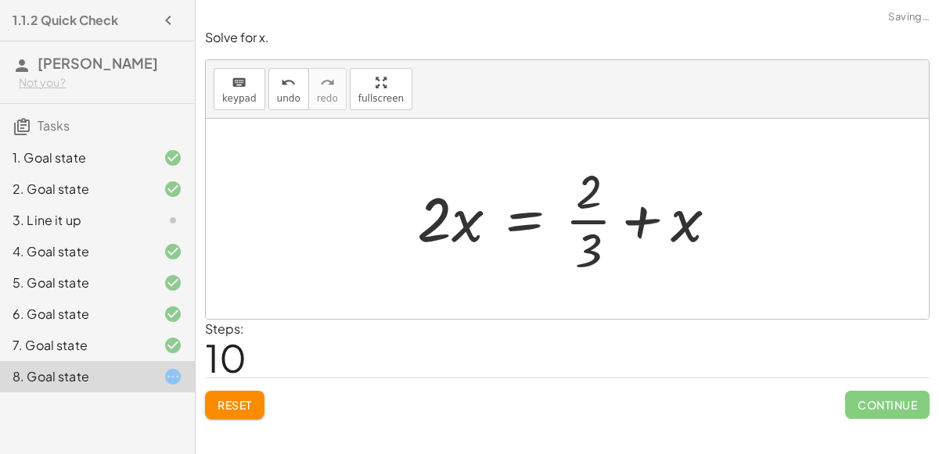
click at [586, 218] on div at bounding box center [573, 219] width 328 height 120
drag, startPoint x: 673, startPoint y: 221, endPoint x: 668, endPoint y: 212, distance: 10.9
click at [668, 212] on div at bounding box center [573, 219] width 328 height 120
click at [588, 192] on div at bounding box center [573, 219] width 328 height 120
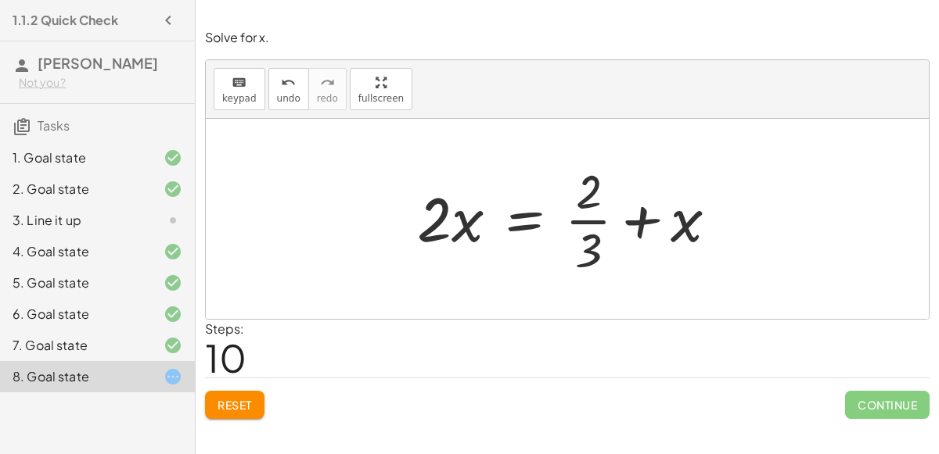
click at [594, 216] on div at bounding box center [573, 219] width 328 height 120
click at [594, 216] on div at bounding box center [632, 219] width 447 height 81
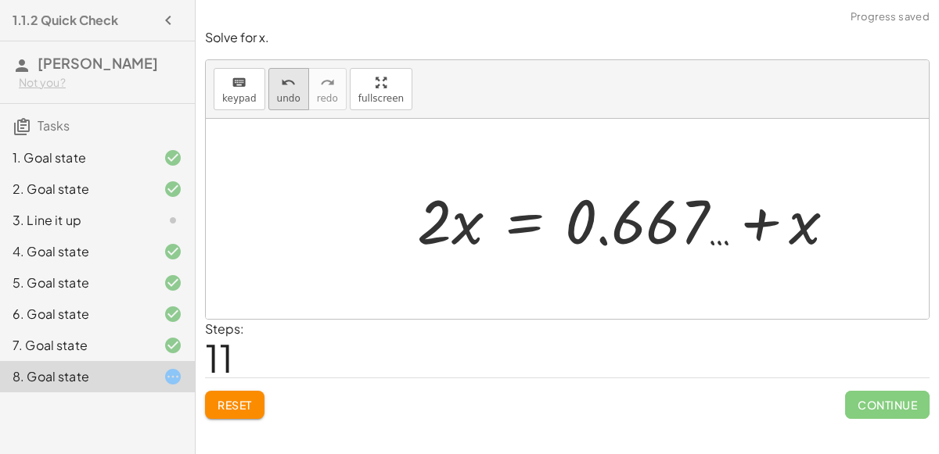
click at [285, 86] on icon "undo" at bounding box center [288, 83] width 15 height 19
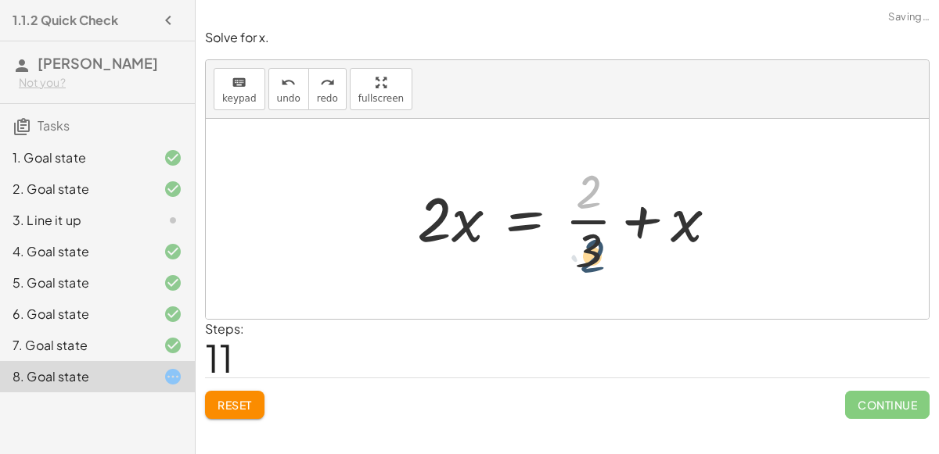
drag, startPoint x: 578, startPoint y: 185, endPoint x: 583, endPoint y: 253, distance: 68.2
click at [583, 253] on div at bounding box center [573, 219] width 328 height 120
drag, startPoint x: 579, startPoint y: 196, endPoint x: 466, endPoint y: 232, distance: 118.2
click at [466, 232] on div at bounding box center [573, 219] width 328 height 120
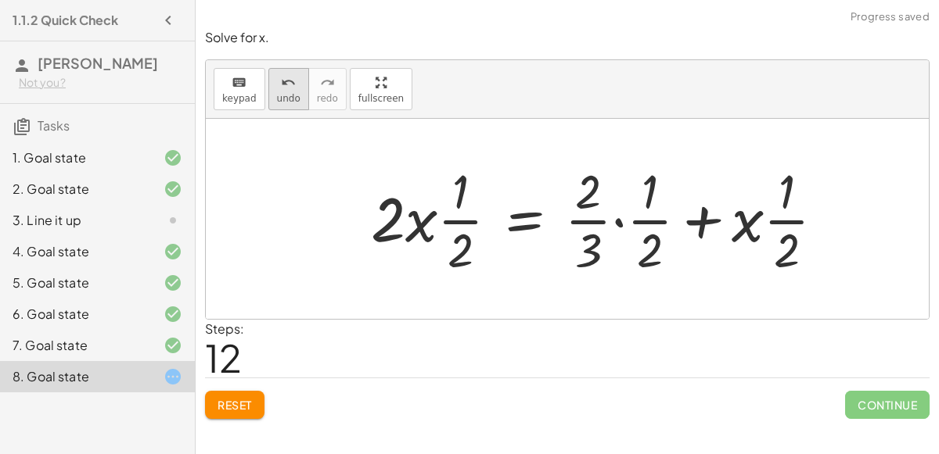
click at [282, 82] on icon "undo" at bounding box center [288, 83] width 15 height 19
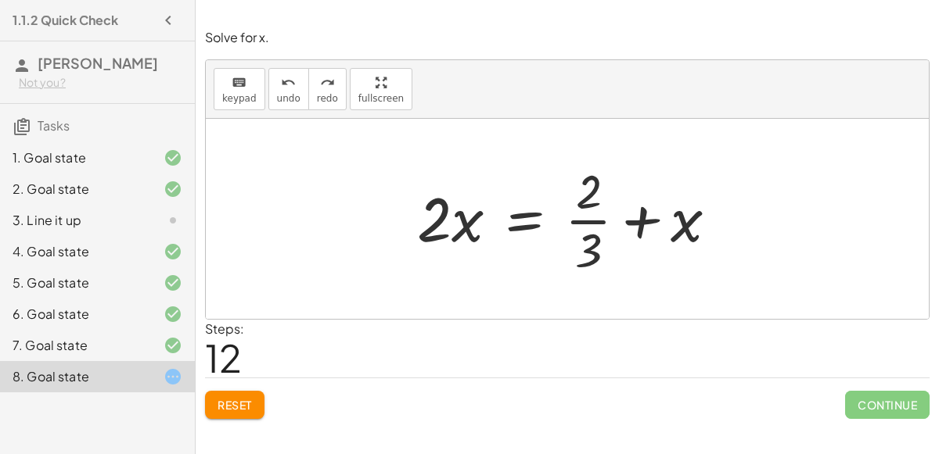
click at [580, 224] on div at bounding box center [573, 219] width 328 height 120
click at [649, 217] on div at bounding box center [573, 219] width 328 height 120
drag, startPoint x: 676, startPoint y: 223, endPoint x: 458, endPoint y: 224, distance: 217.4
click at [458, 224] on div at bounding box center [573, 219] width 328 height 120
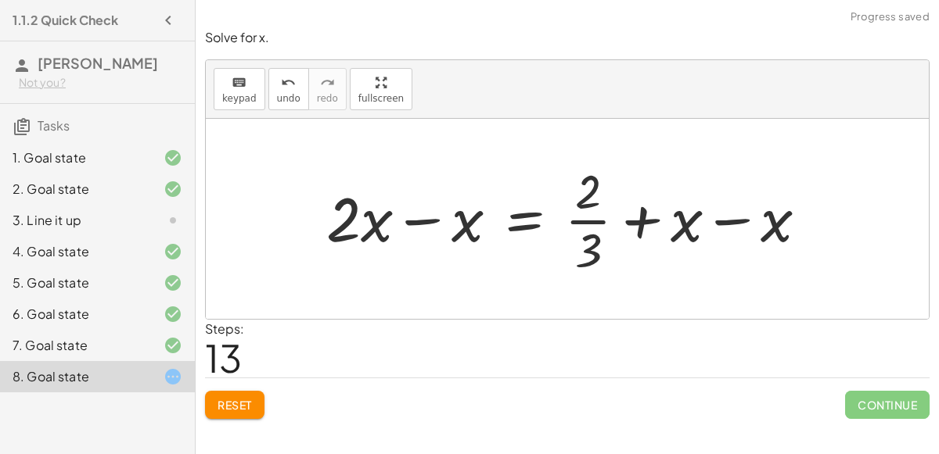
click at [447, 221] on div at bounding box center [573, 219] width 510 height 120
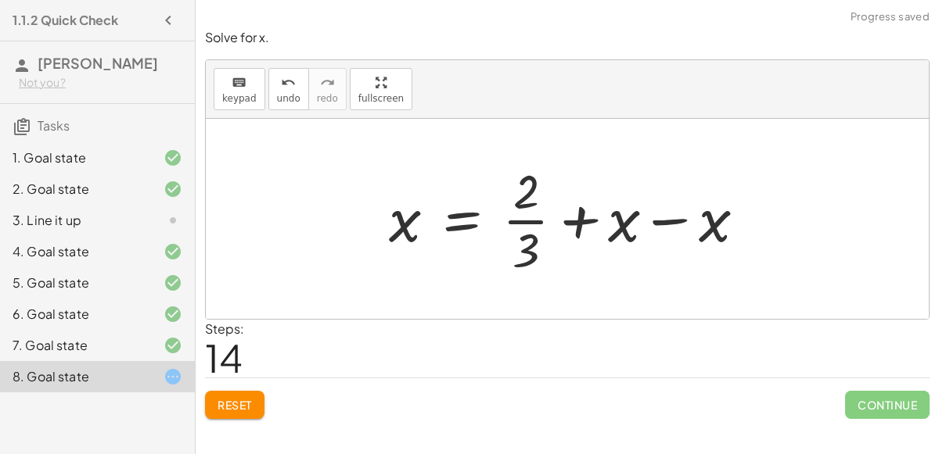
click at [674, 219] on div at bounding box center [573, 219] width 385 height 120
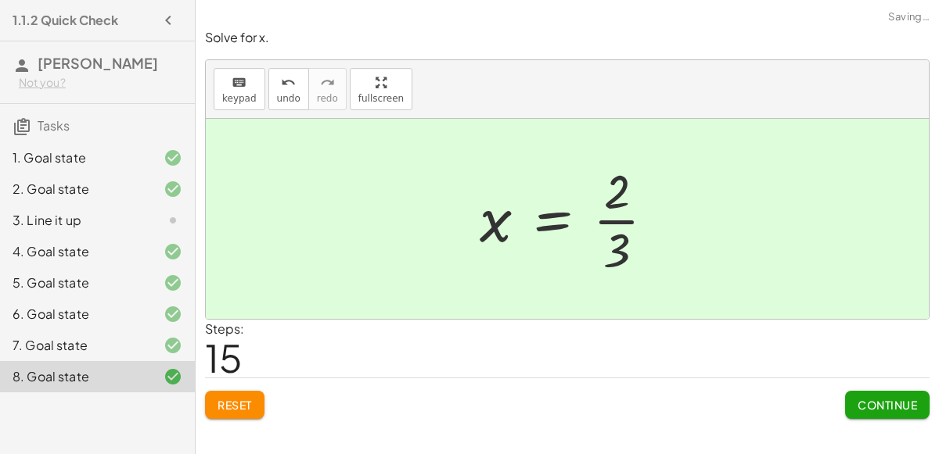
click at [878, 411] on button "Continue" at bounding box center [887, 405] width 84 height 28
